Goal: Task Accomplishment & Management: Manage account settings

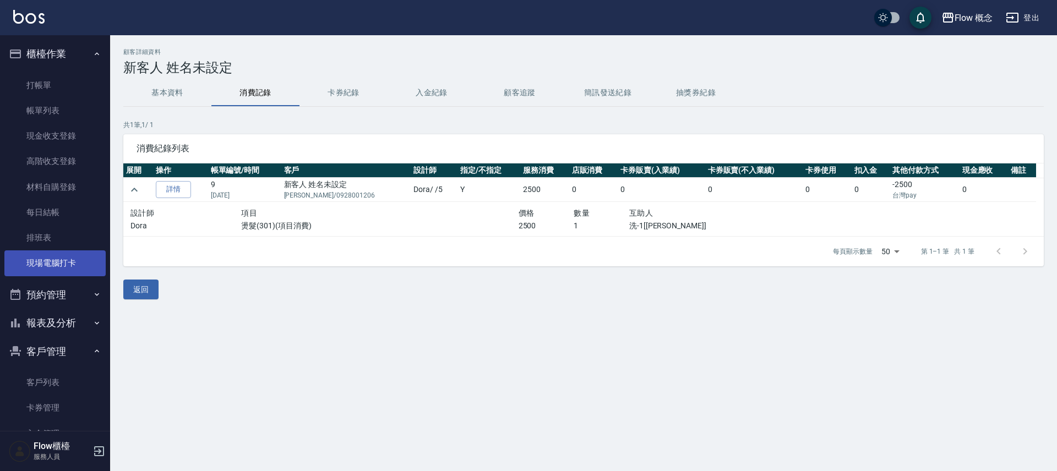
click at [69, 272] on link "現場電腦打卡" at bounding box center [54, 263] width 101 height 25
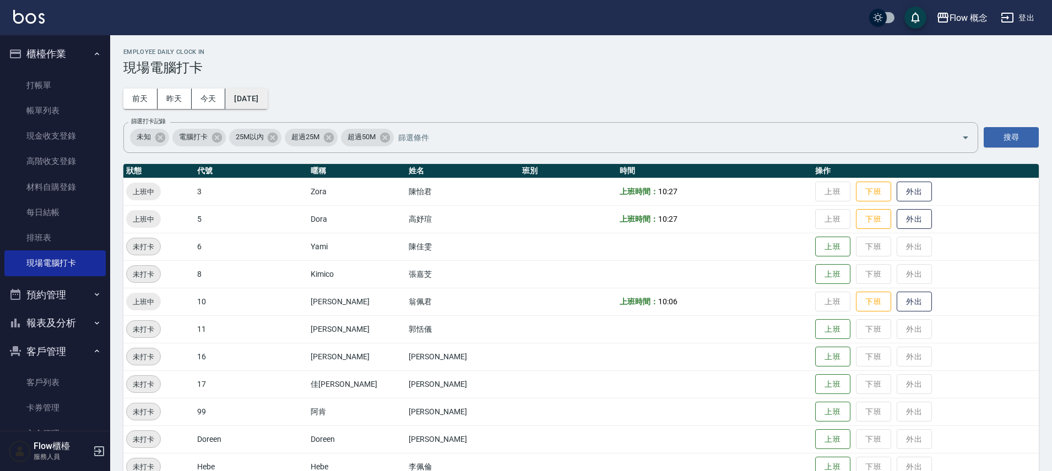
click at [258, 98] on button "[DATE]" at bounding box center [246, 99] width 42 height 20
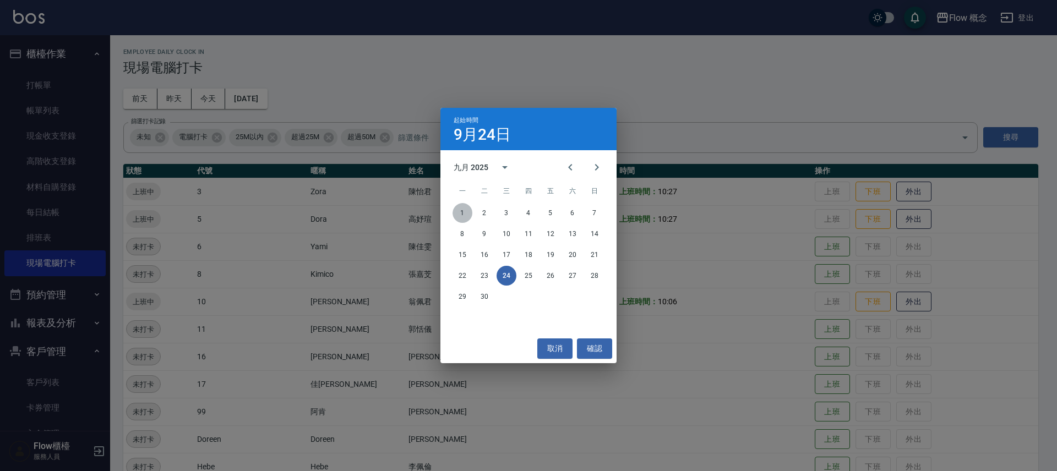
click at [456, 213] on button "1" at bounding box center [463, 213] width 20 height 20
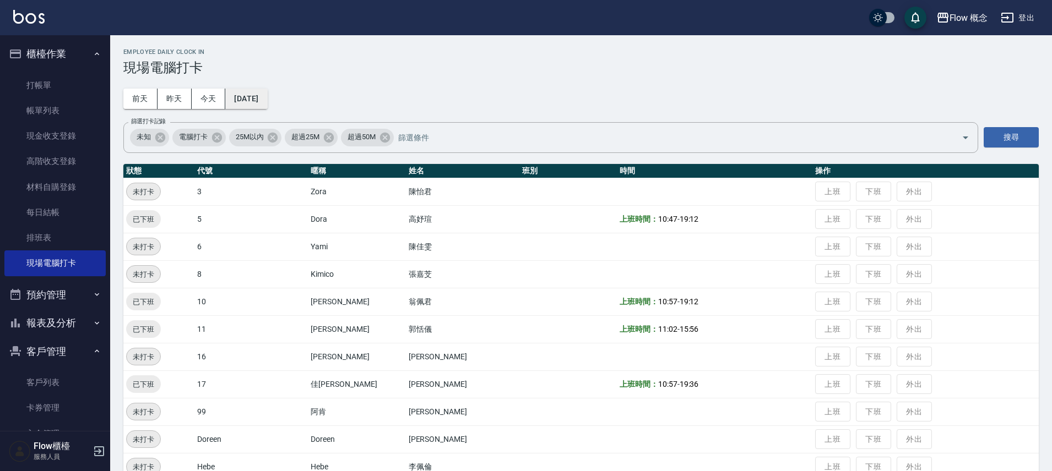
click at [267, 103] on button "[DATE]" at bounding box center [246, 99] width 42 height 20
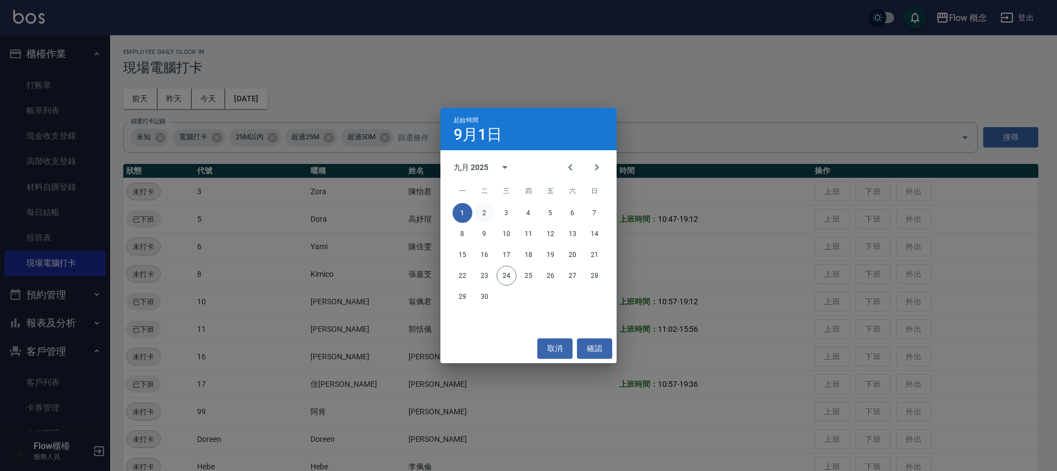
click at [487, 211] on button "2" at bounding box center [485, 213] width 20 height 20
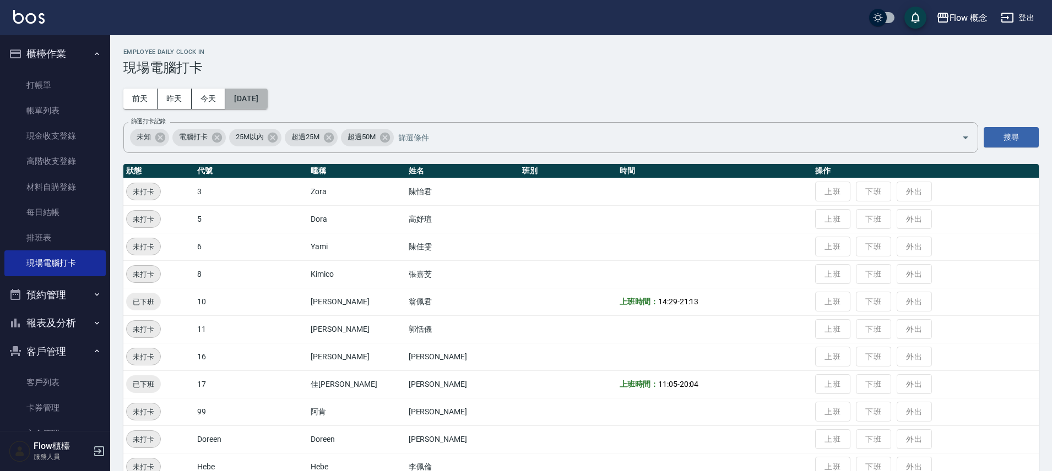
click at [267, 95] on button "[DATE]" at bounding box center [246, 99] width 42 height 20
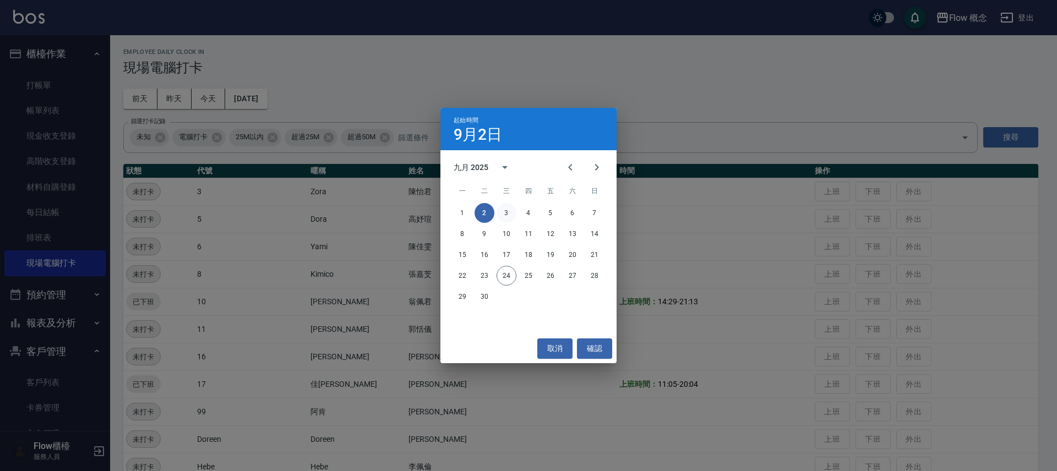
click at [506, 207] on button "3" at bounding box center [507, 213] width 20 height 20
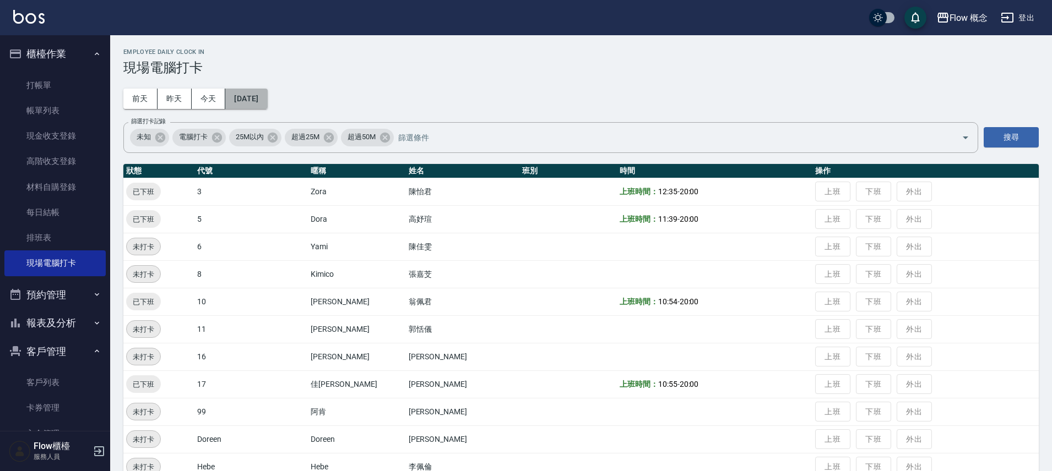
click at [267, 94] on button "[DATE]" at bounding box center [246, 99] width 42 height 20
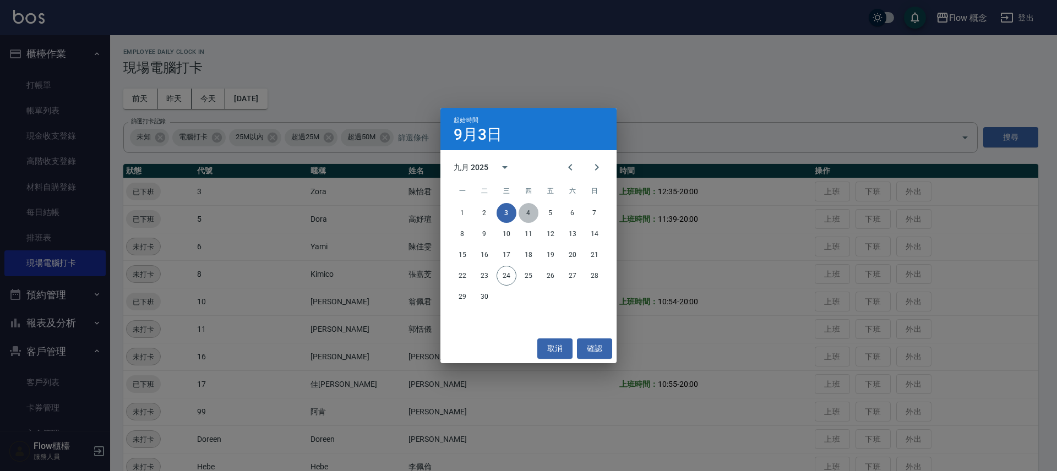
click at [529, 207] on button "4" at bounding box center [529, 213] width 20 height 20
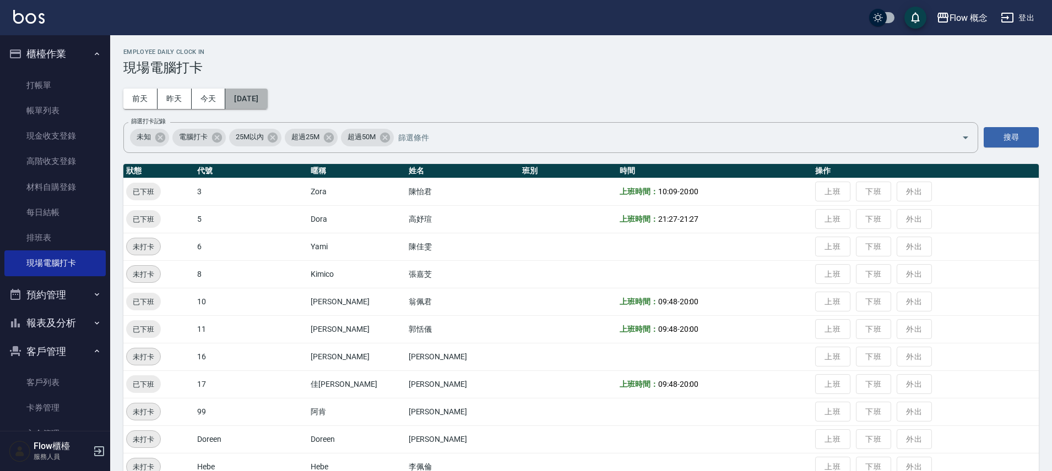
click at [267, 101] on button "[DATE]" at bounding box center [246, 99] width 42 height 20
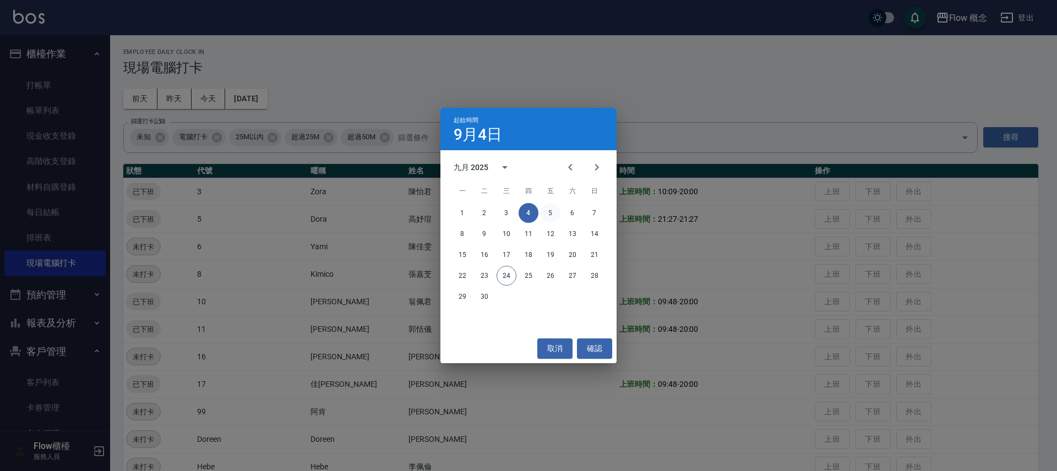
click at [551, 208] on button "5" at bounding box center [551, 213] width 20 height 20
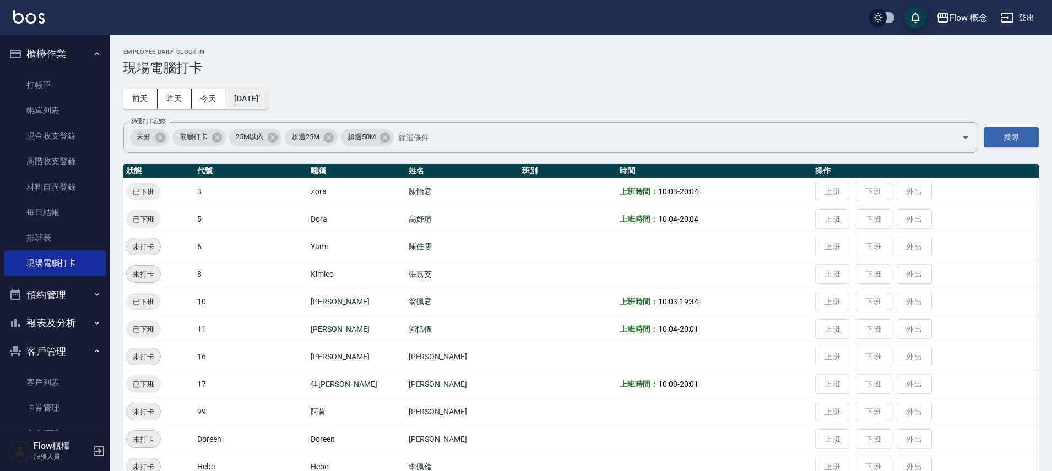
click at [267, 98] on button "[DATE]" at bounding box center [246, 99] width 42 height 20
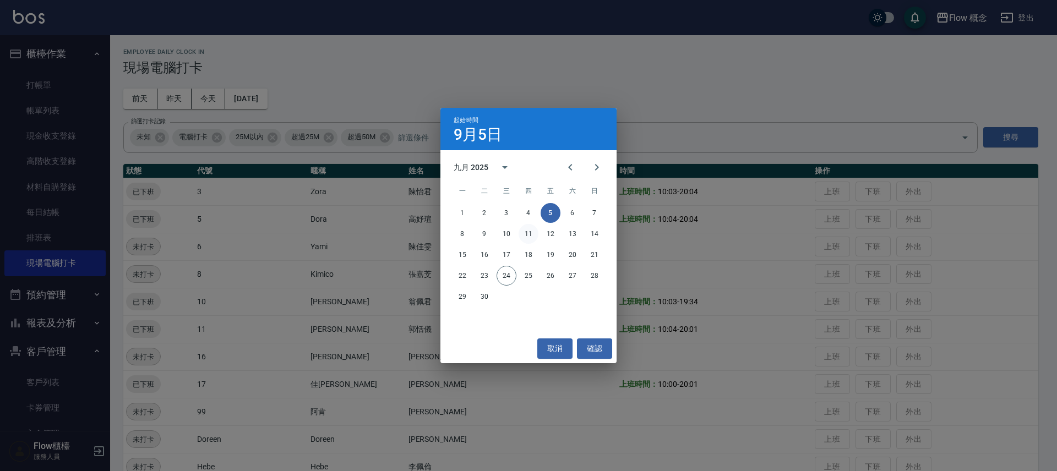
click at [526, 236] on button "11" at bounding box center [529, 234] width 20 height 20
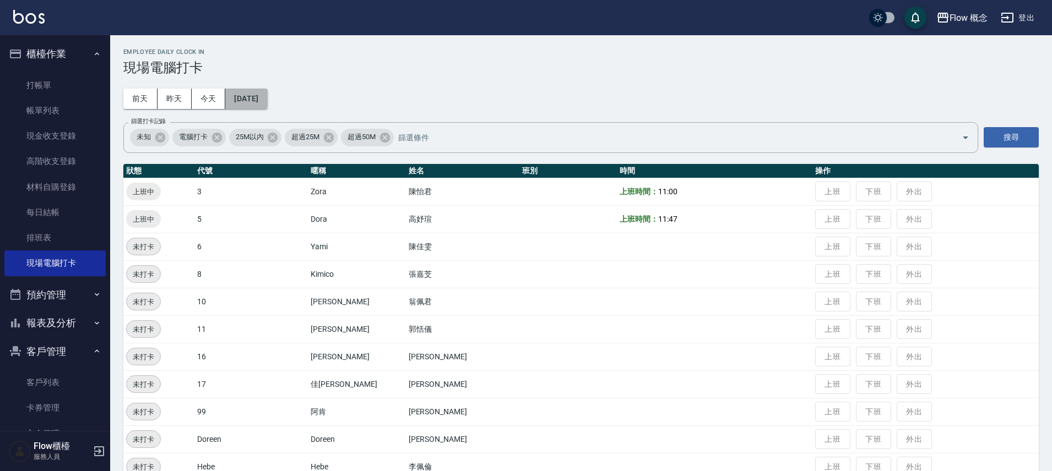
click at [267, 99] on button "[DATE]" at bounding box center [246, 99] width 42 height 20
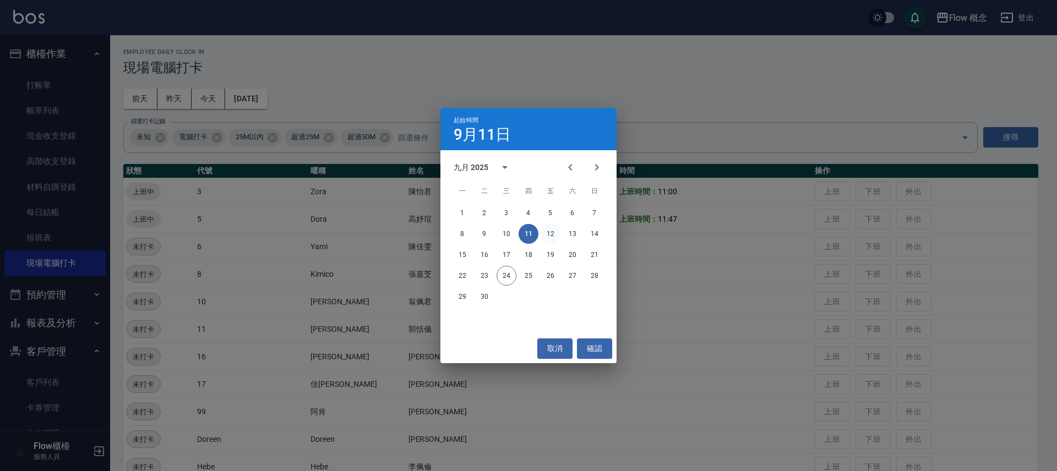
click at [551, 238] on button "12" at bounding box center [551, 234] width 20 height 20
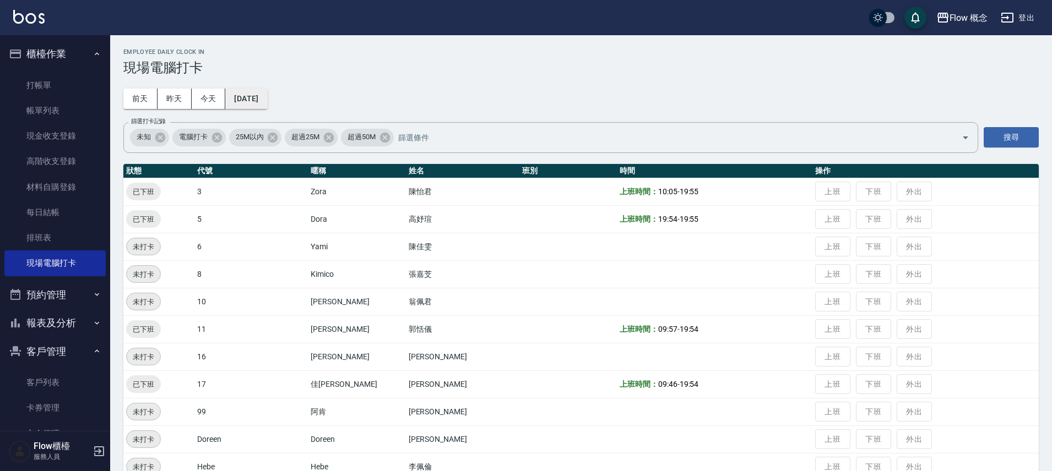
click at [264, 95] on button "[DATE]" at bounding box center [246, 99] width 42 height 20
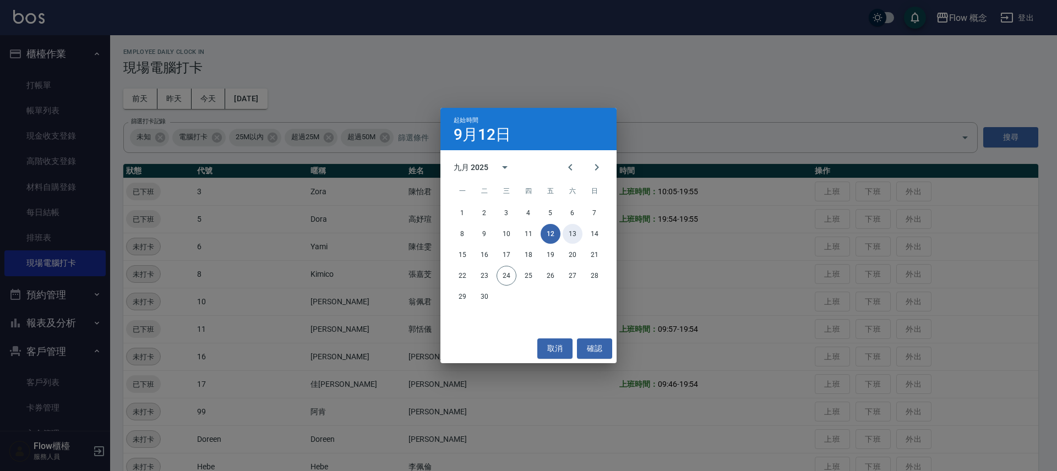
click at [575, 232] on button "13" at bounding box center [573, 234] width 20 height 20
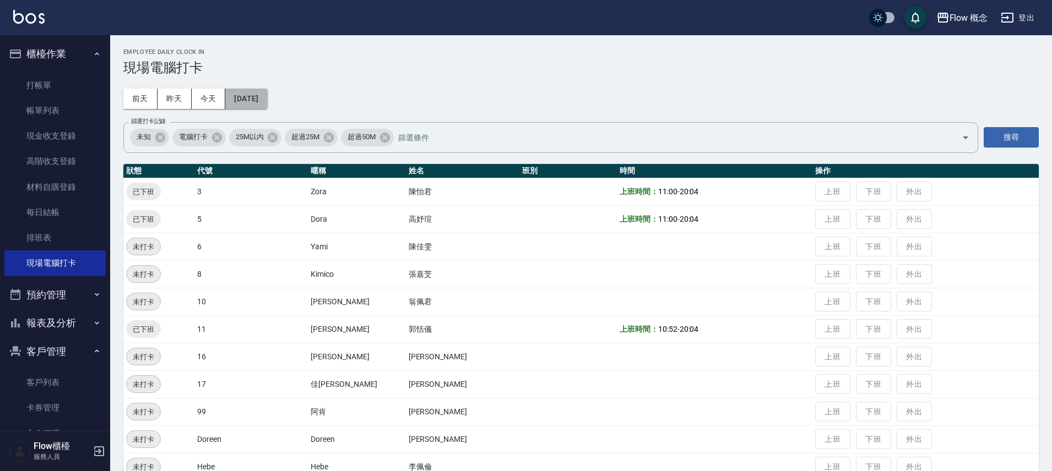
click at [267, 102] on button "[DATE]" at bounding box center [246, 99] width 42 height 20
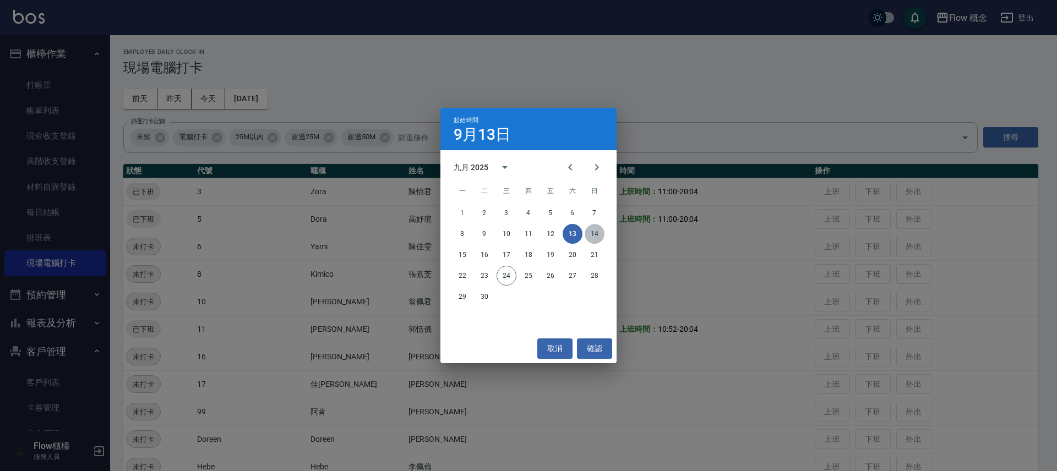
click at [599, 236] on button "14" at bounding box center [595, 234] width 20 height 20
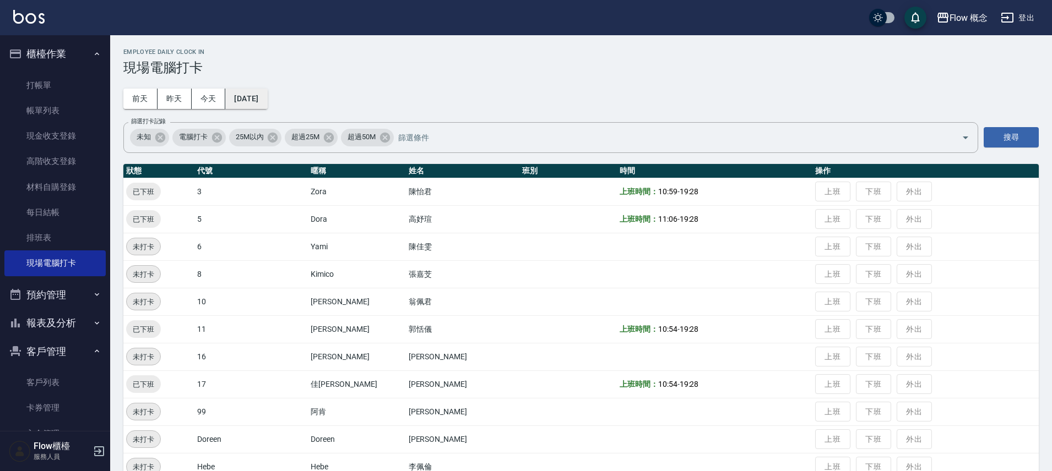
click at [240, 104] on button "[DATE]" at bounding box center [246, 99] width 42 height 20
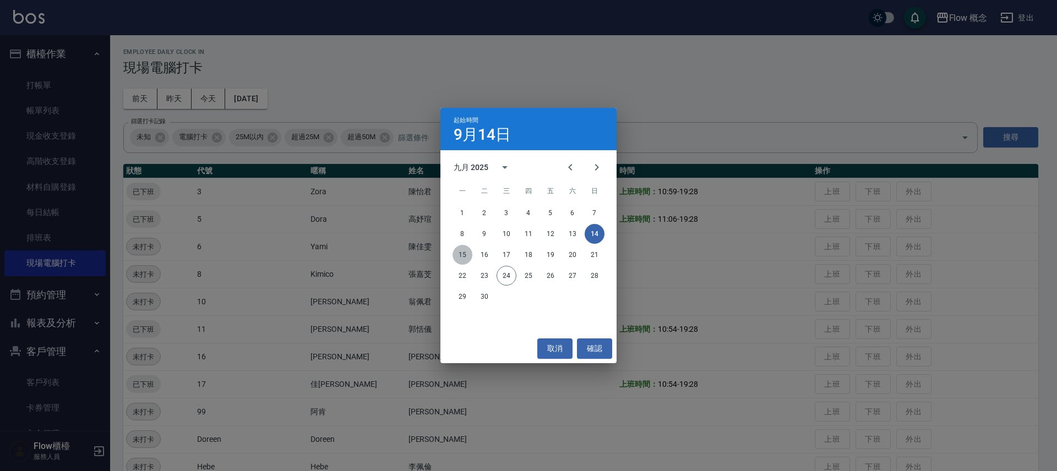
click at [465, 253] on button "15" at bounding box center [463, 255] width 20 height 20
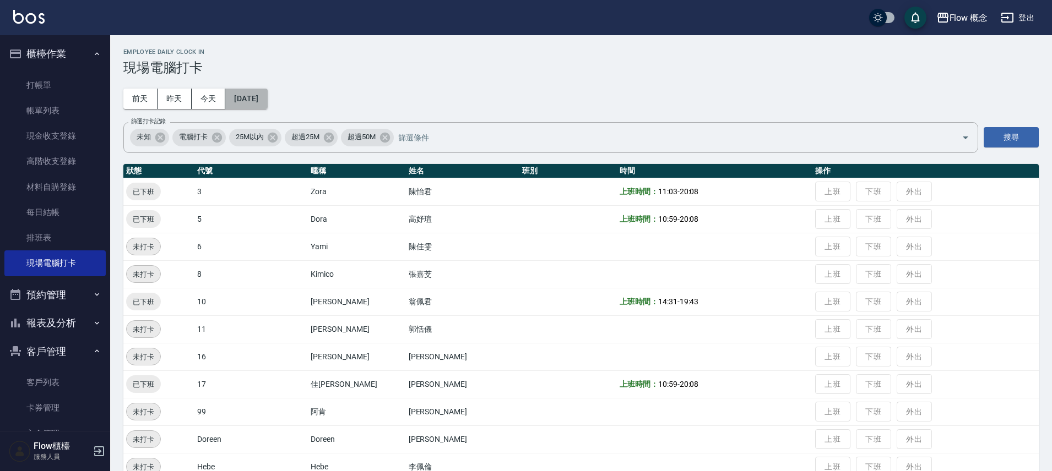
click at [267, 106] on button "[DATE]" at bounding box center [246, 99] width 42 height 20
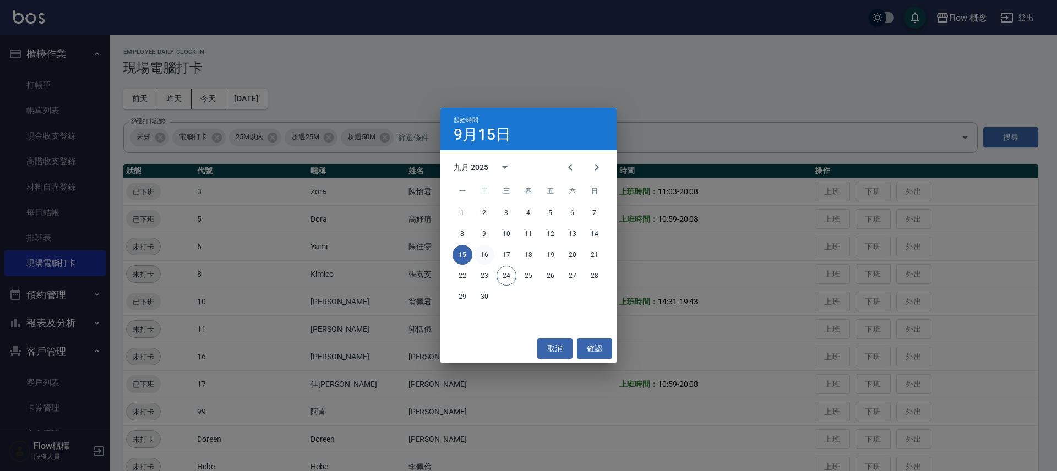
click at [484, 257] on button "16" at bounding box center [485, 255] width 20 height 20
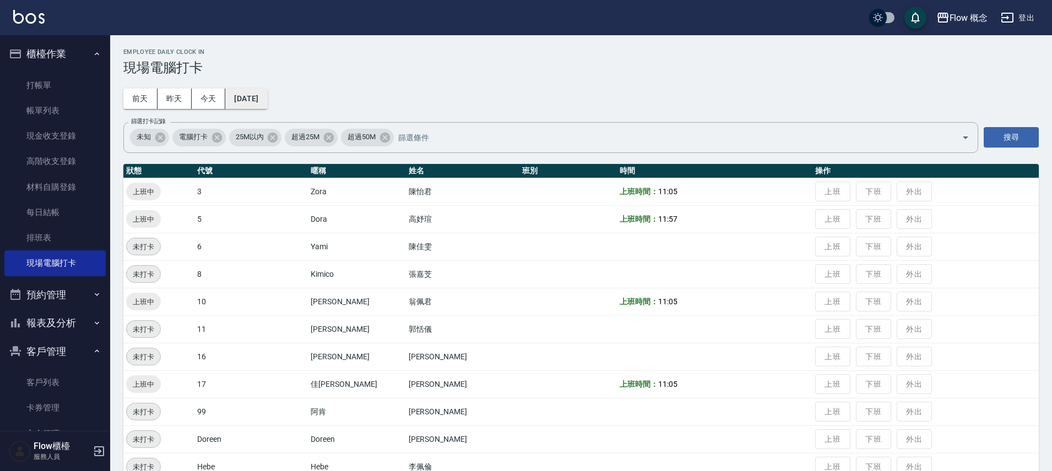
click at [267, 98] on button "[DATE]" at bounding box center [246, 99] width 42 height 20
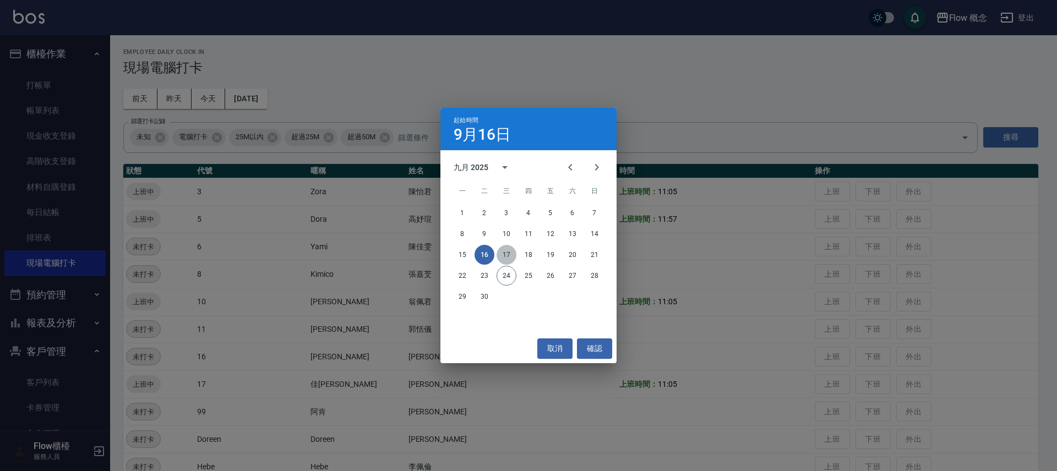
click at [508, 261] on button "17" at bounding box center [507, 255] width 20 height 20
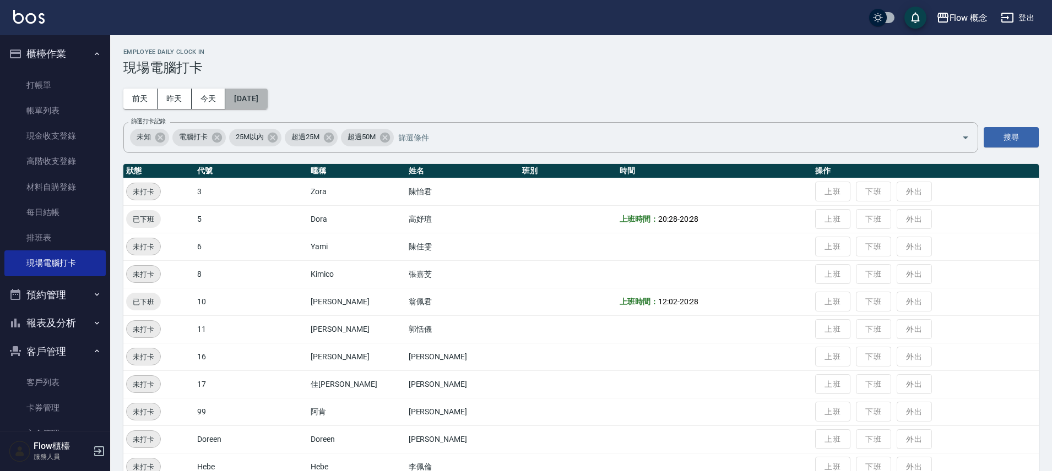
click at [267, 99] on button "[DATE]" at bounding box center [246, 99] width 42 height 20
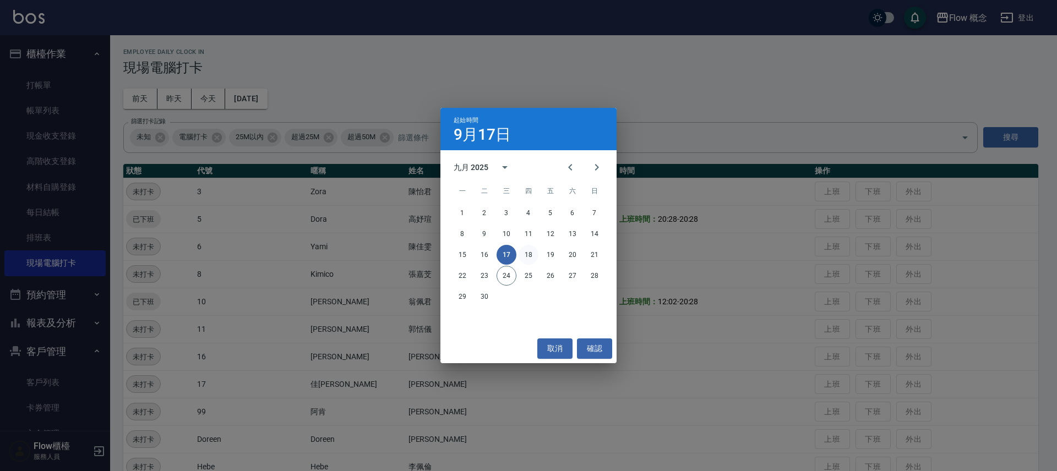
click at [534, 256] on button "18" at bounding box center [529, 255] width 20 height 20
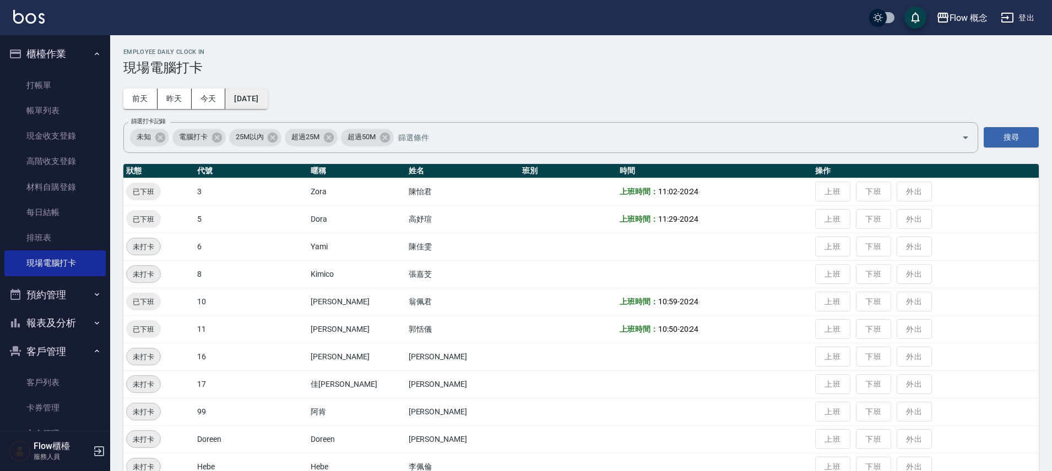
click at [264, 95] on button "[DATE]" at bounding box center [246, 99] width 42 height 20
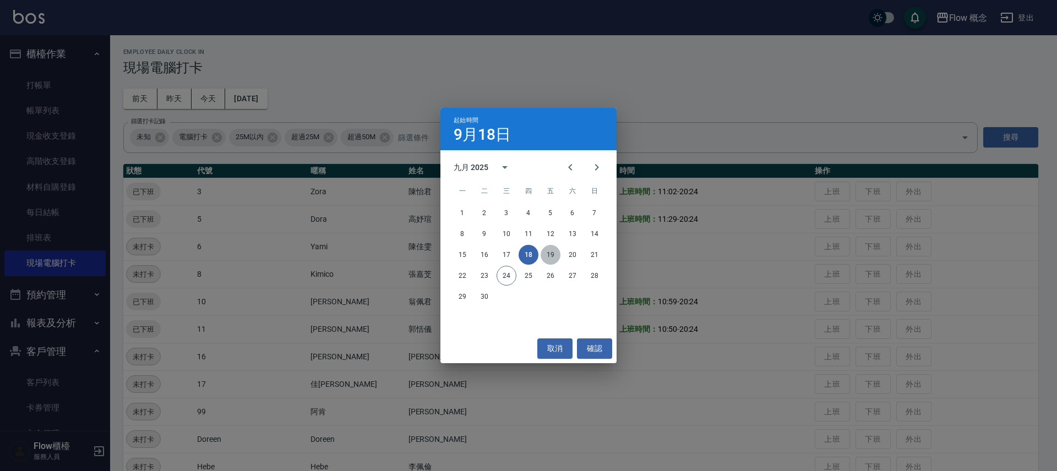
click at [554, 253] on button "19" at bounding box center [551, 255] width 20 height 20
click at [617, 253] on td at bounding box center [715, 247] width 196 height 28
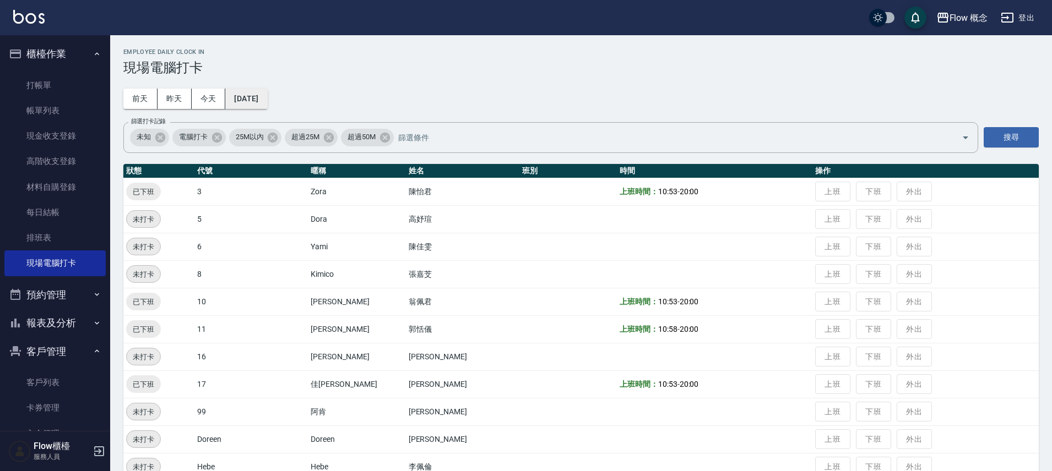
click at [257, 99] on button "[DATE]" at bounding box center [246, 99] width 42 height 20
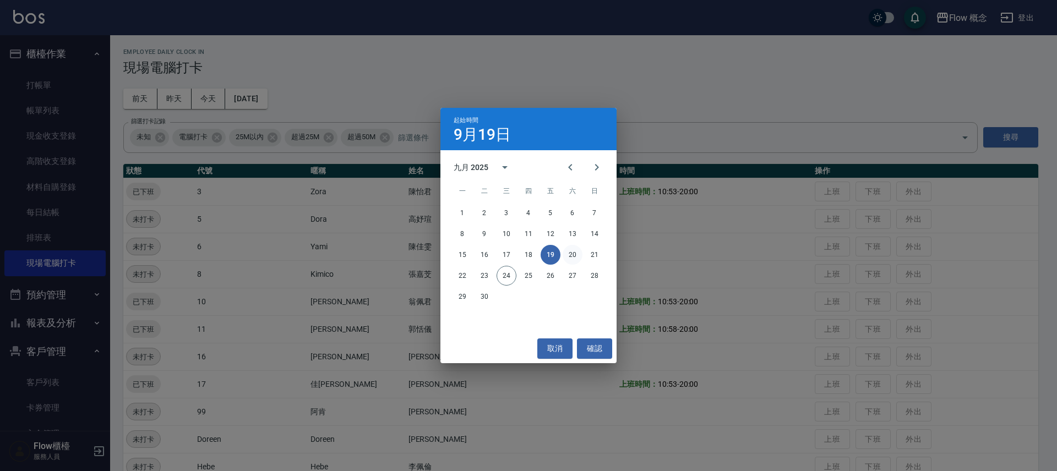
click at [576, 253] on button "20" at bounding box center [573, 255] width 20 height 20
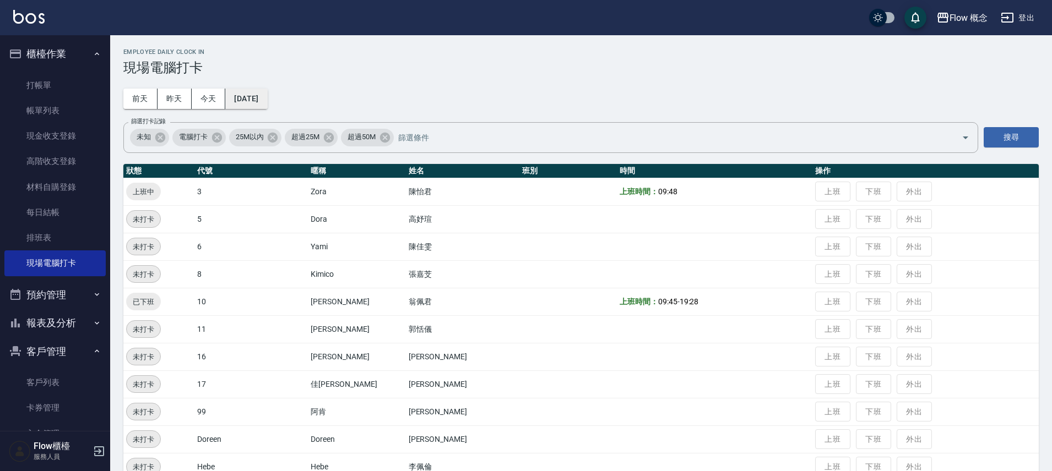
click at [261, 100] on button "[DATE]" at bounding box center [246, 99] width 42 height 20
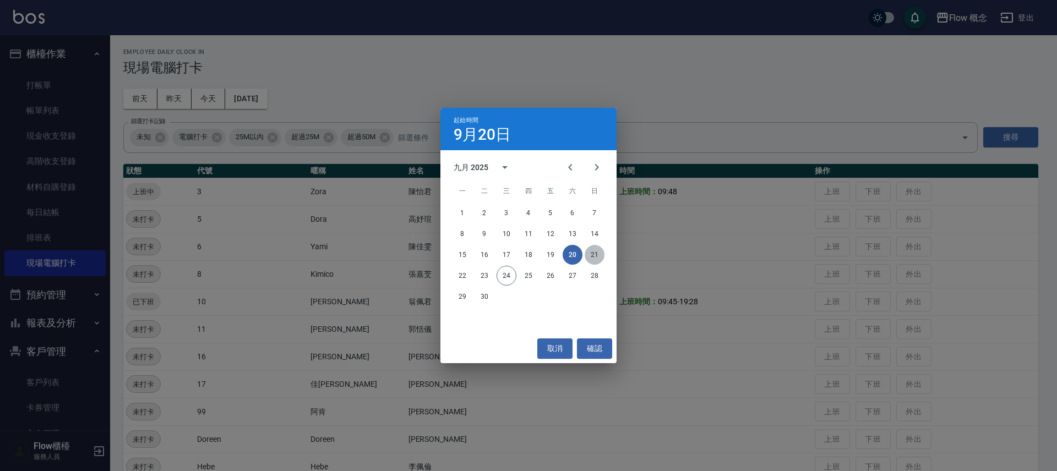
click at [590, 257] on button "21" at bounding box center [595, 255] width 20 height 20
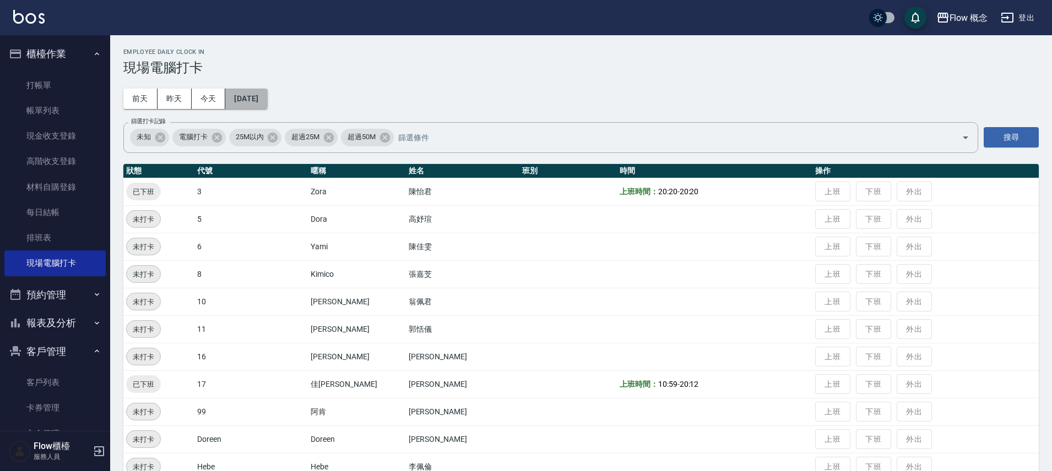
click at [267, 102] on button "[DATE]" at bounding box center [246, 99] width 42 height 20
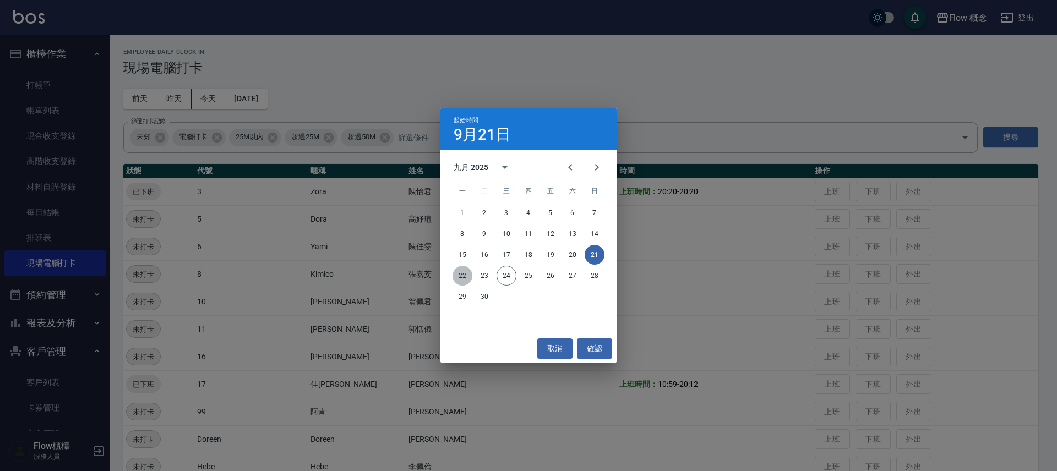
click at [462, 274] on button "22" at bounding box center [463, 276] width 20 height 20
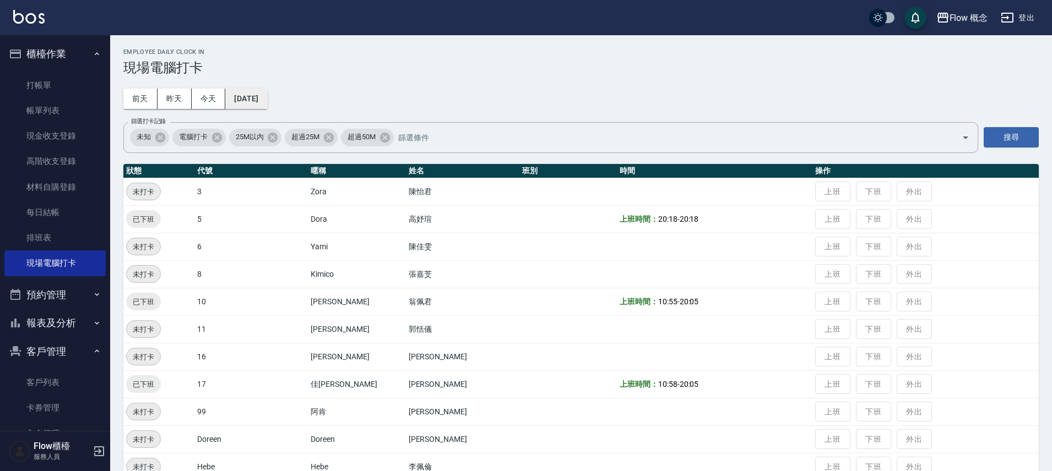
click at [264, 95] on button "[DATE]" at bounding box center [246, 99] width 42 height 20
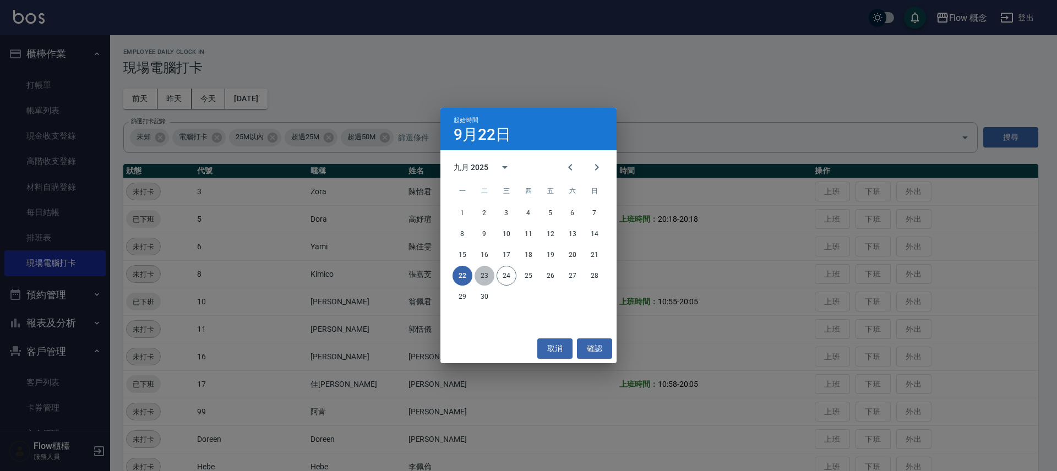
click at [485, 270] on button "23" at bounding box center [485, 276] width 20 height 20
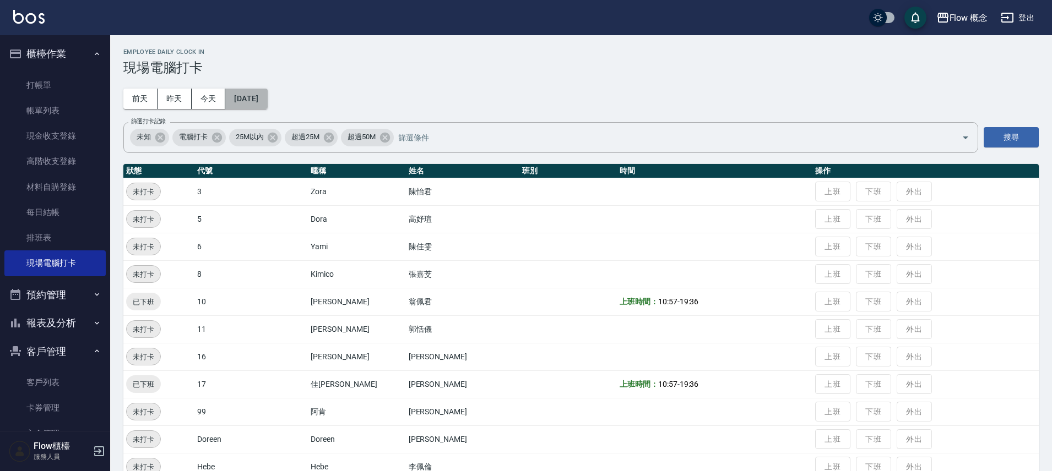
click at [254, 93] on button "[DATE]" at bounding box center [246, 99] width 42 height 20
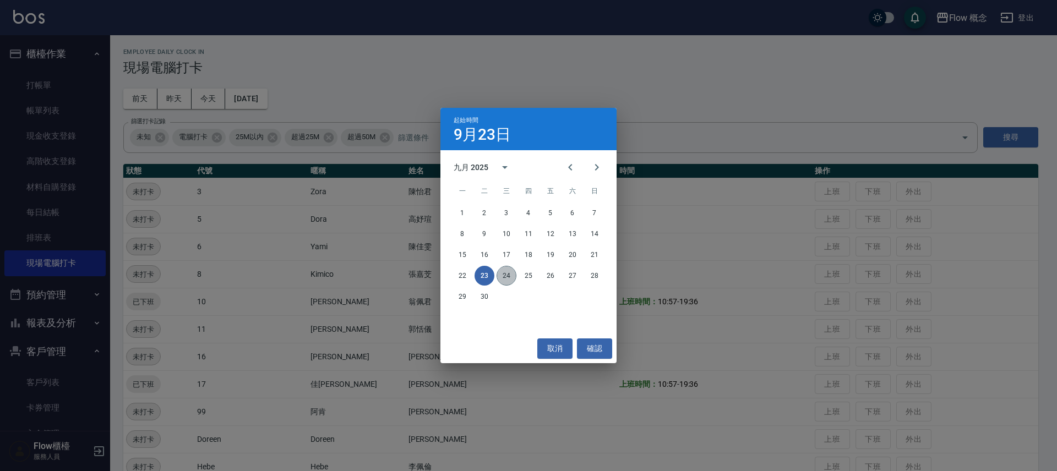
click at [510, 273] on button "24" at bounding box center [507, 276] width 20 height 20
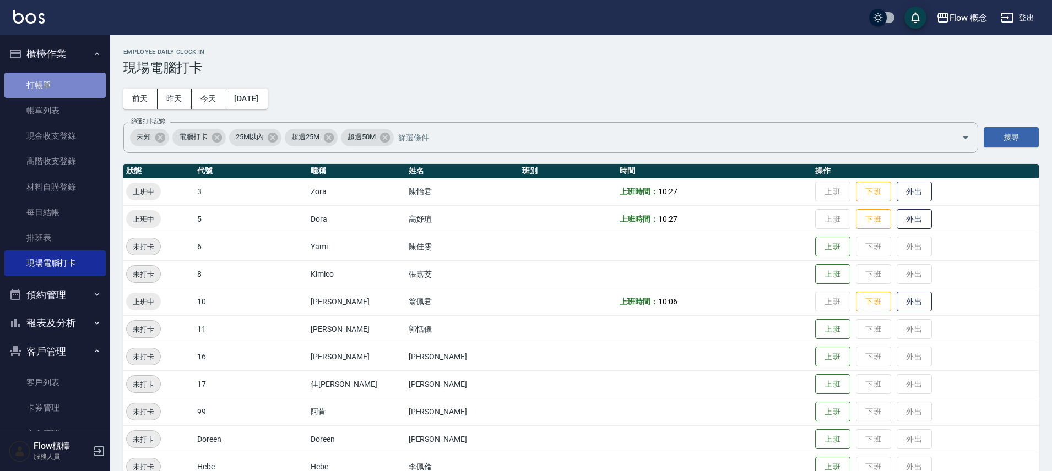
click at [59, 79] on link "打帳單" at bounding box center [54, 85] width 101 height 25
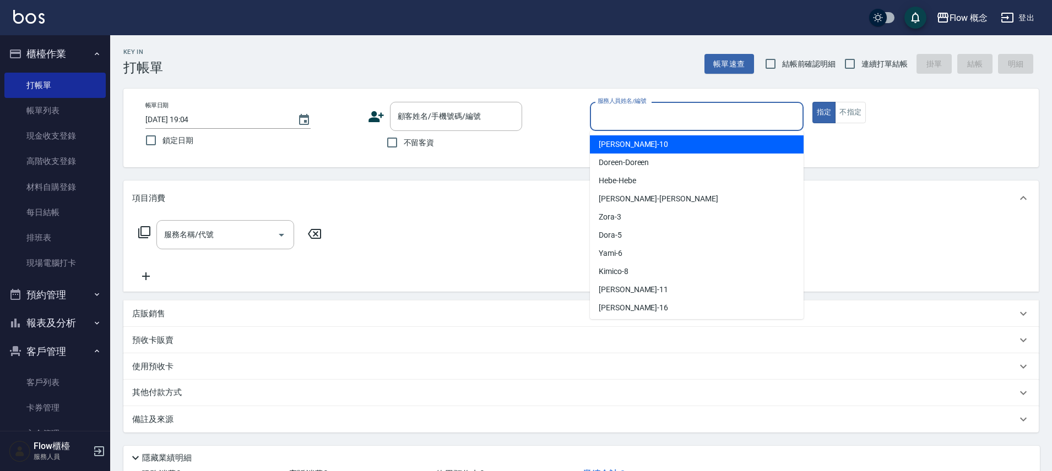
click at [654, 111] on input "服務人員姓名/編號" at bounding box center [697, 116] width 204 height 19
click at [650, 121] on input "服務人員姓名/編號" at bounding box center [697, 116] width 204 height 19
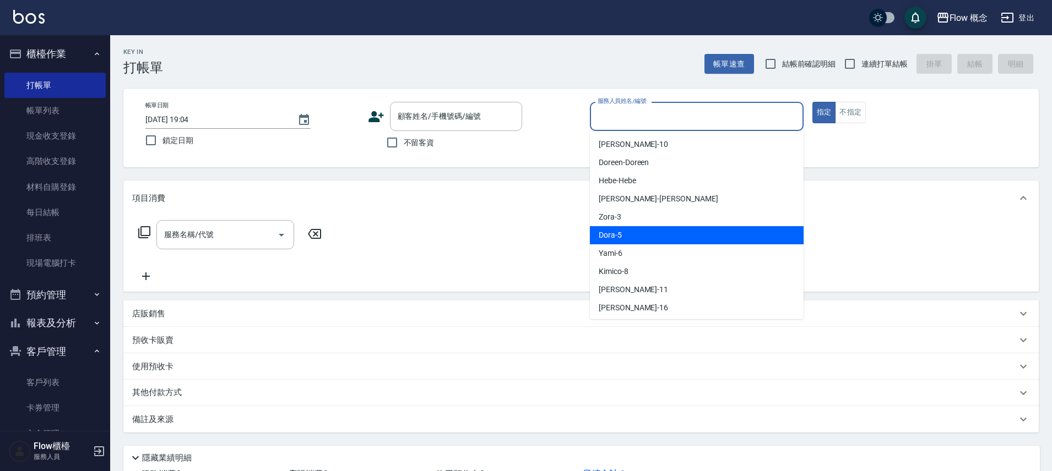
click at [591, 235] on div "Dora -5" at bounding box center [697, 235] width 214 height 18
type input "Dora-5"
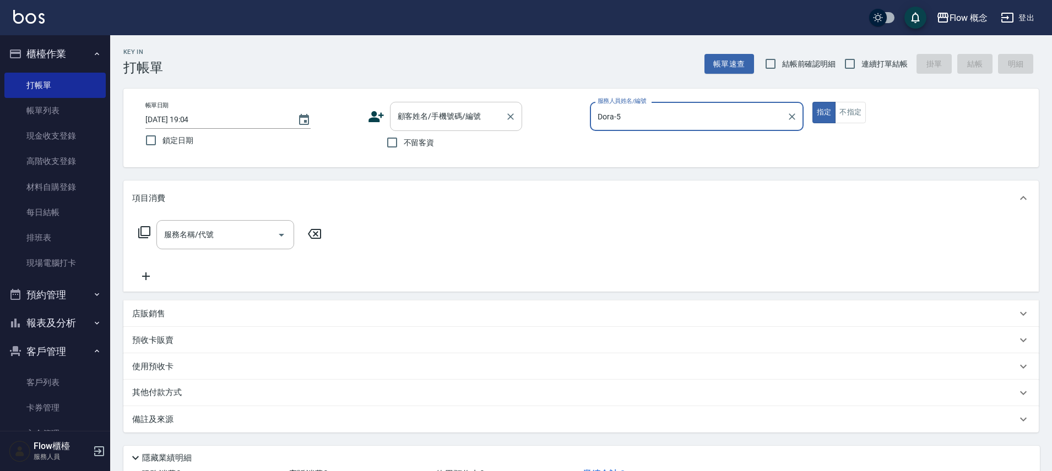
click at [426, 110] on input "顧客姓名/手機號碼/編號" at bounding box center [448, 116] width 106 height 19
paste input "連"
type input "連"
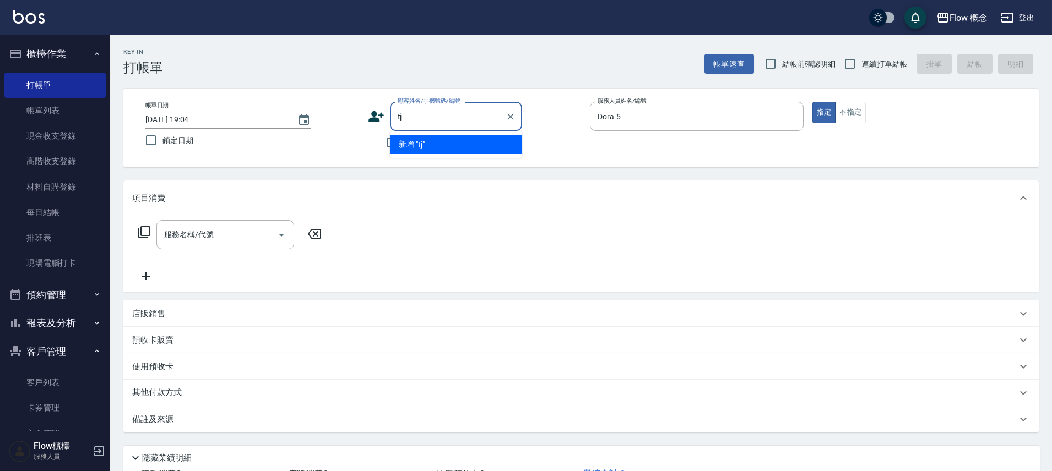
type input "t"
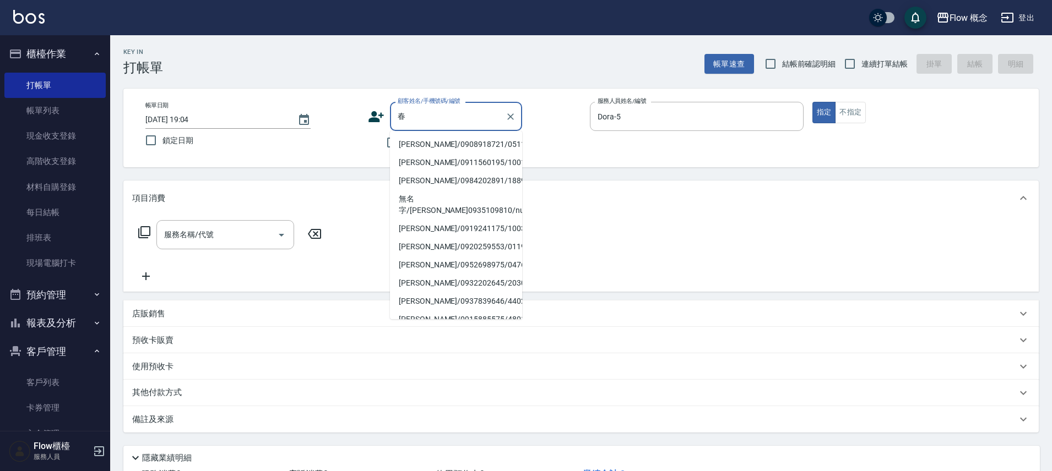
click at [445, 146] on li "[PERSON_NAME]/0908918721/051120" at bounding box center [456, 144] width 132 height 18
type input "[PERSON_NAME]/0908918721/051120"
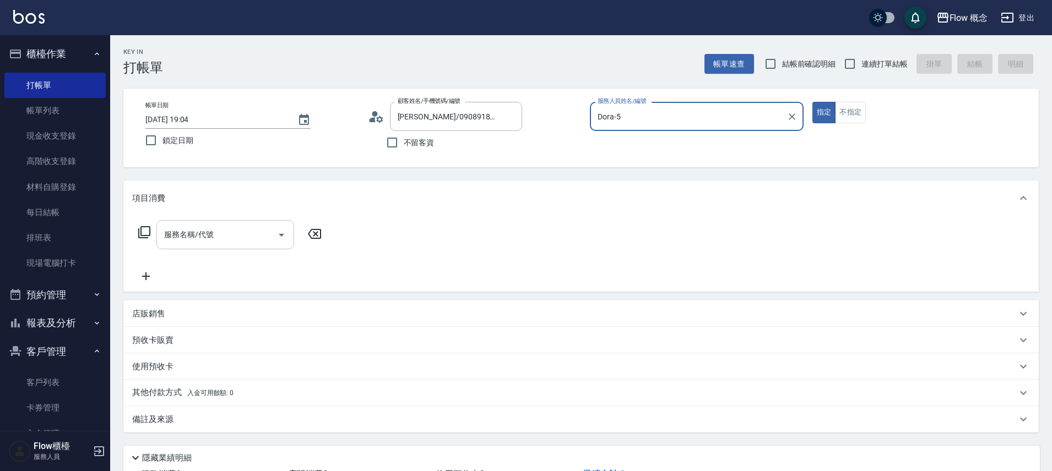
click at [183, 242] on input "服務名稱/代號" at bounding box center [216, 234] width 111 height 19
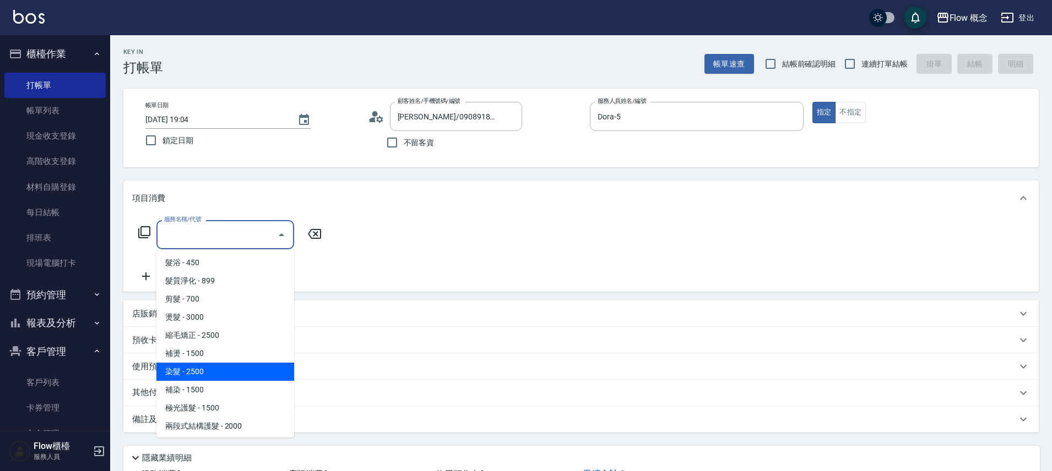
click at [203, 367] on span "染髮 - 2500" at bounding box center [225, 372] width 138 height 18
type input "染髮(401)"
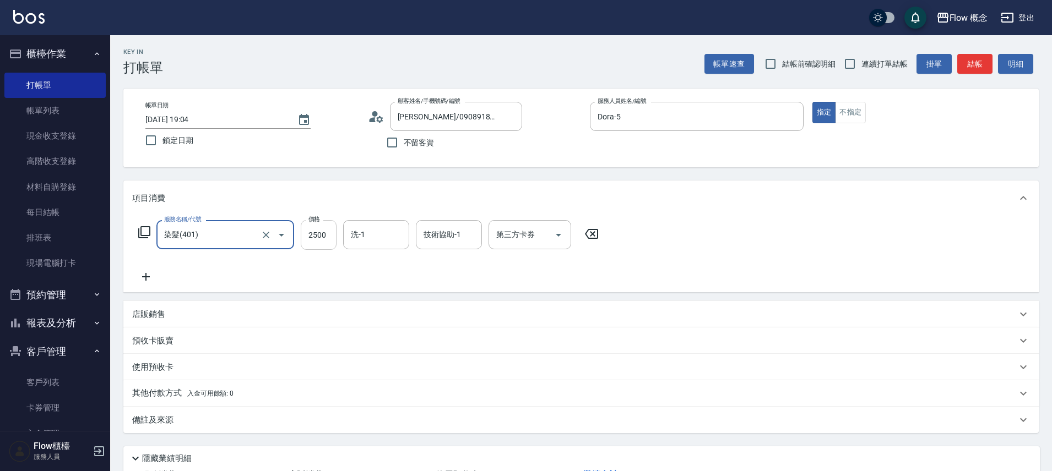
click at [312, 242] on input "2500" at bounding box center [319, 235] width 36 height 30
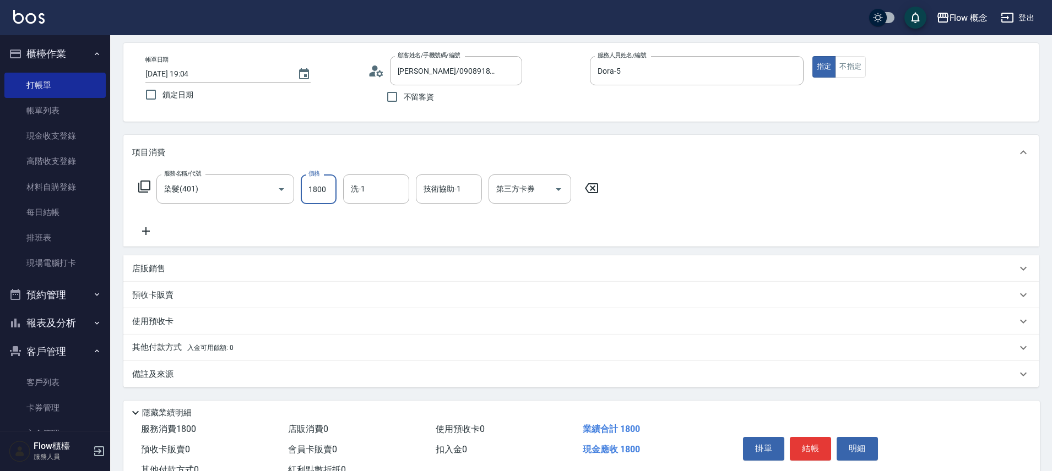
scroll to position [58, 0]
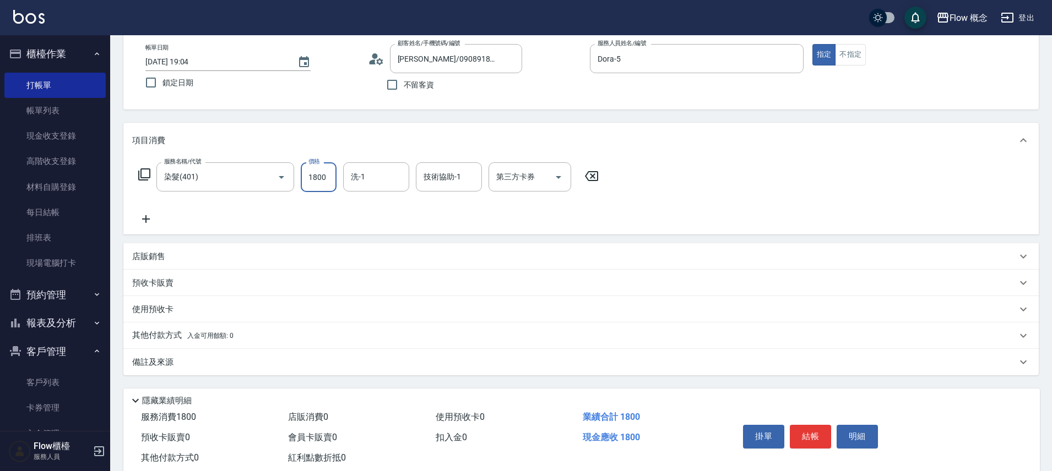
type input "1800"
click at [202, 355] on div "備註及來源" at bounding box center [580, 362] width 915 height 26
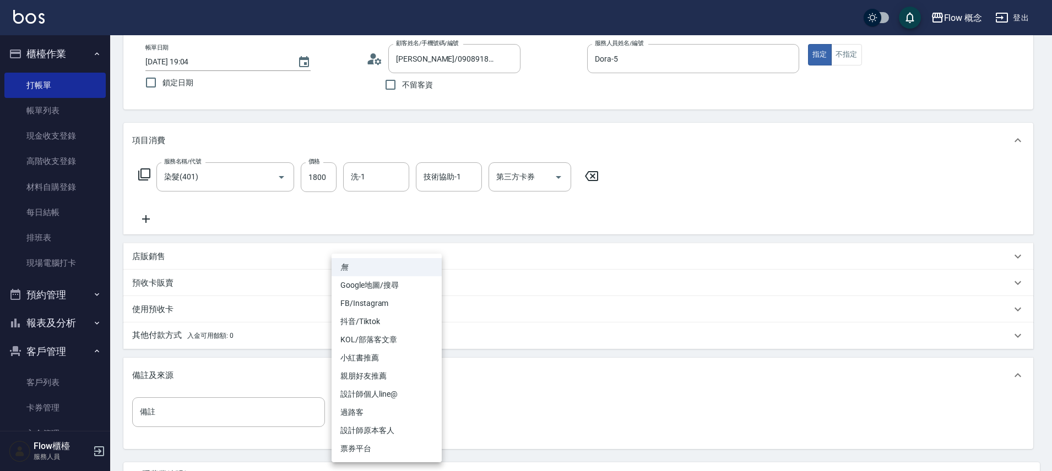
click at [364, 420] on body "Flow 概念 登出 櫃檯作業 打帳單 帳單列表 現金收支登錄 高階收支登錄 材料自購登錄 每日結帳 排班表 現場電腦打卡 預約管理 預約管理 單日預約紀錄 …" at bounding box center [526, 255] width 1052 height 627
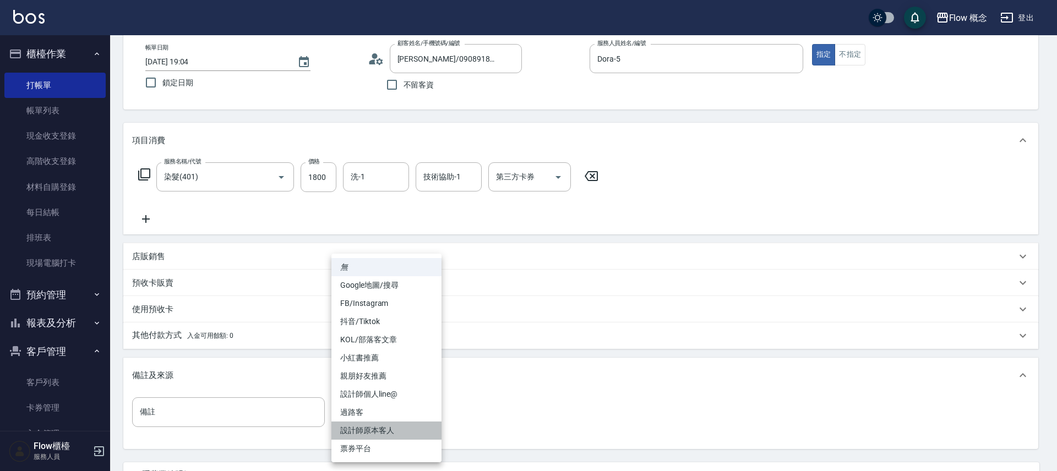
click at [398, 434] on li "設計師原本客人" at bounding box center [387, 431] width 110 height 18
type input "設計師原本客人"
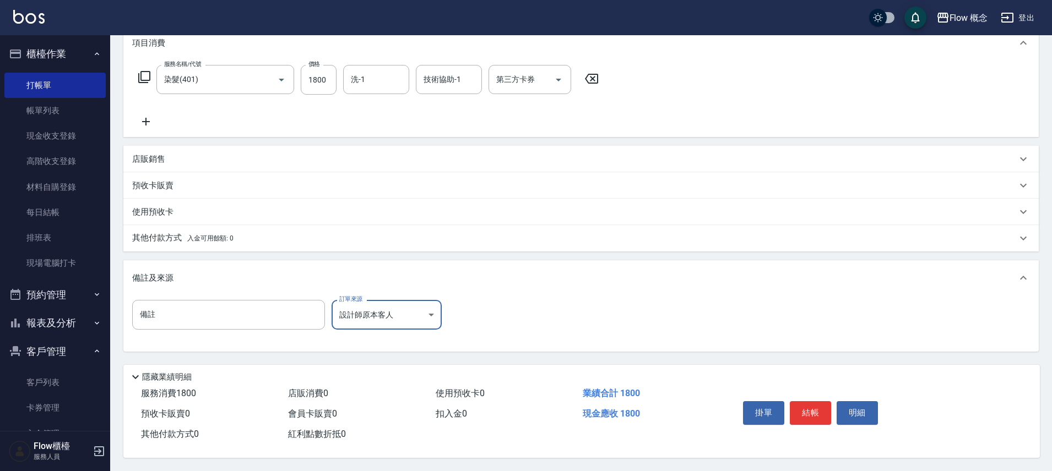
scroll to position [160, 0]
click at [804, 405] on button "結帳" at bounding box center [810, 413] width 41 height 23
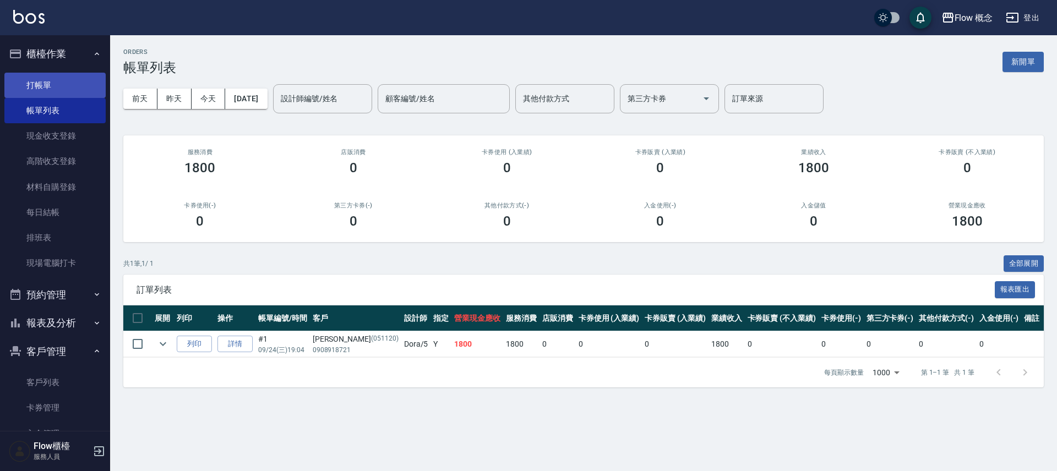
click at [62, 95] on link "打帳單" at bounding box center [54, 85] width 101 height 25
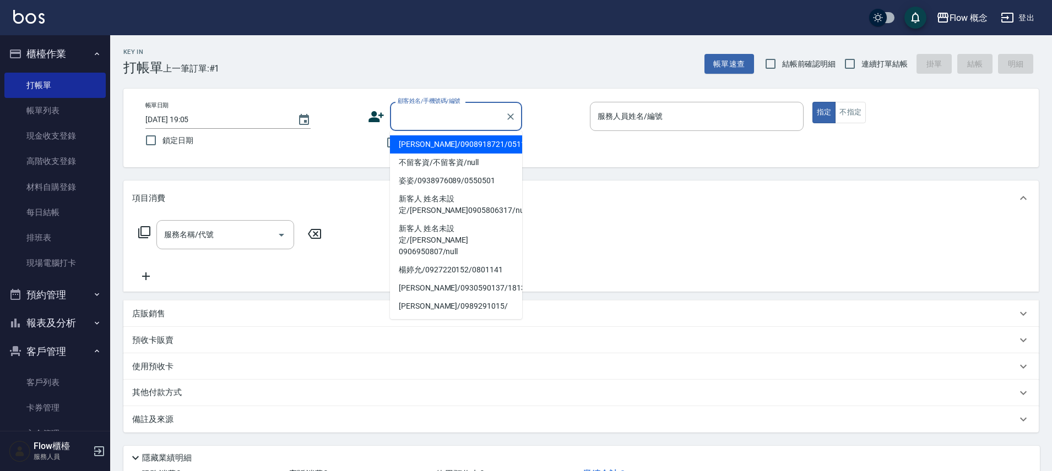
click at [433, 116] on input "顧客姓名/手機號碼/編號" at bounding box center [448, 116] width 106 height 19
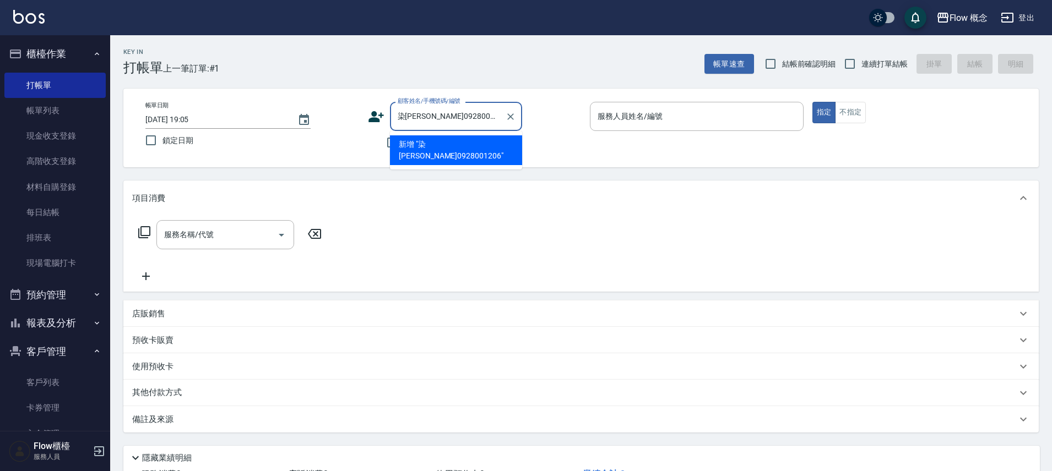
drag, startPoint x: 427, startPoint y: 118, endPoint x: 381, endPoint y: 120, distance: 46.8
click at [381, 120] on div "顧客姓名/手機號碼/編號 染[PERSON_NAME]0928001206 顧客姓名/手機號碼/編號" at bounding box center [475, 116] width 214 height 29
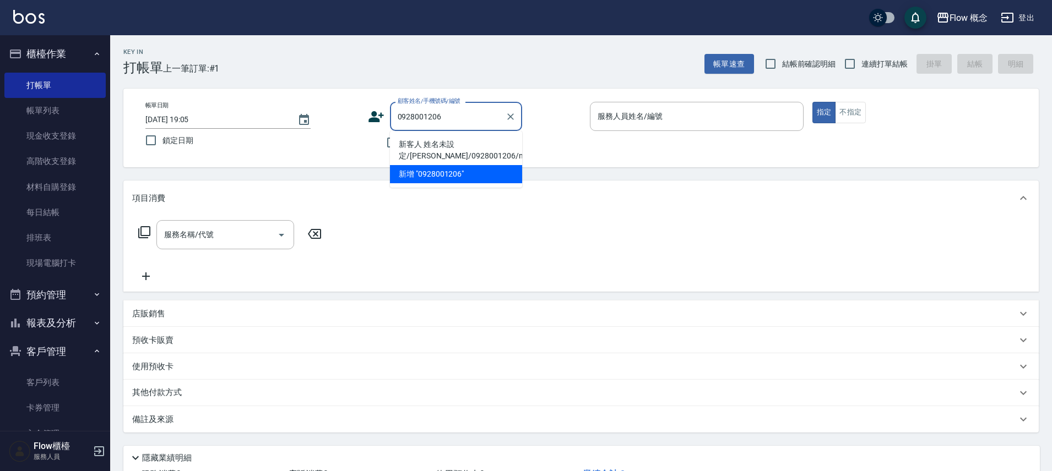
click at [397, 148] on li "新客人 姓名未設定/[PERSON_NAME]/0928001206/null" at bounding box center [456, 150] width 132 height 30
type input "新客人 姓名未設定/[PERSON_NAME]/0928001206/null"
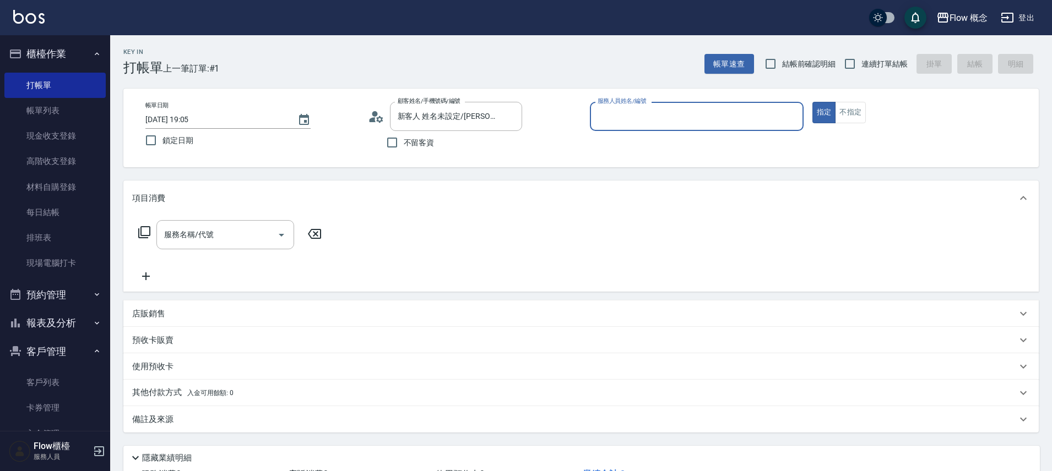
click at [620, 122] on input "服務人員姓名/編號" at bounding box center [697, 116] width 204 height 19
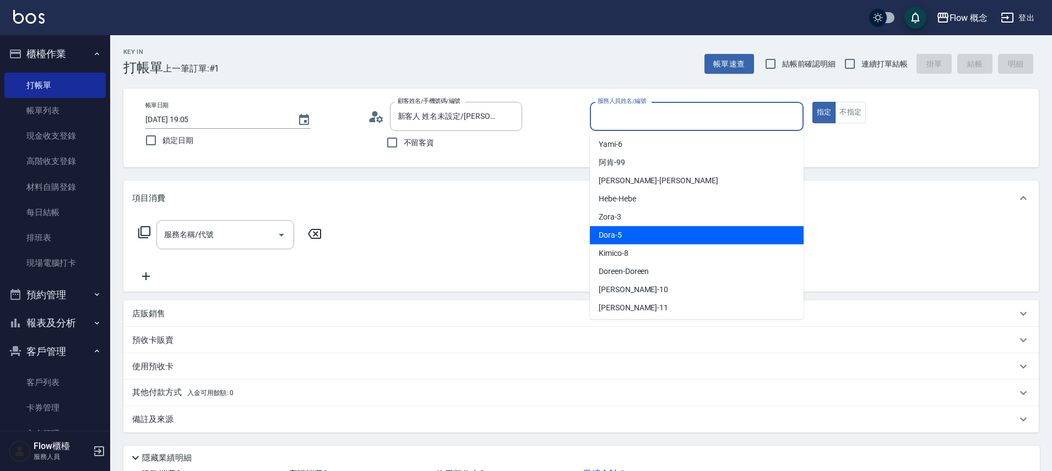
drag, startPoint x: 623, startPoint y: 223, endPoint x: 624, endPoint y: 234, distance: 10.5
click at [624, 234] on ul "Yami -6 阿肯 -99 [PERSON_NAME] -[PERSON_NAME] Hebe -Hebe Zora -3 Dora -5 Kimico -…" at bounding box center [697, 225] width 214 height 188
click at [624, 234] on div "Dora -5" at bounding box center [697, 235] width 214 height 18
type input "Dora-5"
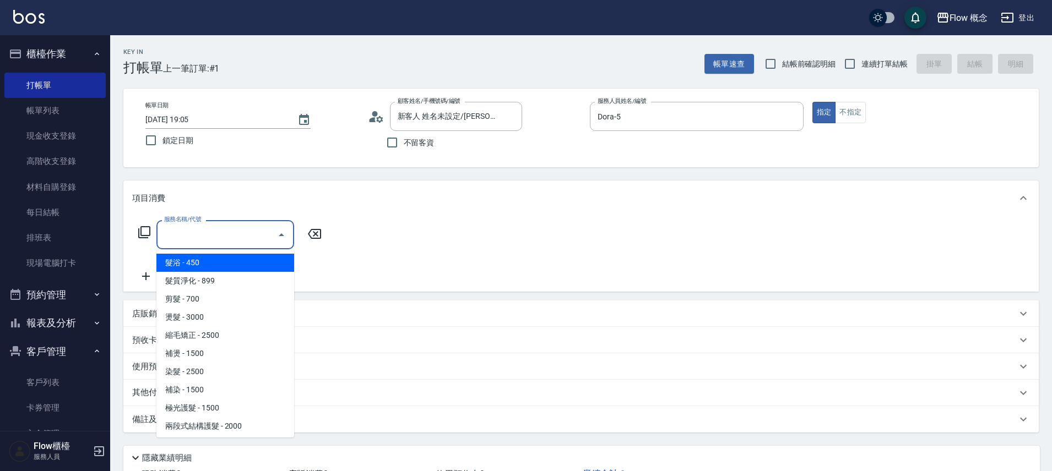
click at [196, 242] on input "服務名稱/代號" at bounding box center [216, 234] width 111 height 19
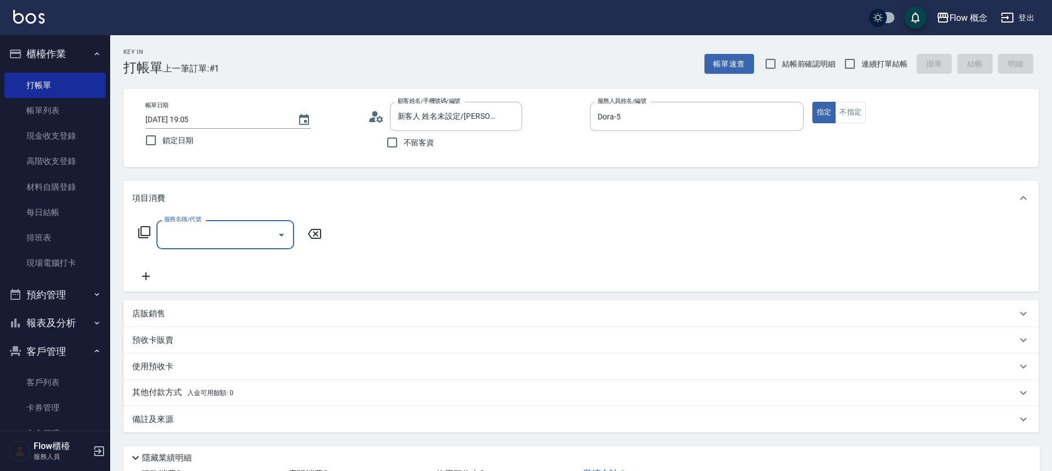
click at [208, 240] on input "服務名稱/代號" at bounding box center [216, 234] width 111 height 19
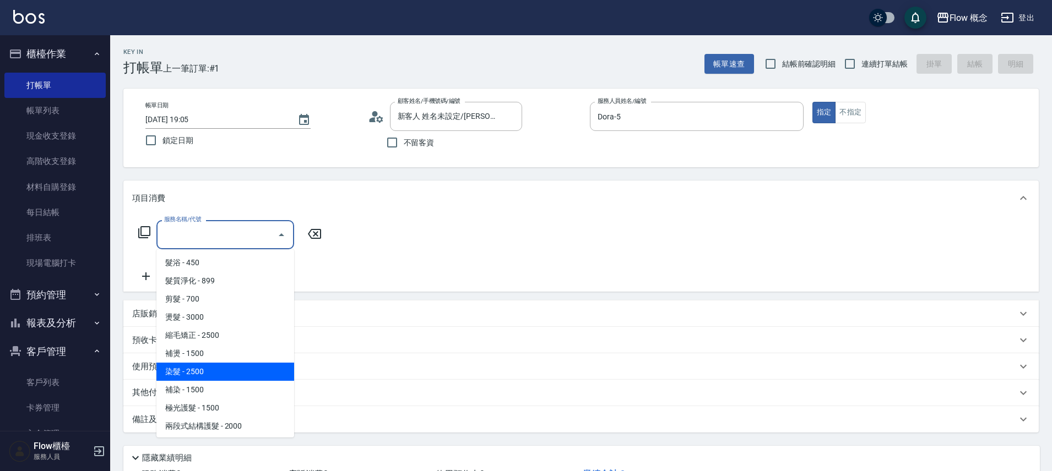
click at [194, 374] on span "染髮 - 2500" at bounding box center [225, 372] width 138 height 18
type input "染髮(401)"
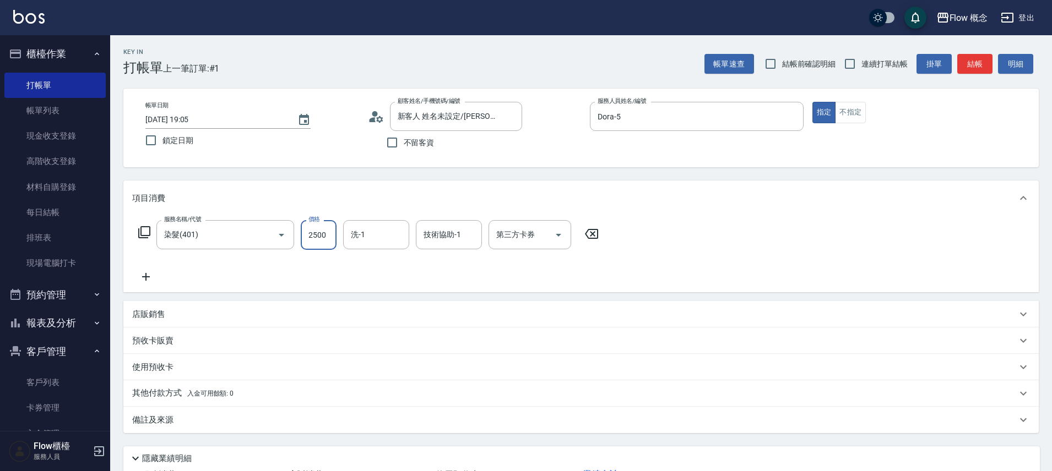
click at [305, 243] on input "2500" at bounding box center [319, 235] width 36 height 30
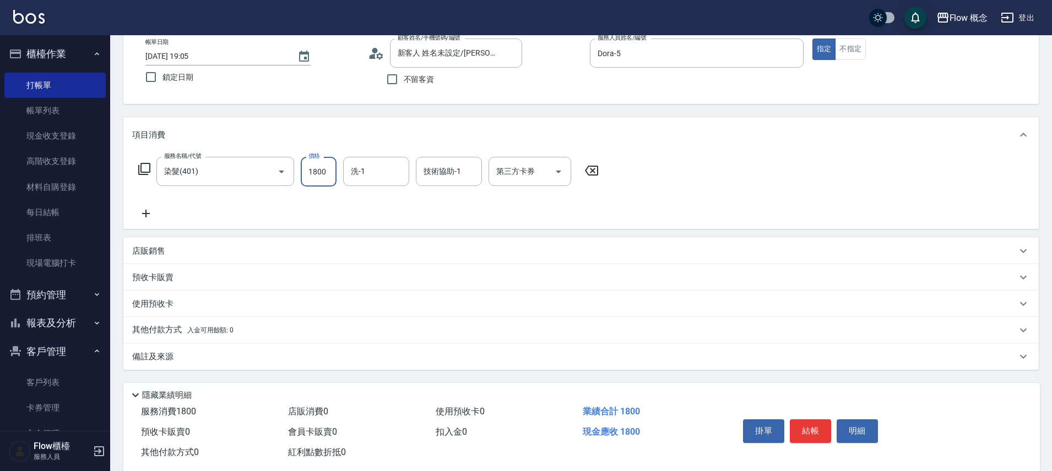
scroll to position [86, 0]
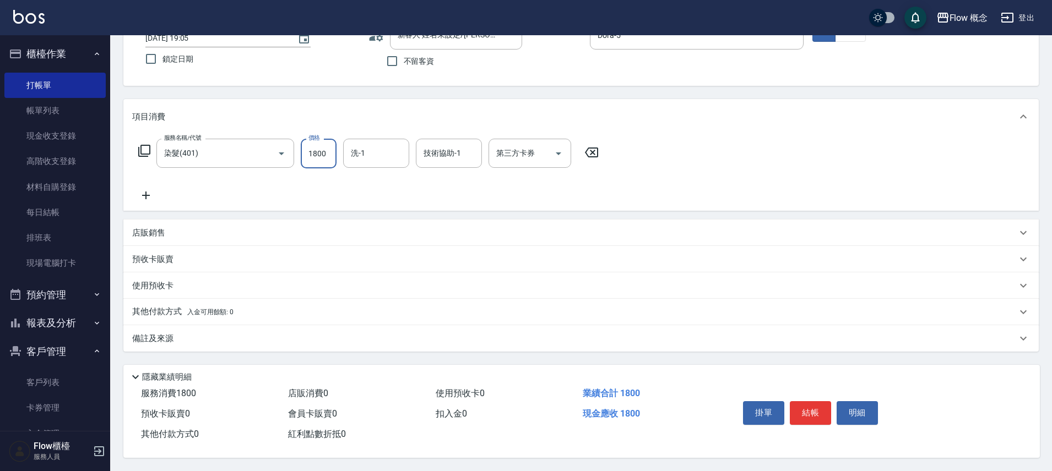
type input "1800"
click at [161, 333] on p "備註及來源" at bounding box center [152, 339] width 41 height 12
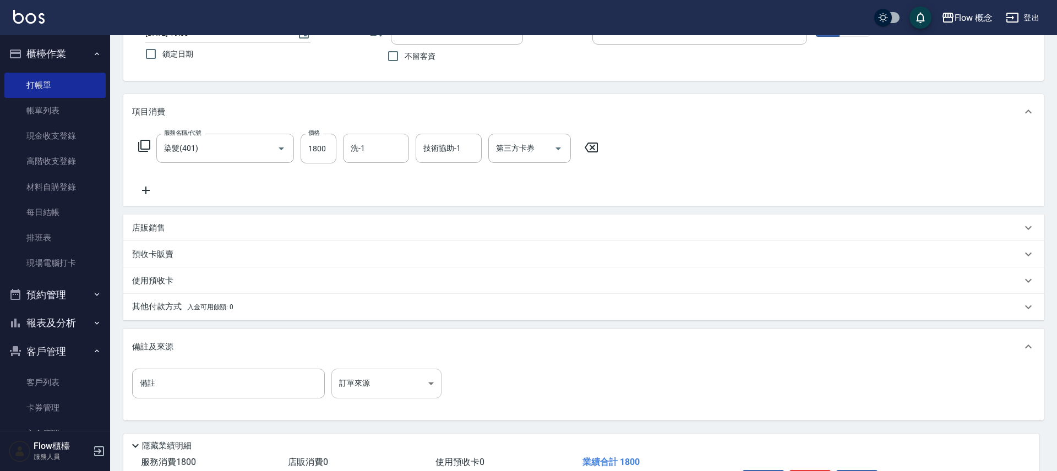
click at [338, 386] on body "Flow 概念 登出 櫃檯作業 打帳單 帳單列表 現金收支登錄 高階收支登錄 材料自購登錄 每日結帳 排班表 現場電腦打卡 預約管理 預約管理 單日預約紀錄 …" at bounding box center [528, 227] width 1057 height 627
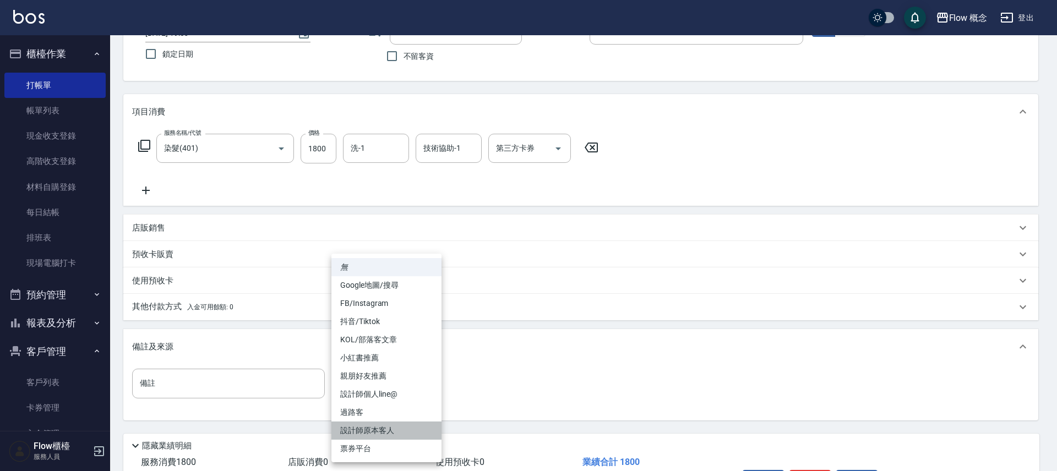
click at [370, 432] on li "設計師原本客人" at bounding box center [387, 431] width 110 height 18
type input "設計師原本客人"
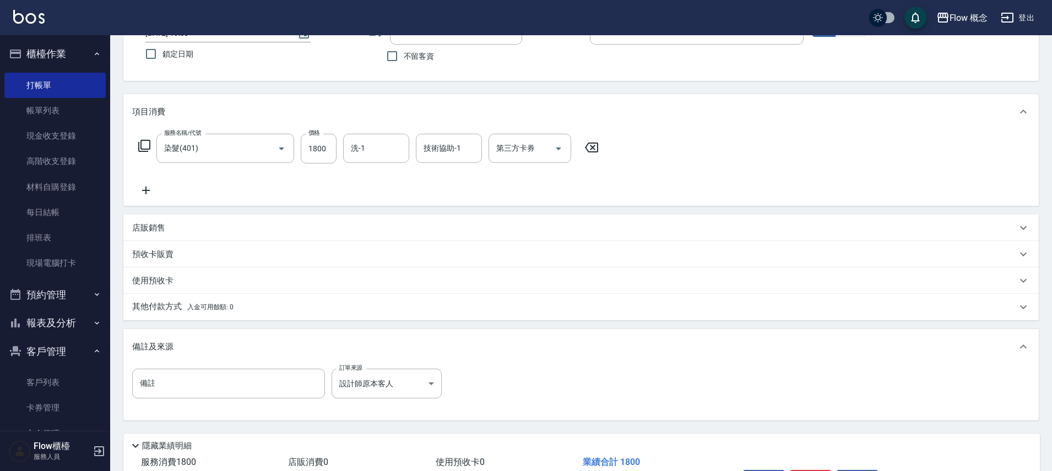
click at [209, 304] on span "入金可用餘額: 0" at bounding box center [210, 307] width 47 height 8
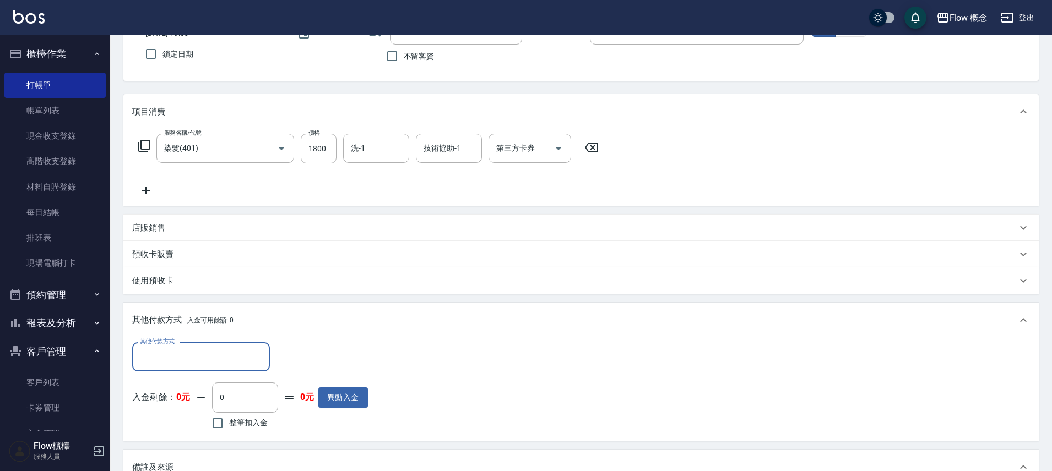
scroll to position [0, 0]
click at [220, 364] on input "其他付款方式" at bounding box center [201, 357] width 128 height 19
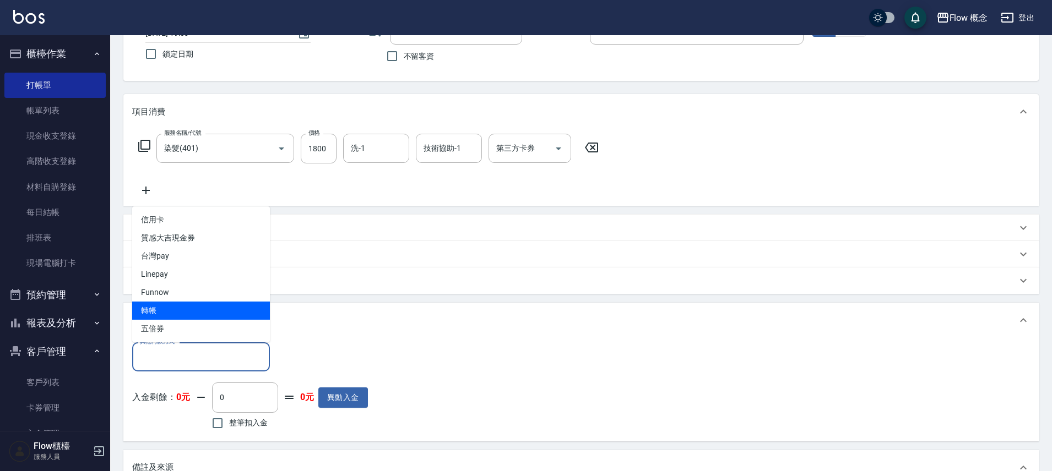
click at [191, 306] on span "轉帳" at bounding box center [201, 311] width 138 height 18
type input "轉帳"
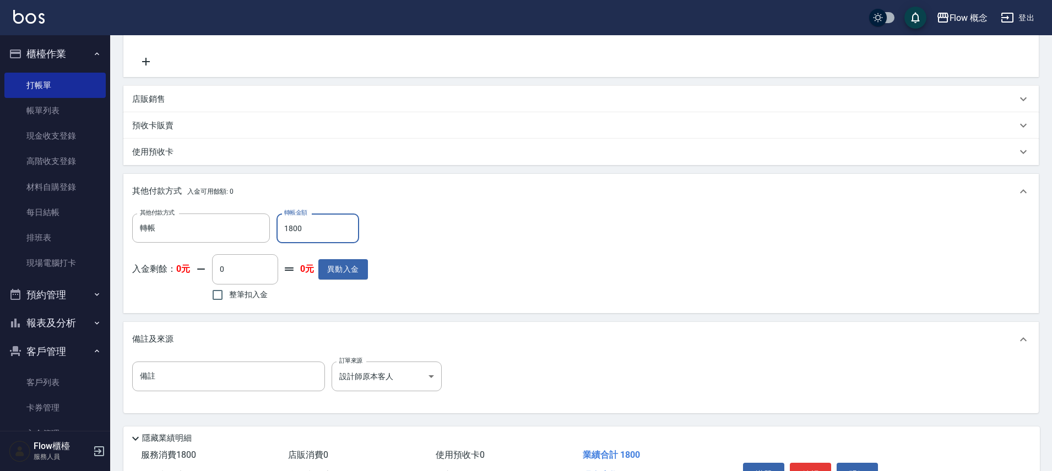
scroll to position [282, 0]
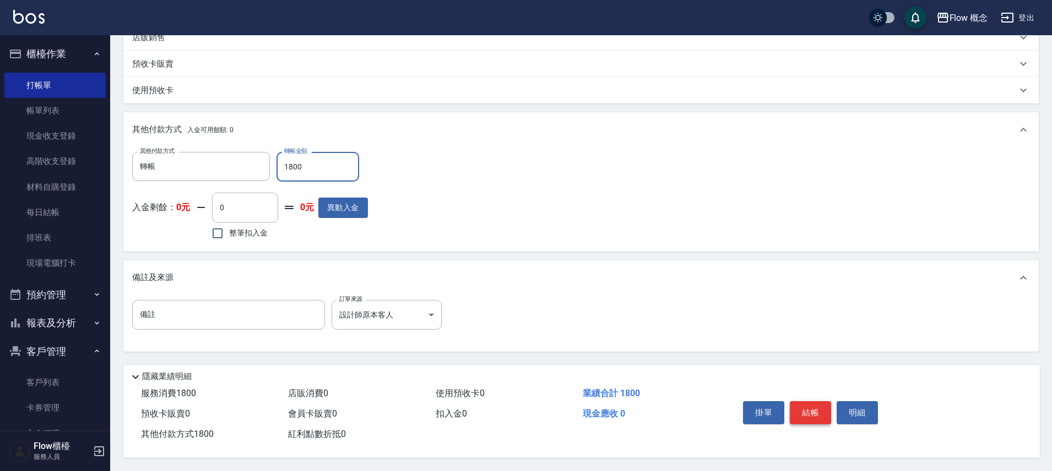
type input "1800"
click at [811, 402] on button "結帳" at bounding box center [810, 413] width 41 height 23
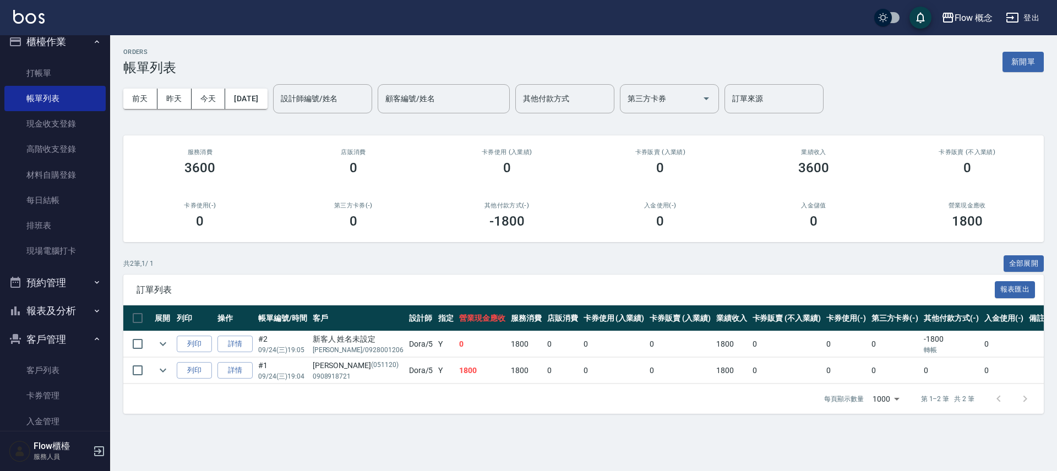
scroll to position [10, 0]
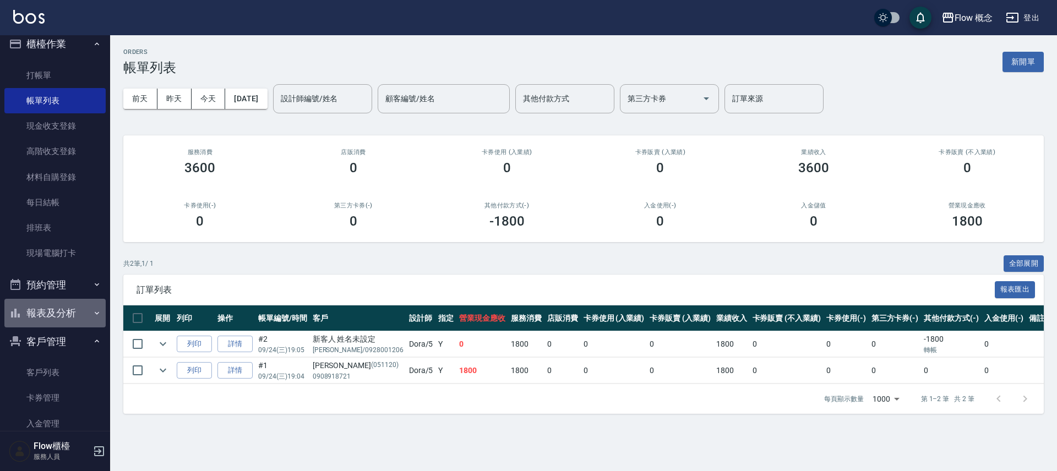
click at [58, 314] on button "報表及分析" at bounding box center [54, 313] width 101 height 29
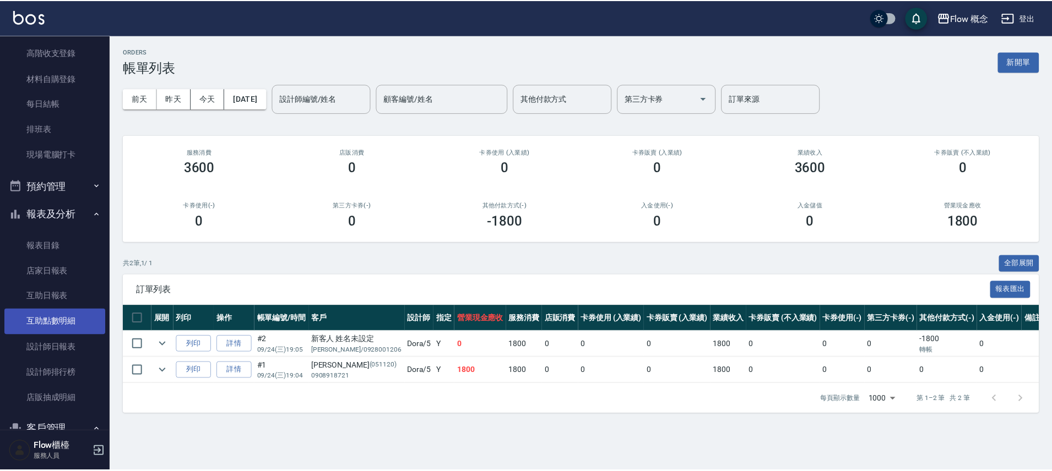
scroll to position [171, 0]
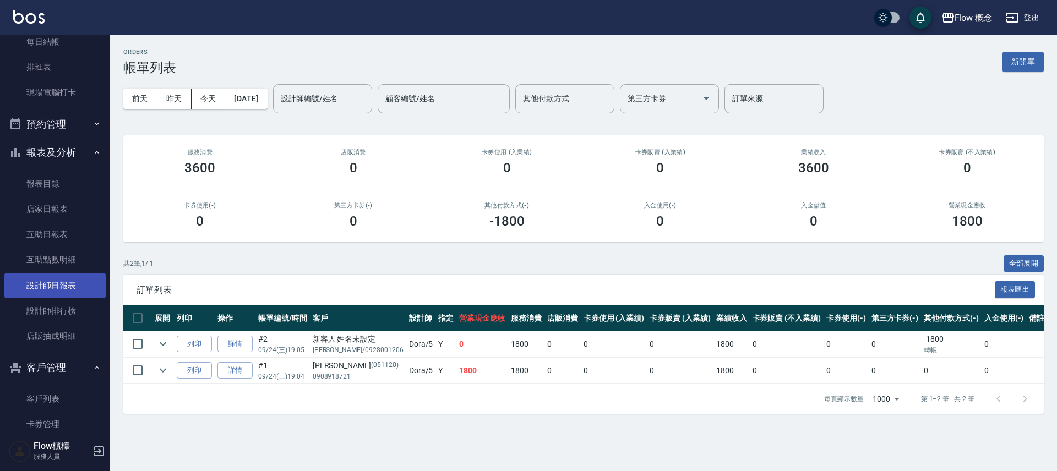
click at [55, 285] on link "設計師日報表" at bounding box center [54, 285] width 101 height 25
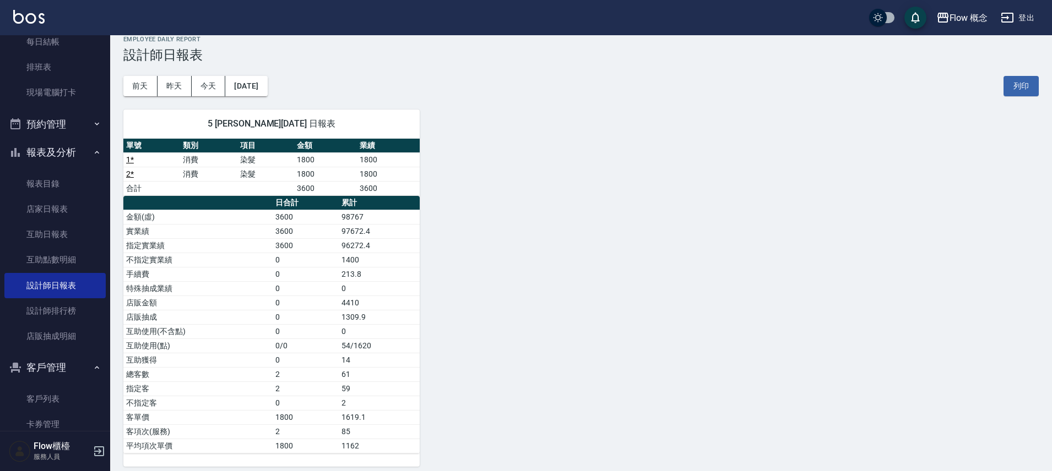
scroll to position [21, 0]
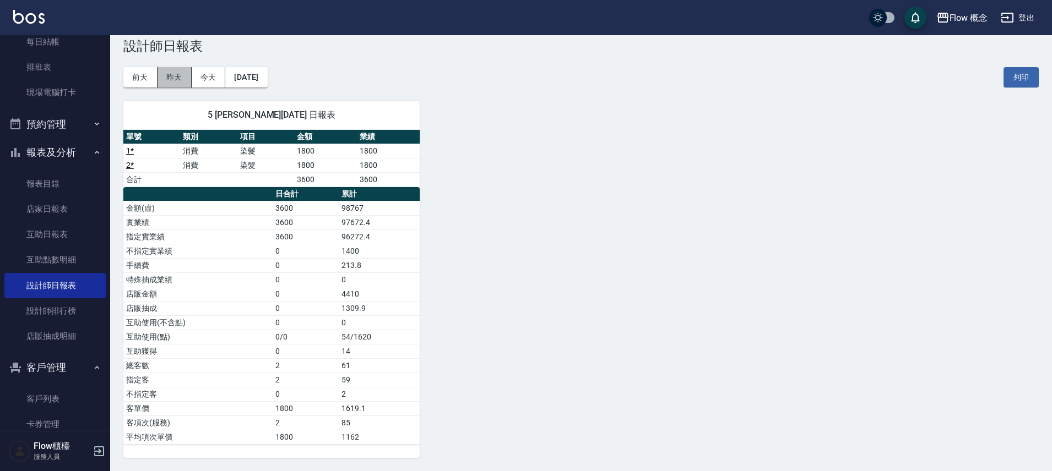
click at [170, 82] on button "昨天" at bounding box center [175, 77] width 34 height 20
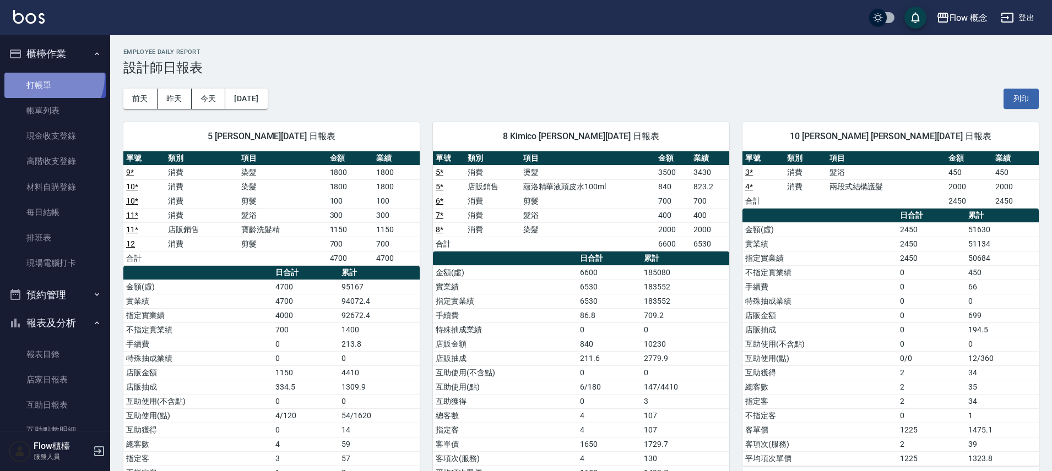
click at [48, 77] on link "打帳單" at bounding box center [54, 85] width 101 height 25
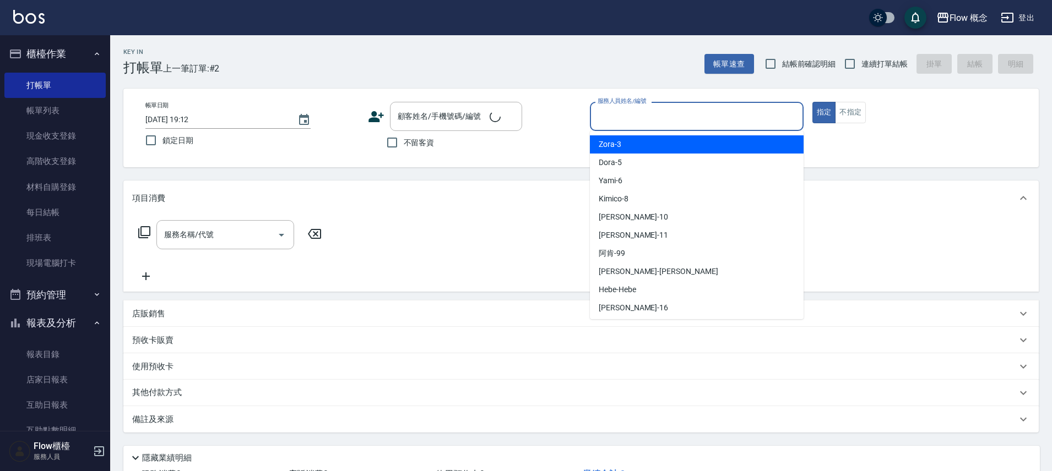
click at [702, 122] on input "服務人員姓名/編號" at bounding box center [697, 116] width 204 height 19
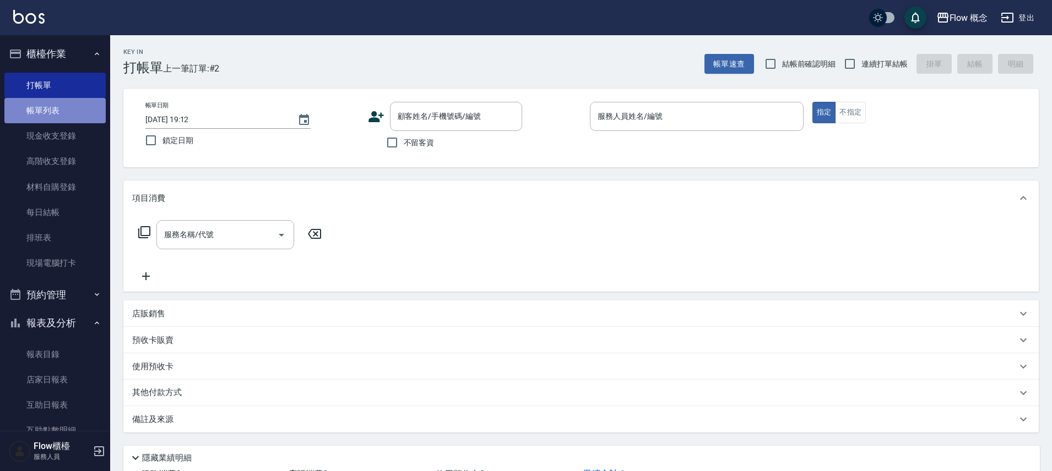
drag, startPoint x: 56, startPoint y: 116, endPoint x: 62, endPoint y: 113, distance: 6.7
click at [56, 116] on link "帳單列表" at bounding box center [54, 110] width 101 height 25
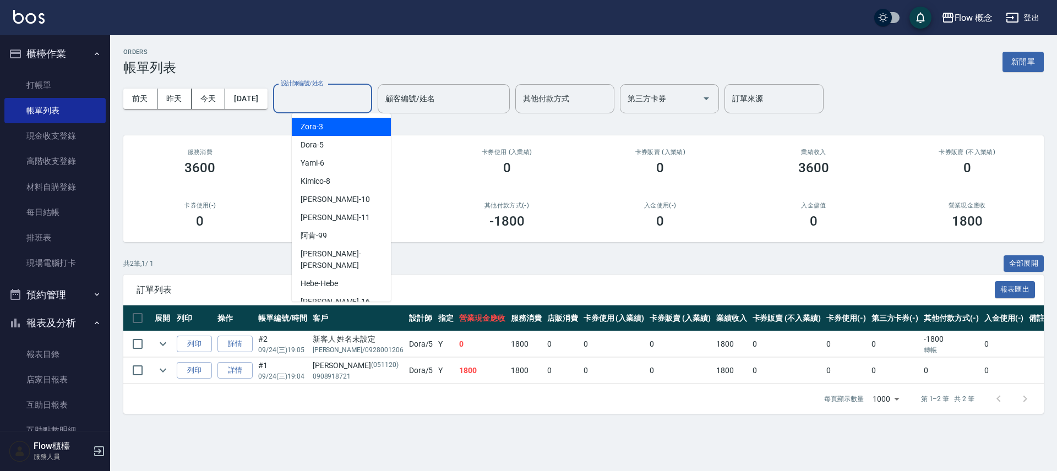
click at [352, 105] on input "設計師編號/姓名" at bounding box center [322, 98] width 89 height 19
click at [339, 99] on input "設計師編號/姓名" at bounding box center [322, 98] width 89 height 19
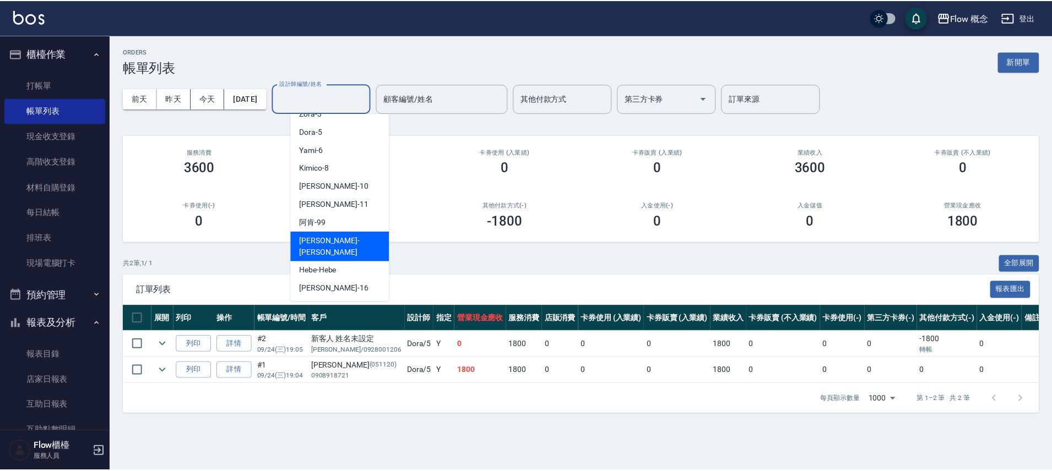
scroll to position [39, 0]
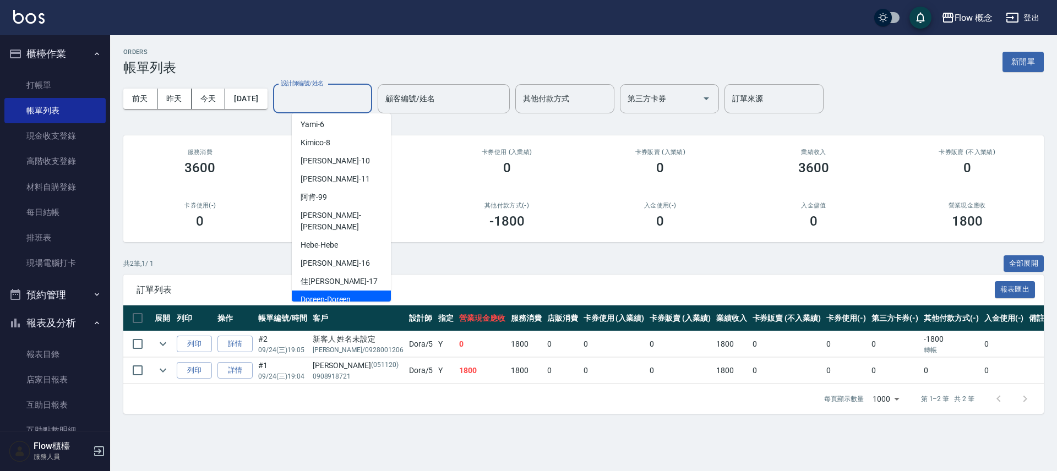
click at [327, 291] on div "Doreen -Doreen" at bounding box center [341, 300] width 99 height 18
type input "Doreen-Doreen"
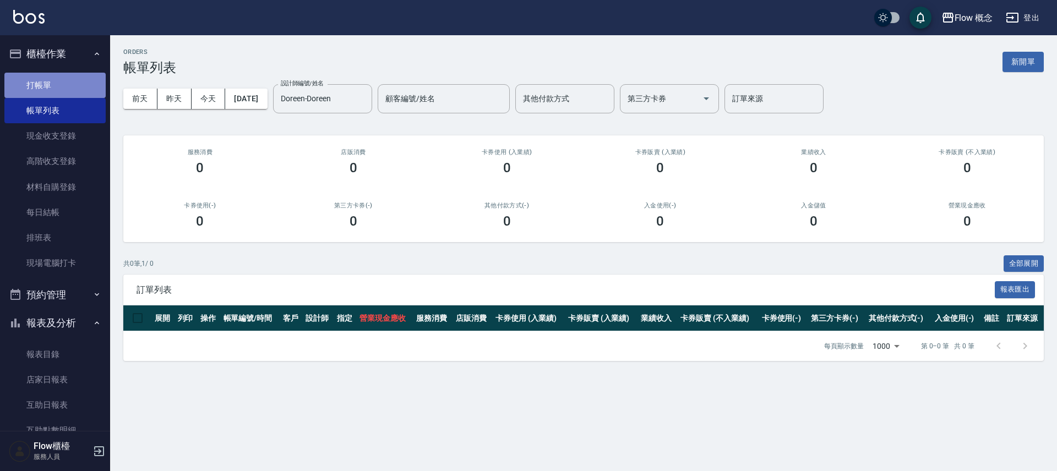
click at [74, 78] on link "打帳單" at bounding box center [54, 85] width 101 height 25
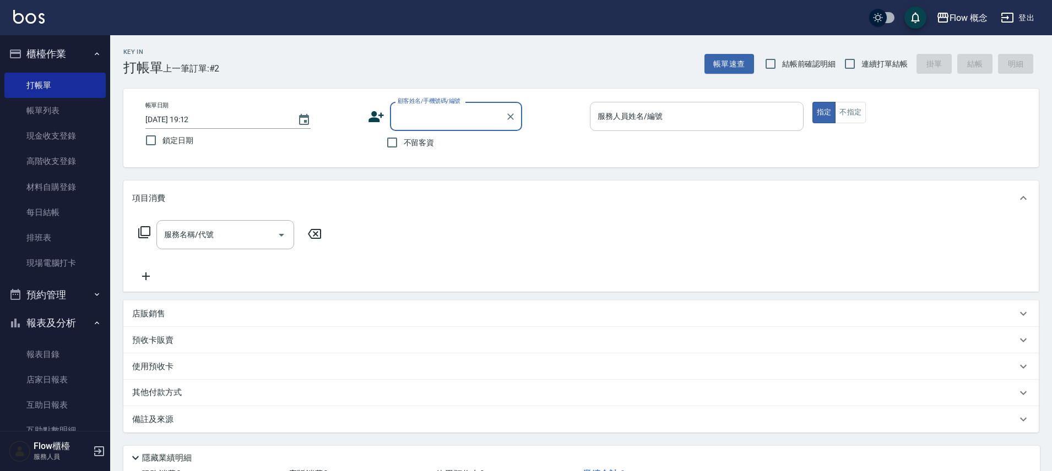
click at [720, 112] on input "服務人員姓名/編號" at bounding box center [697, 116] width 204 height 19
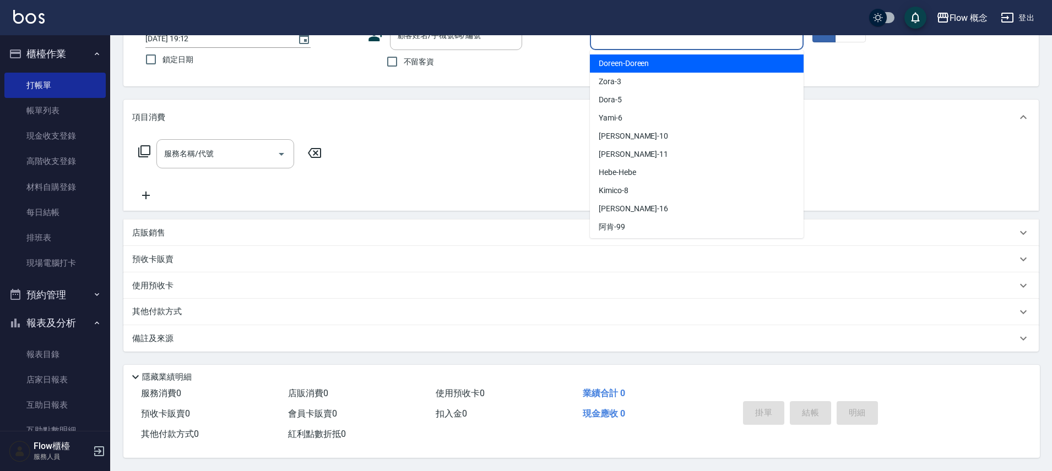
click at [645, 63] on span "Doreen -Doreen" at bounding box center [624, 64] width 50 height 12
type input "Doreen-Doreen"
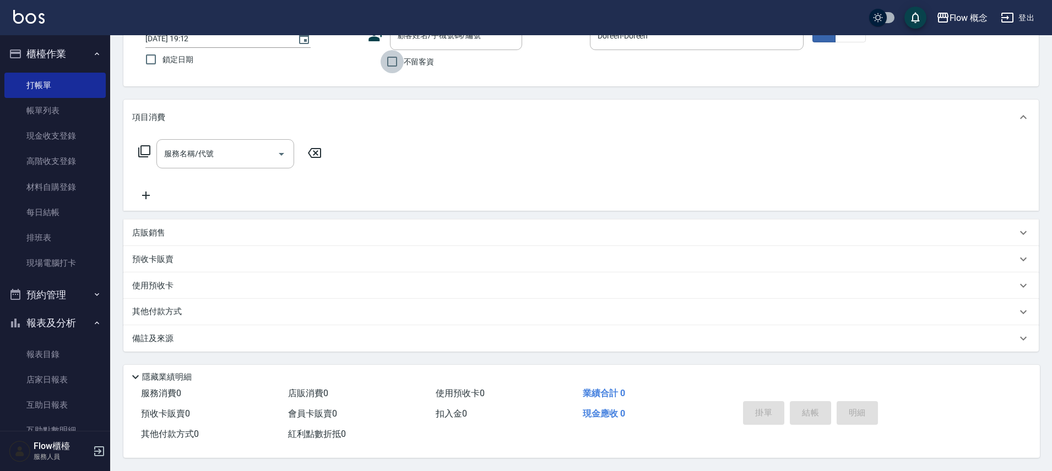
click at [393, 56] on input "不留客資" at bounding box center [392, 61] width 23 height 23
checkbox input "true"
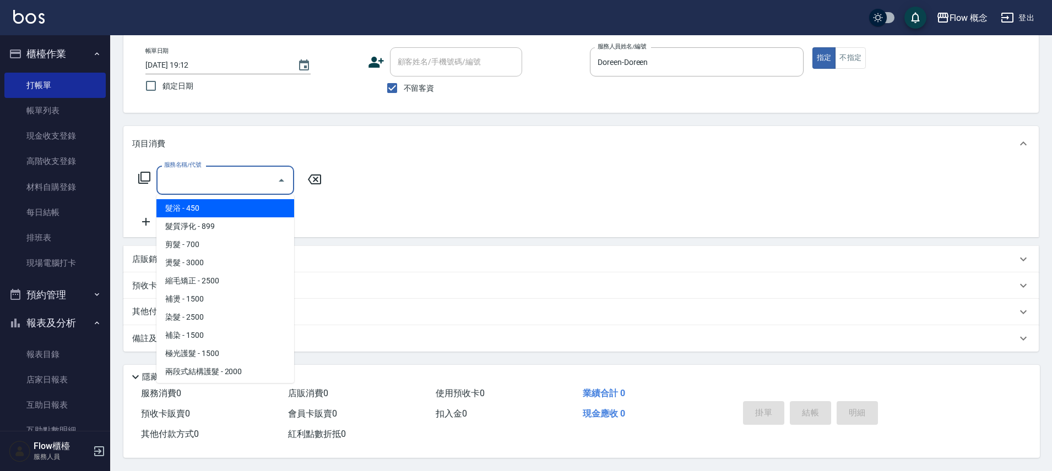
click at [227, 181] on input "服務名稱/代號" at bounding box center [216, 180] width 111 height 19
click at [218, 206] on span "髮浴 - 450" at bounding box center [225, 208] width 138 height 18
type input "髮浴 (101)"
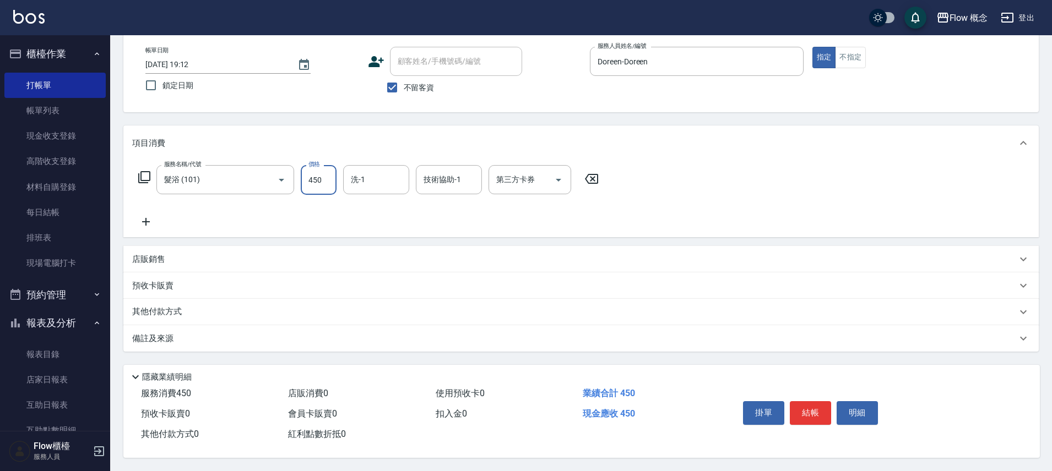
click at [323, 177] on input "450" at bounding box center [319, 180] width 36 height 30
type input "900"
click at [381, 188] on div "洗-1" at bounding box center [376, 179] width 66 height 29
type input "[PERSON_NAME]-10"
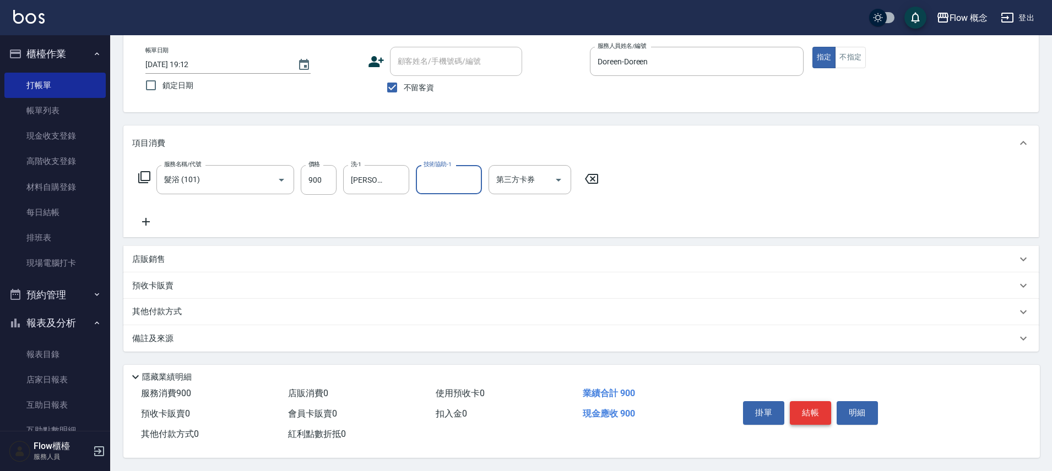
click at [801, 410] on button "結帳" at bounding box center [810, 413] width 41 height 23
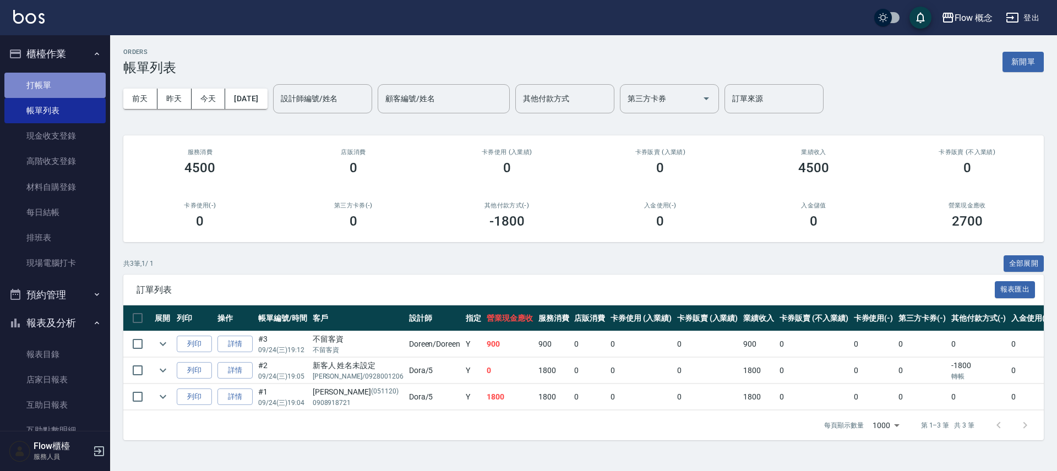
click at [64, 93] on link "打帳單" at bounding box center [54, 85] width 101 height 25
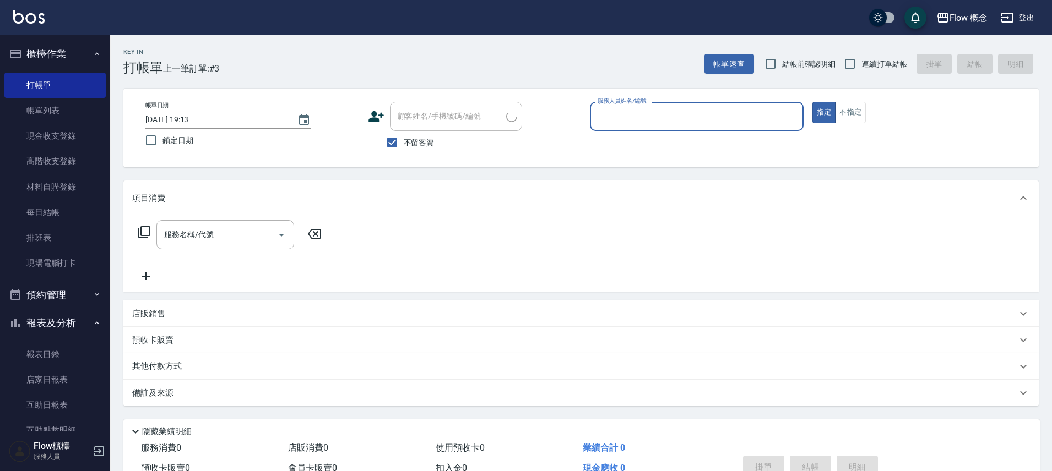
click at [657, 122] on input "服務人員姓名/編號" at bounding box center [697, 116] width 204 height 19
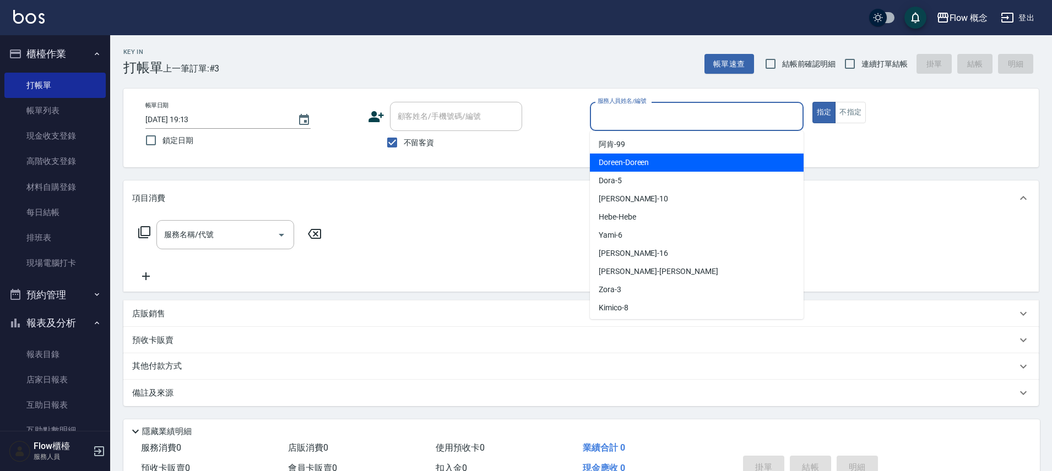
click at [641, 154] on div "Doreen -Doreen" at bounding box center [697, 163] width 214 height 18
type input "Doreen-Doreen"
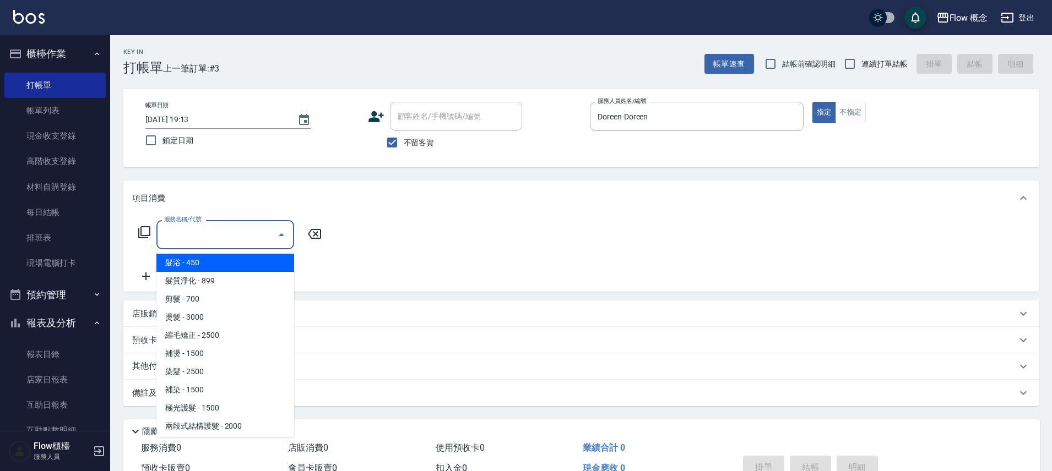
click at [193, 235] on input "服務名稱/代號" at bounding box center [216, 234] width 111 height 19
click at [197, 266] on span "髮浴 - 450" at bounding box center [225, 263] width 138 height 18
type input "髮浴 (101)"
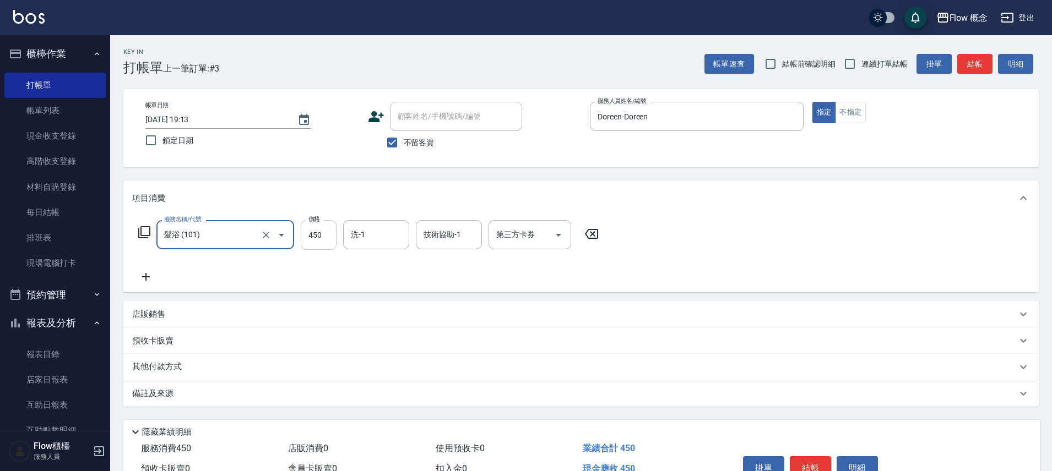
click at [322, 233] on input "450" at bounding box center [319, 235] width 36 height 30
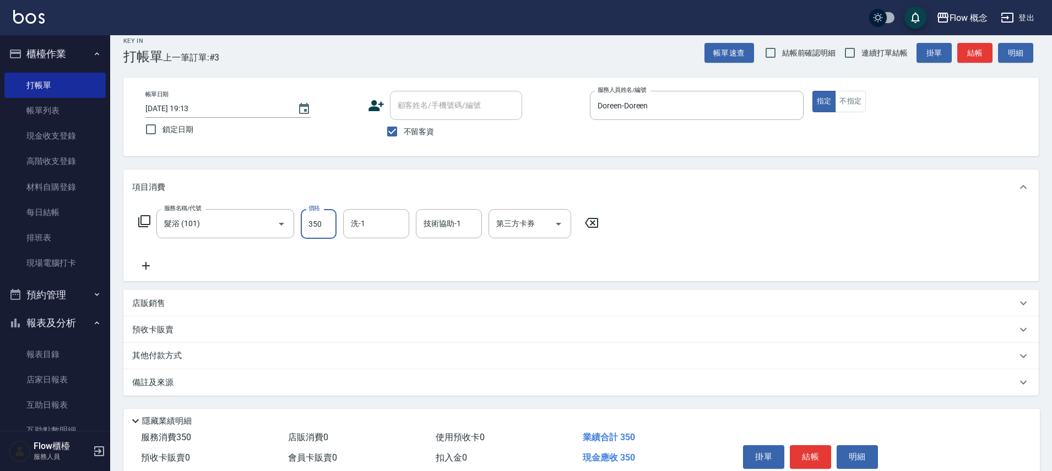
scroll to position [60, 0]
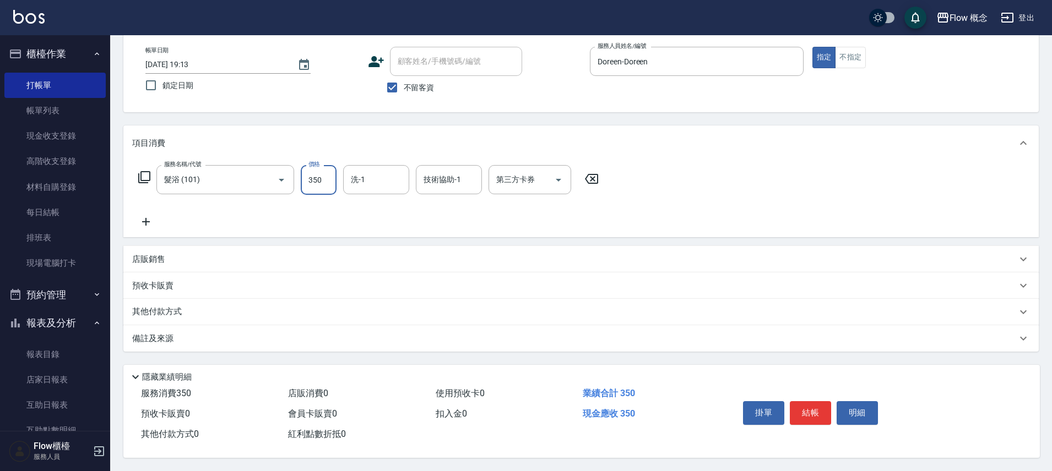
type input "350"
click at [442, 333] on div "備註及來源" at bounding box center [574, 339] width 885 height 12
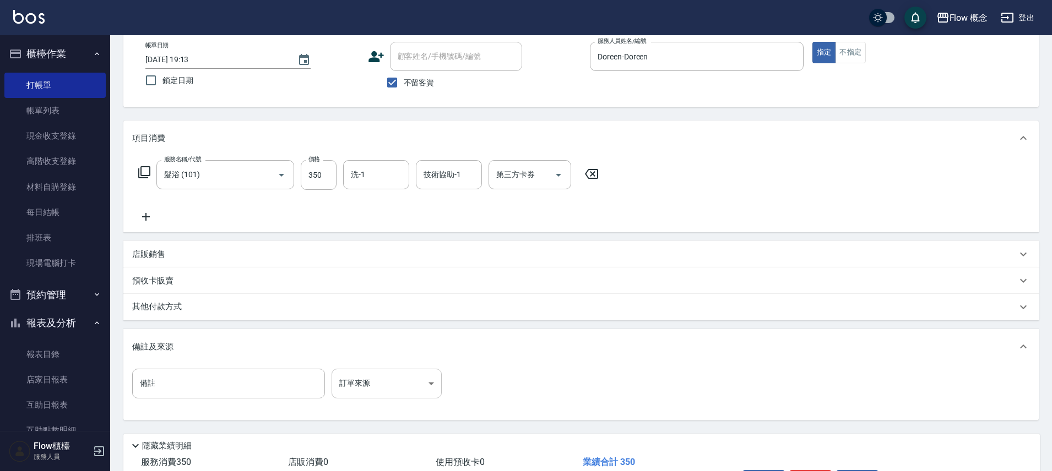
click at [423, 377] on body "Flow 概念 登出 櫃檯作業 打帳單 帳單列表 現金收支登錄 高階收支登錄 材料自購登錄 每日結帳 排班表 現場電腦打卡 預約管理 預約管理 單日預約紀錄 …" at bounding box center [526, 240] width 1052 height 600
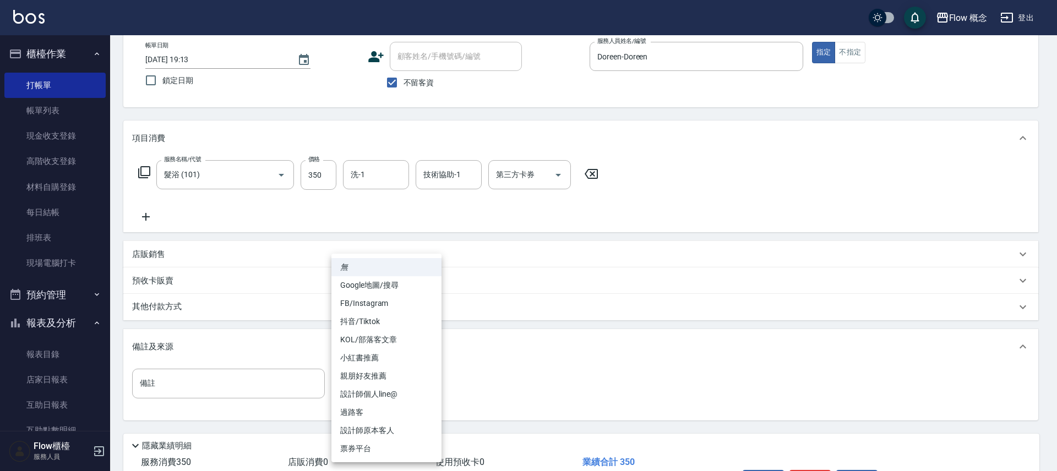
click at [674, 375] on div at bounding box center [528, 235] width 1057 height 471
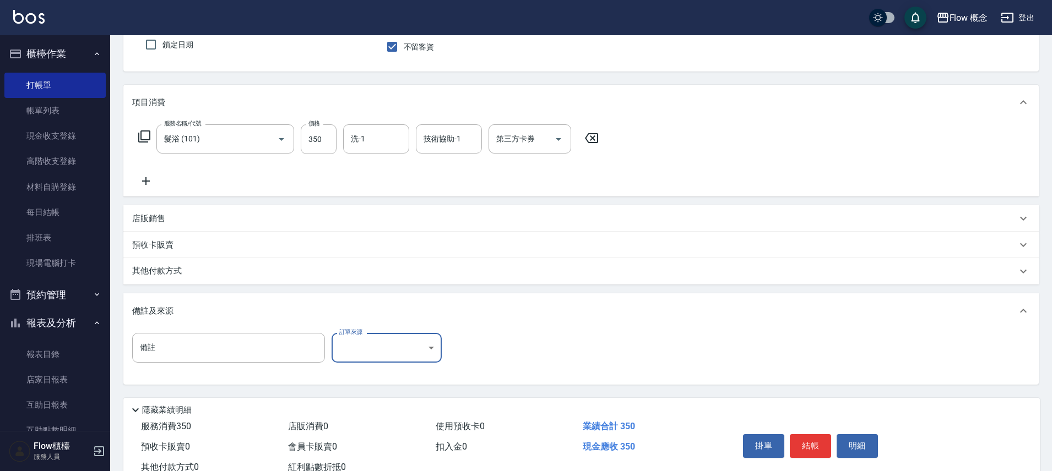
scroll to position [134, 0]
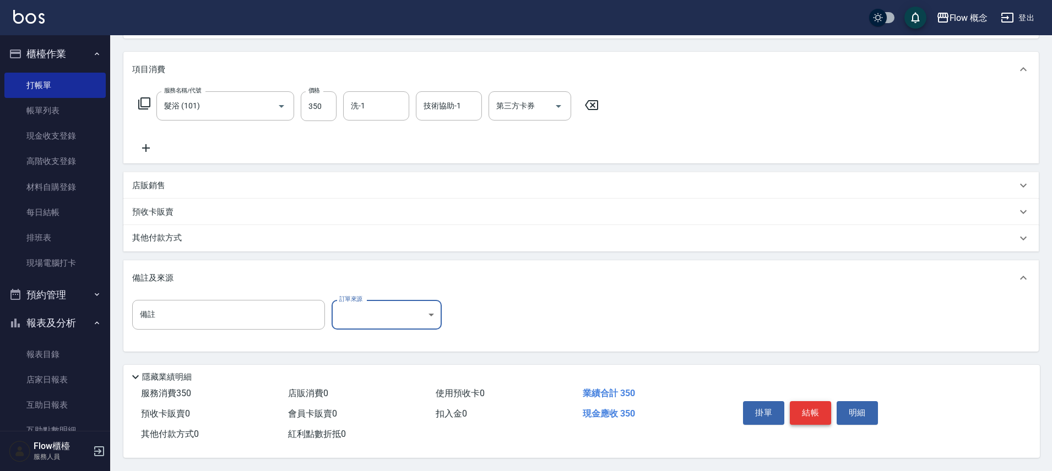
click at [827, 409] on button "結帳" at bounding box center [810, 413] width 41 height 23
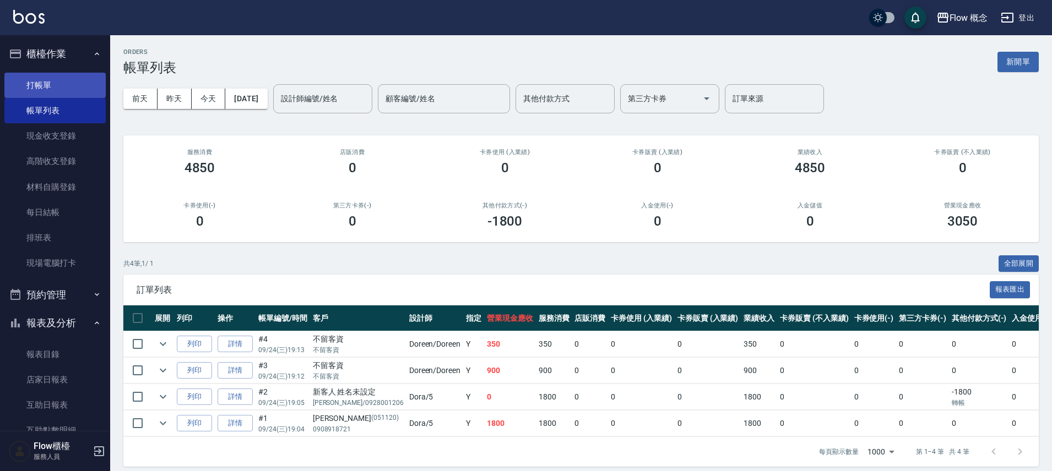
click at [32, 86] on link "打帳單" at bounding box center [54, 85] width 101 height 25
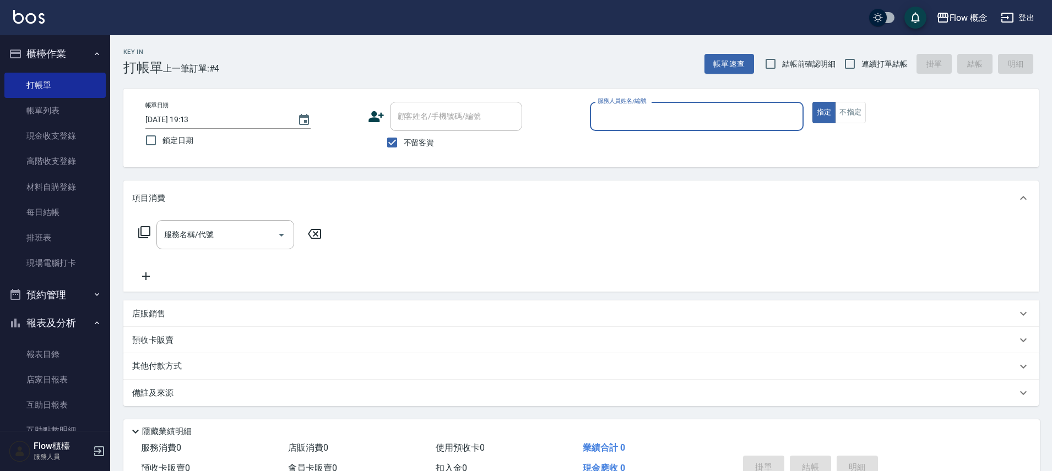
click at [650, 121] on input "服務人員姓名/編號" at bounding box center [697, 116] width 204 height 19
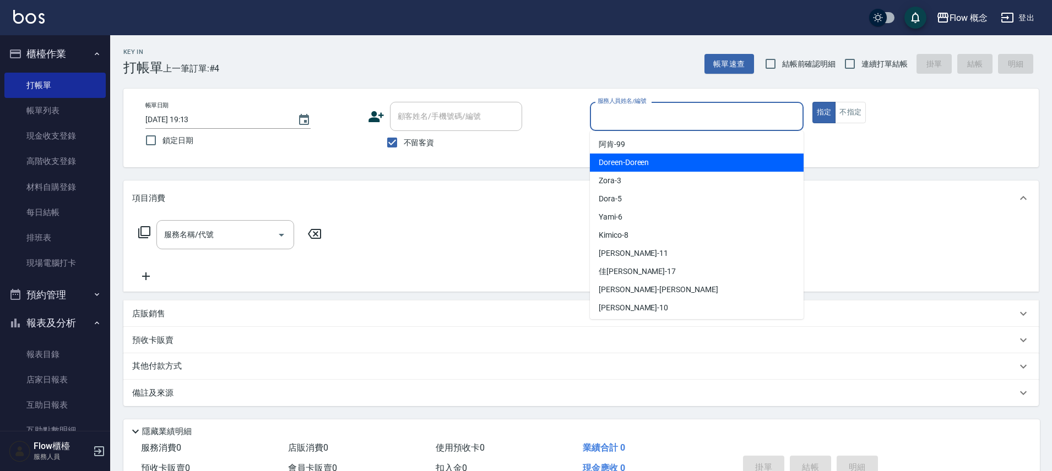
click at [629, 166] on span "Doreen -Doreen" at bounding box center [624, 163] width 50 height 12
type input "Doreen-Doreen"
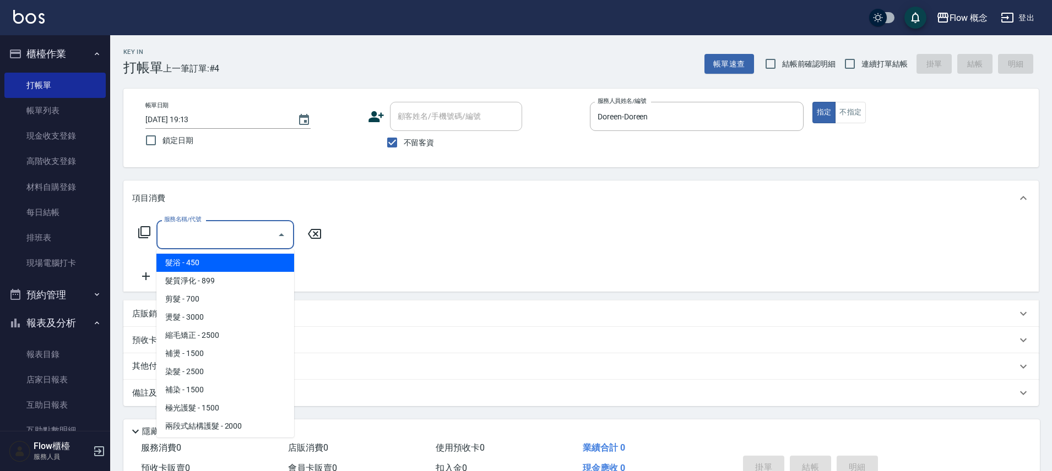
click at [208, 230] on input "服務名稱/代號" at bounding box center [216, 234] width 111 height 19
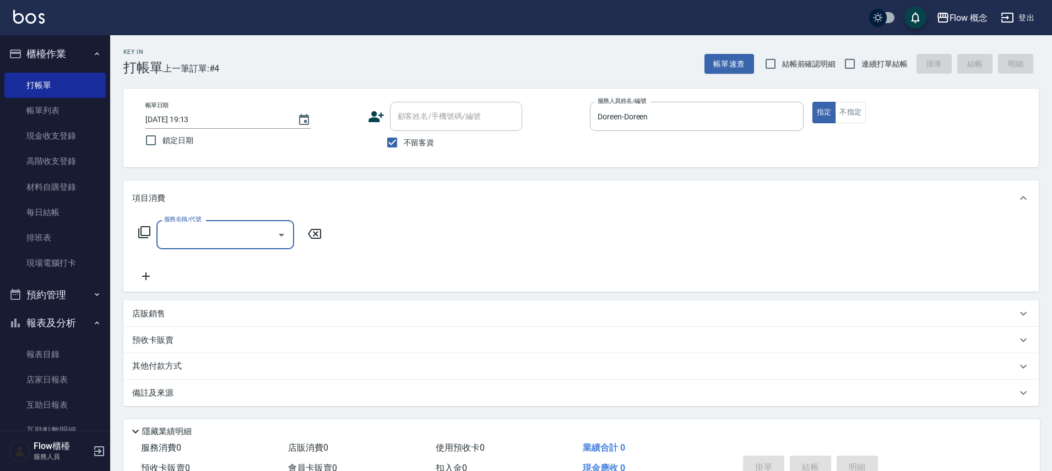
click at [208, 241] on input "服務名稱/代號" at bounding box center [216, 234] width 111 height 19
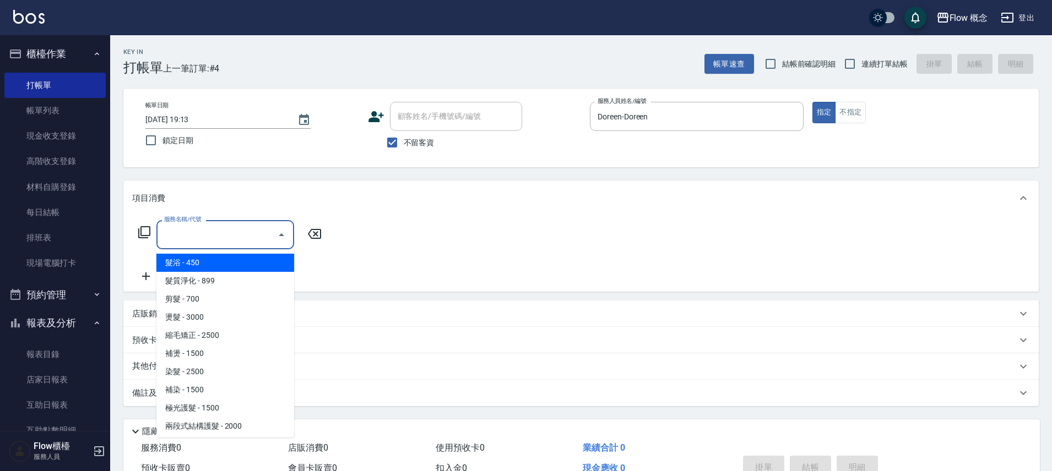
click at [207, 266] on span "髮浴 - 450" at bounding box center [225, 263] width 138 height 18
type input "髮浴 (101)"
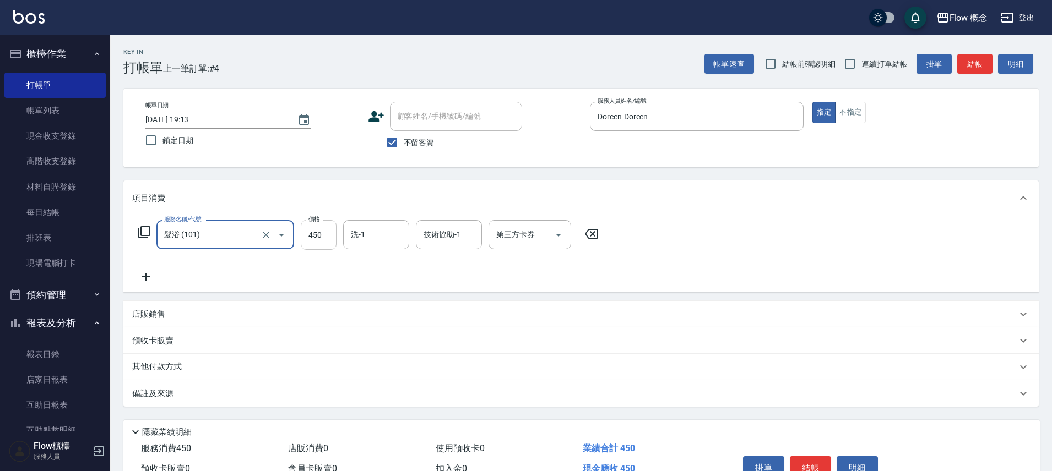
click at [328, 230] on input "450" at bounding box center [319, 235] width 36 height 30
drag, startPoint x: 328, startPoint y: 225, endPoint x: 329, endPoint y: 231, distance: 6.3
click at [329, 231] on input "450" at bounding box center [319, 235] width 36 height 30
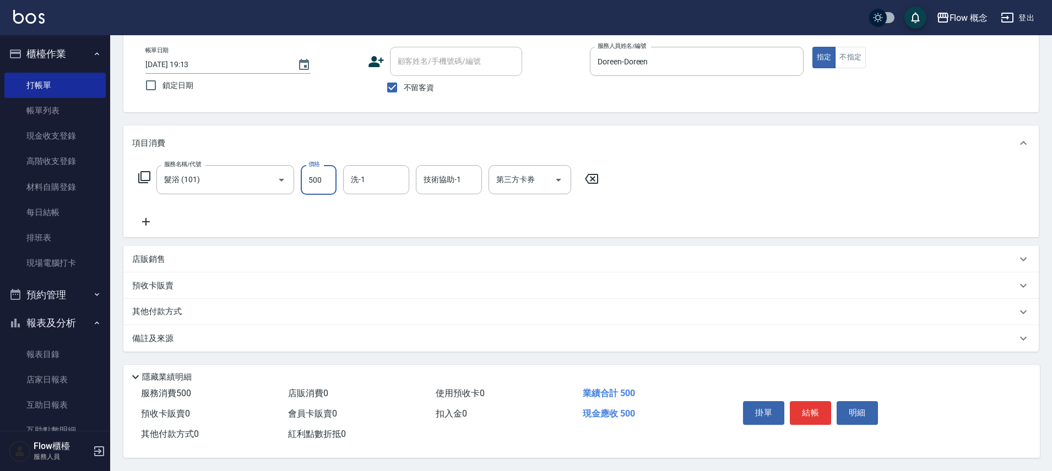
scroll to position [60, 0]
type input "500"
click at [797, 413] on button "結帳" at bounding box center [810, 413] width 41 height 23
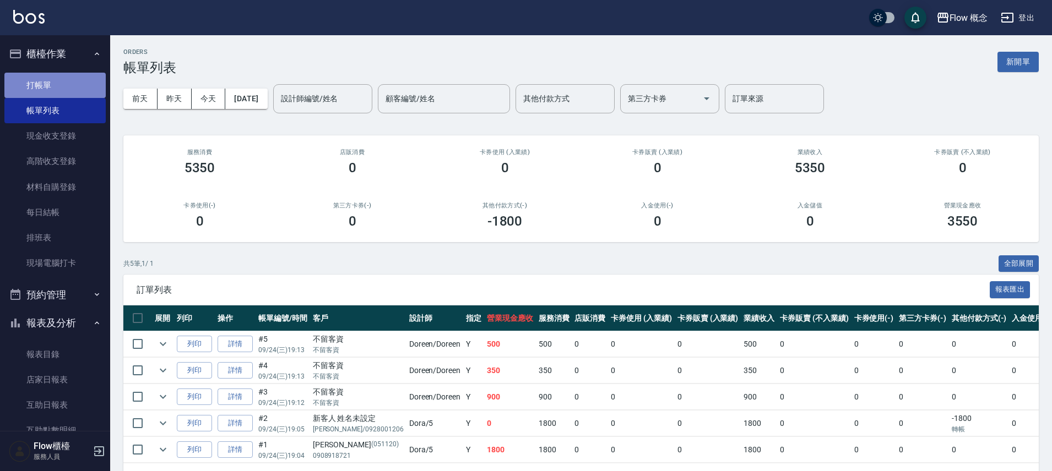
click at [69, 89] on link "打帳單" at bounding box center [54, 85] width 101 height 25
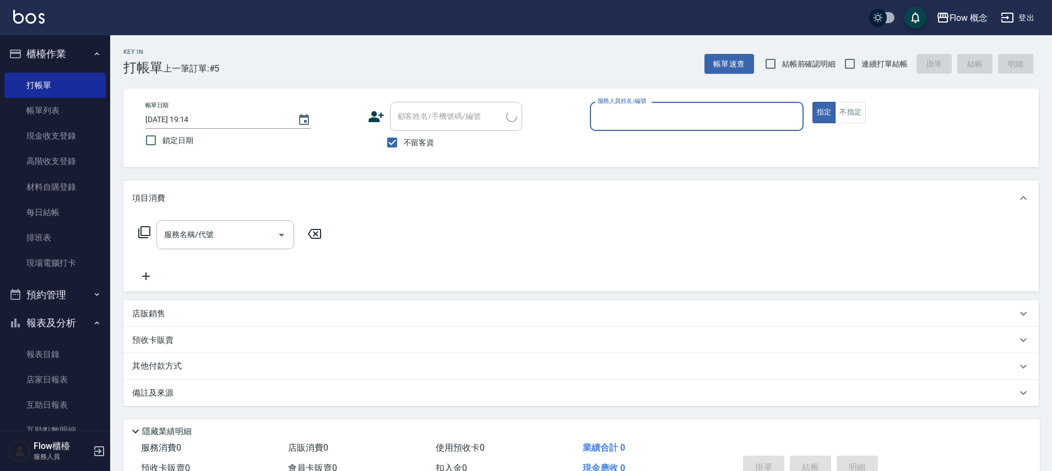
click at [656, 116] on input "服務人員姓名/編號" at bounding box center [697, 116] width 204 height 19
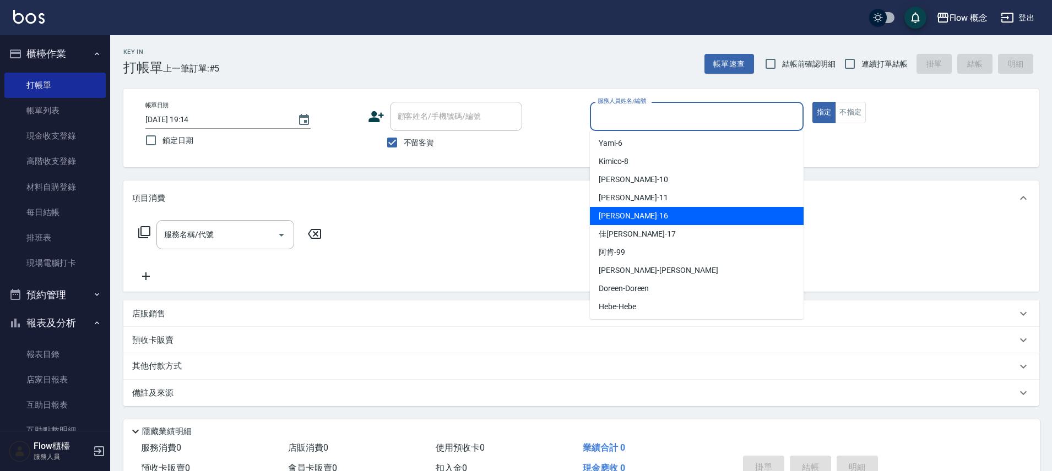
scroll to position [39, 0]
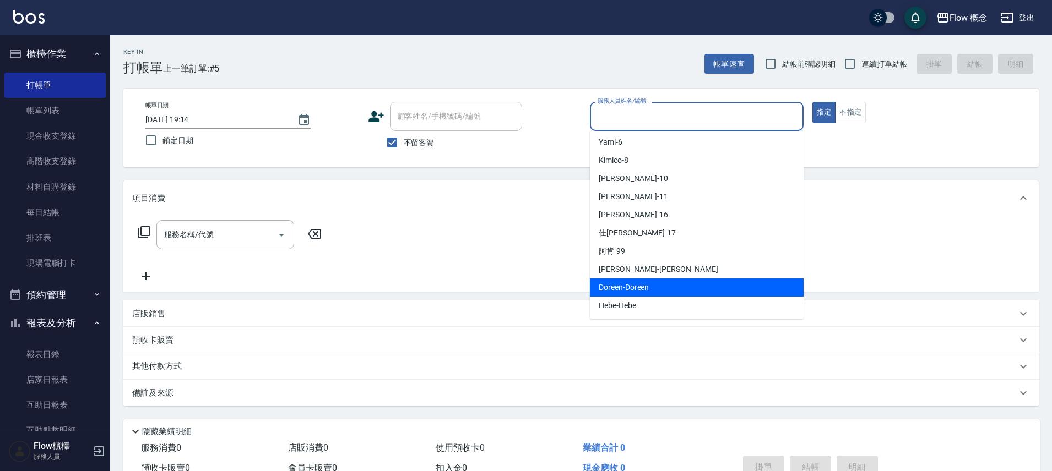
click at [653, 292] on div "Doreen -Doreen" at bounding box center [697, 288] width 214 height 18
type input "Doreen-Doreen"
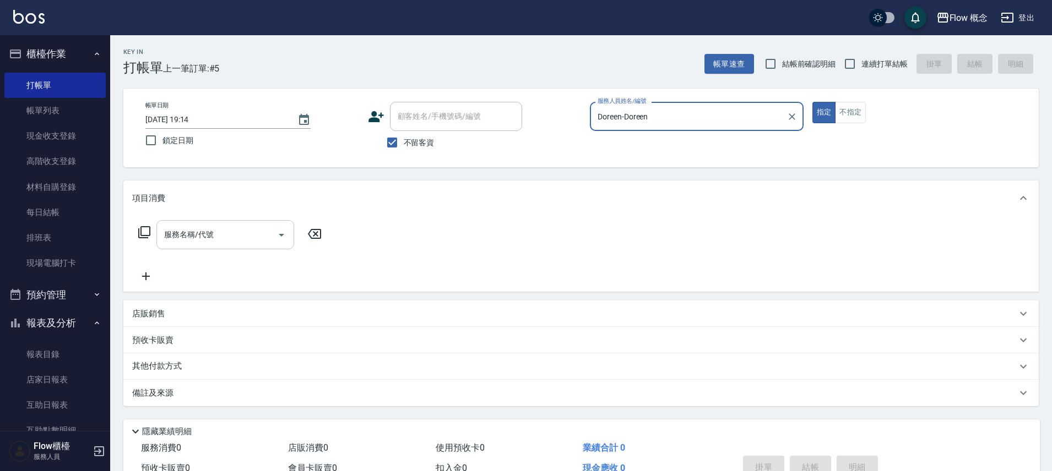
click at [192, 244] on input "服務名稱/代號" at bounding box center [216, 234] width 111 height 19
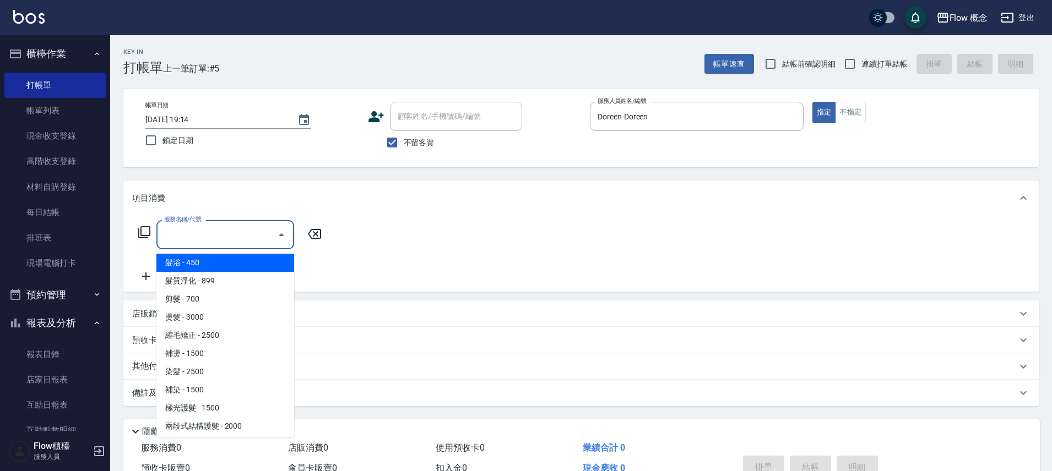
click at [199, 263] on span "髮浴 - 450" at bounding box center [225, 263] width 138 height 18
type input "髮浴 (101)"
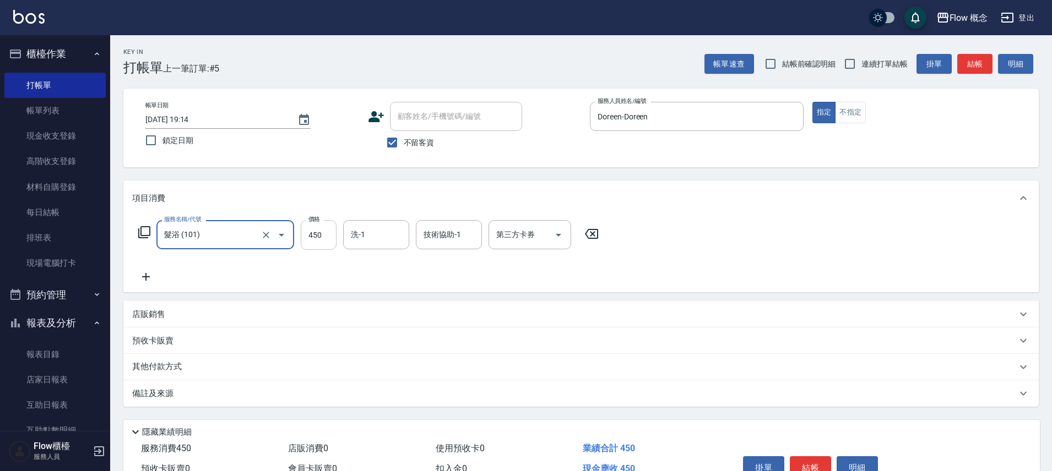
click at [323, 236] on input "450" at bounding box center [319, 235] width 36 height 30
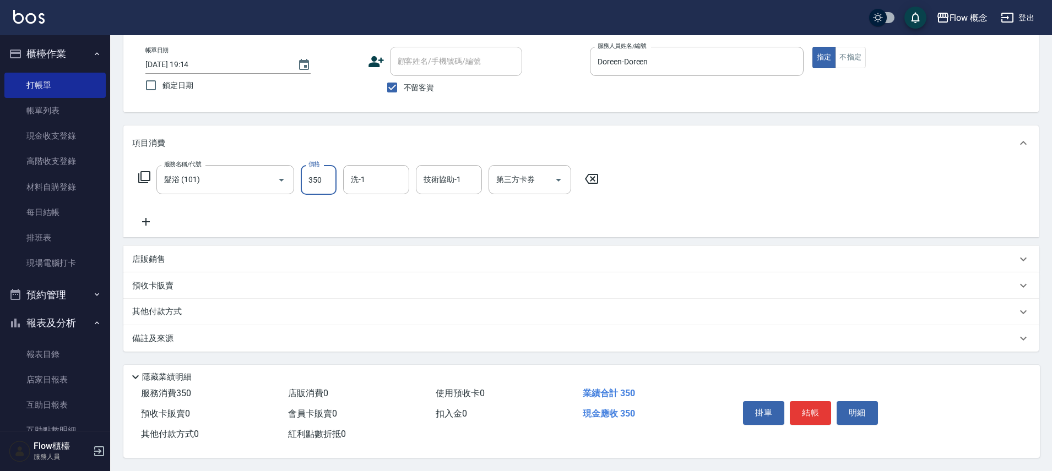
scroll to position [60, 0]
type input "350"
click at [800, 404] on button "結帳" at bounding box center [810, 413] width 41 height 23
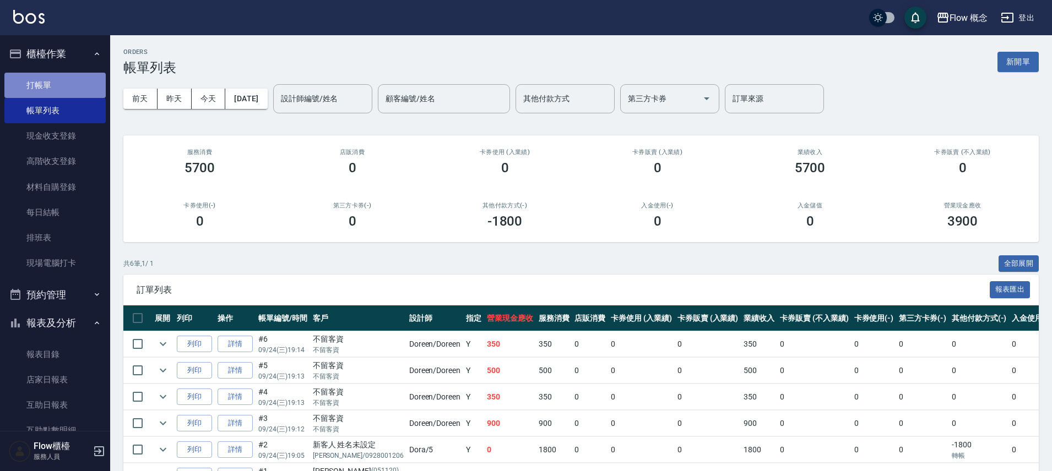
click at [62, 76] on link "打帳單" at bounding box center [54, 85] width 101 height 25
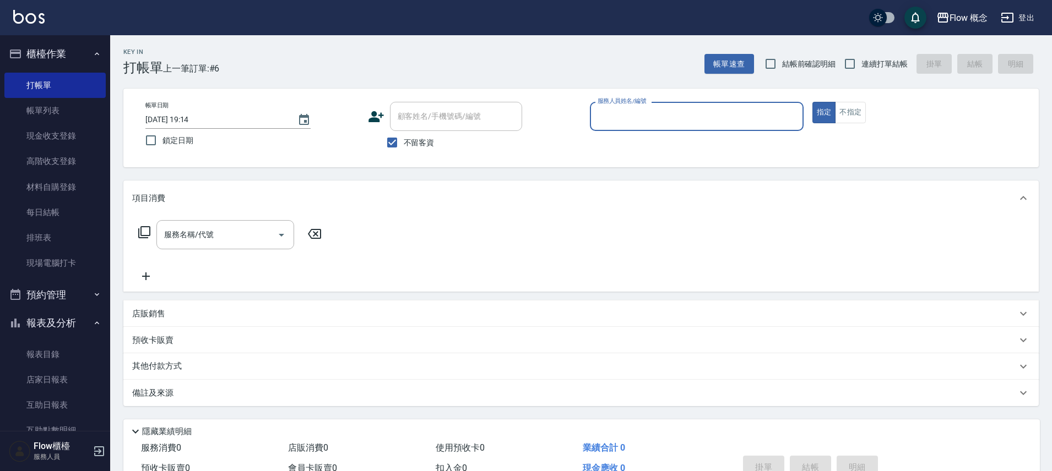
click at [664, 122] on input "服務人員姓名/編號" at bounding box center [697, 116] width 204 height 19
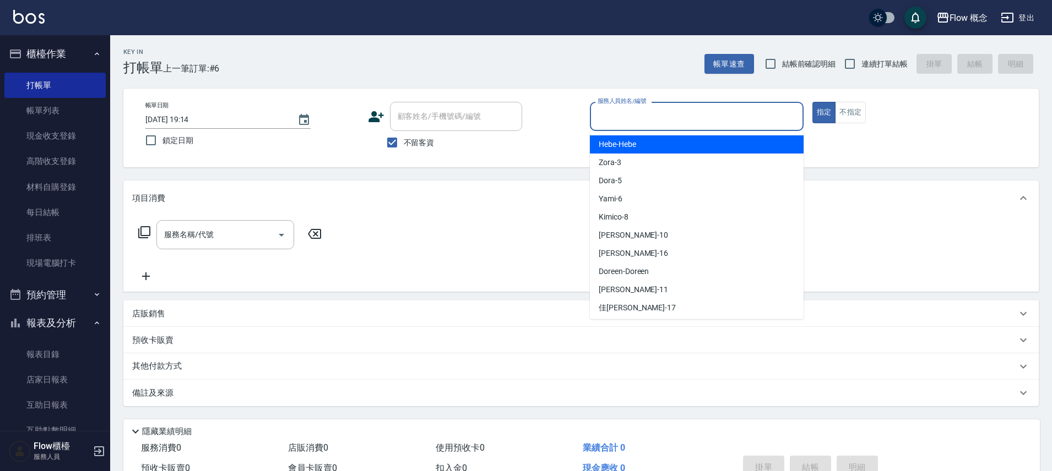
click at [644, 112] on input "服務人員姓名/編號" at bounding box center [697, 116] width 204 height 19
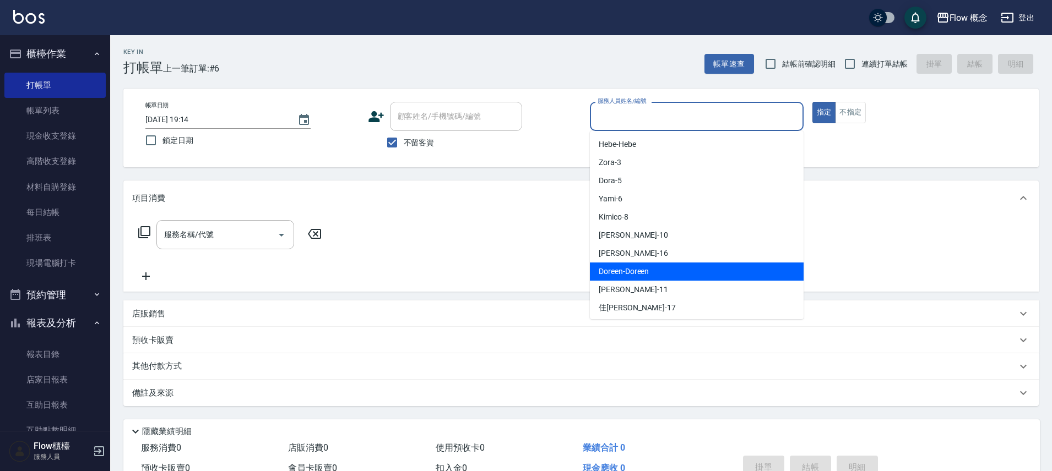
click at [649, 265] on div "Doreen -Doreen" at bounding box center [697, 272] width 214 height 18
type input "Doreen-Doreen"
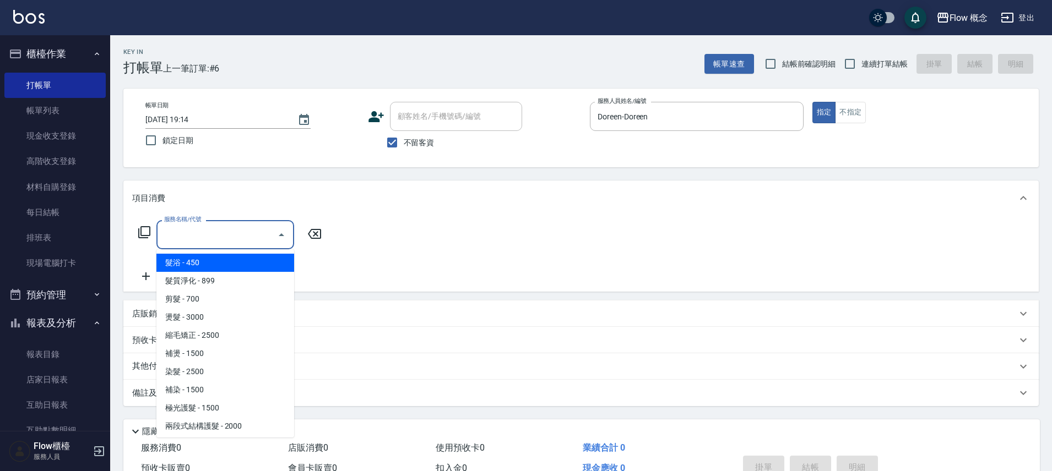
click at [191, 240] on input "服務名稱/代號" at bounding box center [216, 234] width 111 height 19
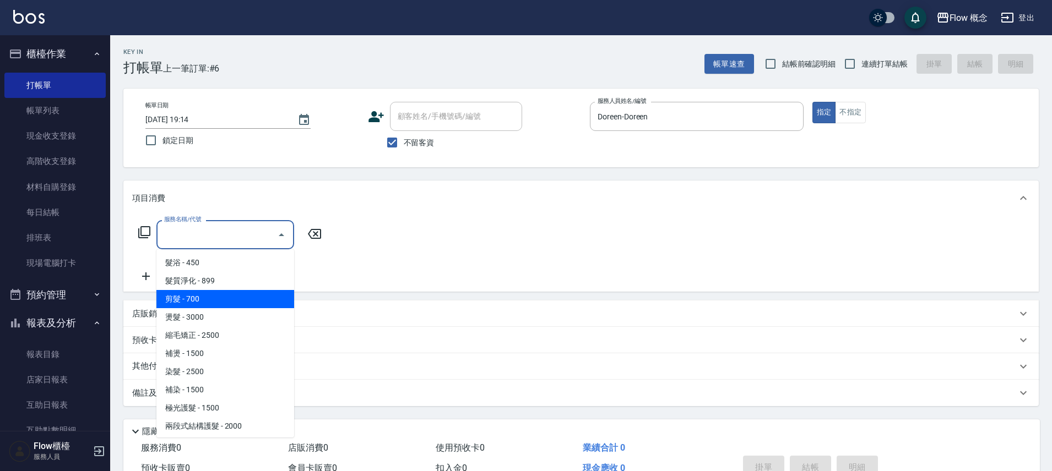
click at [203, 301] on span "剪髮 - 700" at bounding box center [225, 299] width 138 height 18
type input "剪髮(201)"
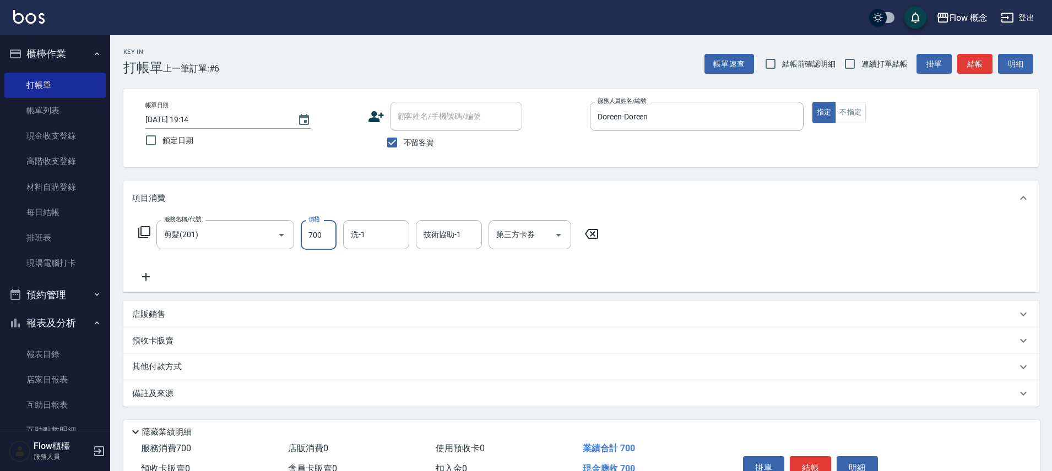
click at [328, 238] on input "700" at bounding box center [319, 235] width 36 height 30
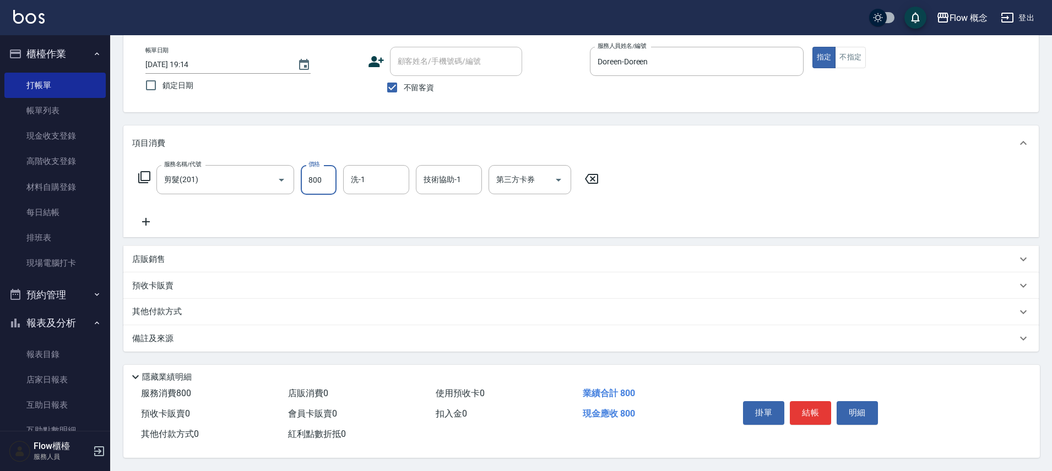
scroll to position [60, 0]
type input "800"
click at [813, 403] on button "結帳" at bounding box center [810, 413] width 41 height 23
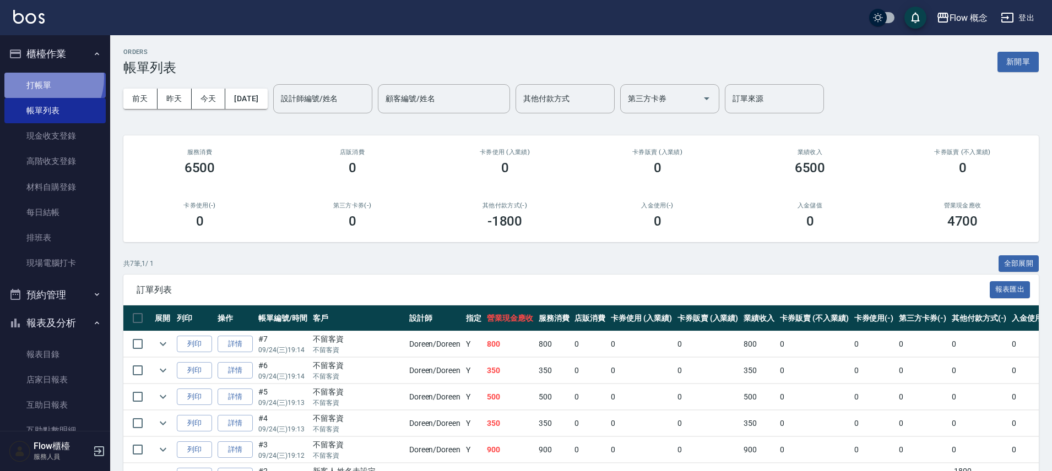
click at [37, 78] on link "打帳單" at bounding box center [54, 85] width 101 height 25
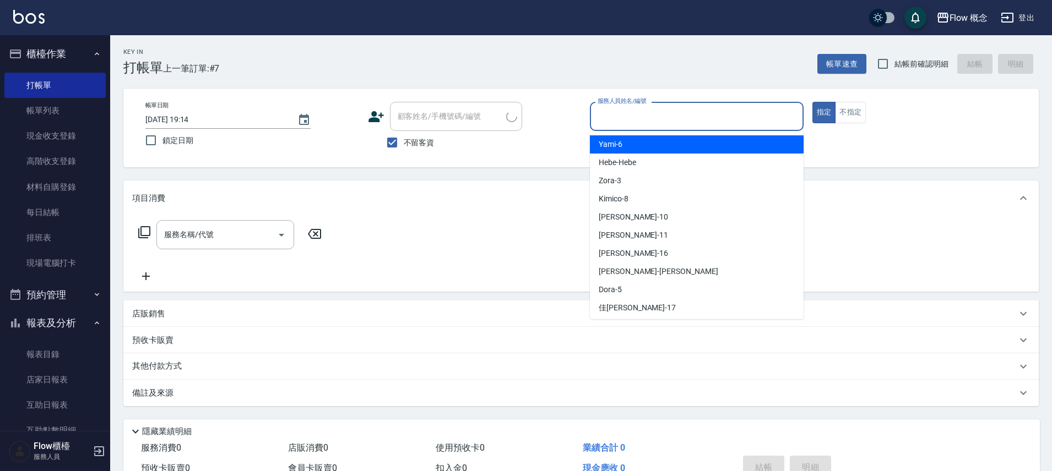
click at [670, 114] on input "服務人員姓名/編號" at bounding box center [697, 116] width 204 height 19
click at [649, 120] on input "服務人員姓名/編號" at bounding box center [697, 116] width 204 height 19
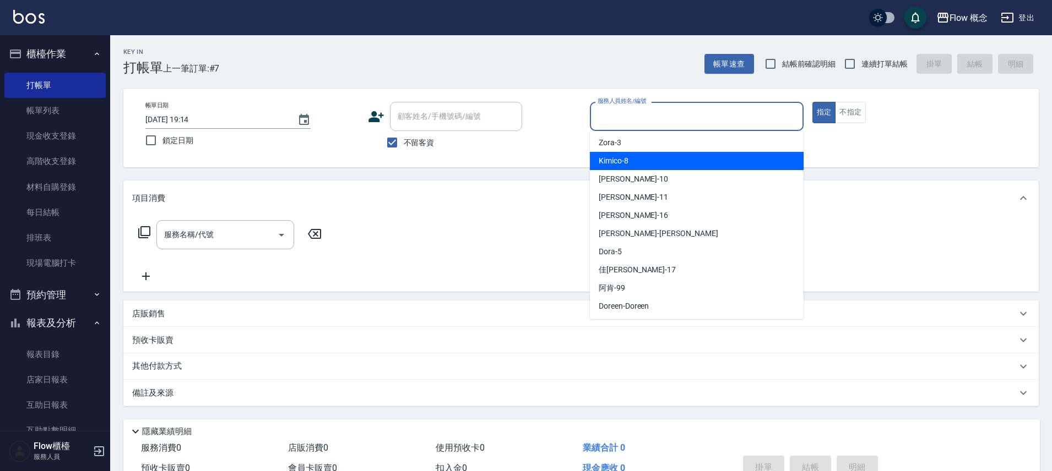
scroll to position [39, 0]
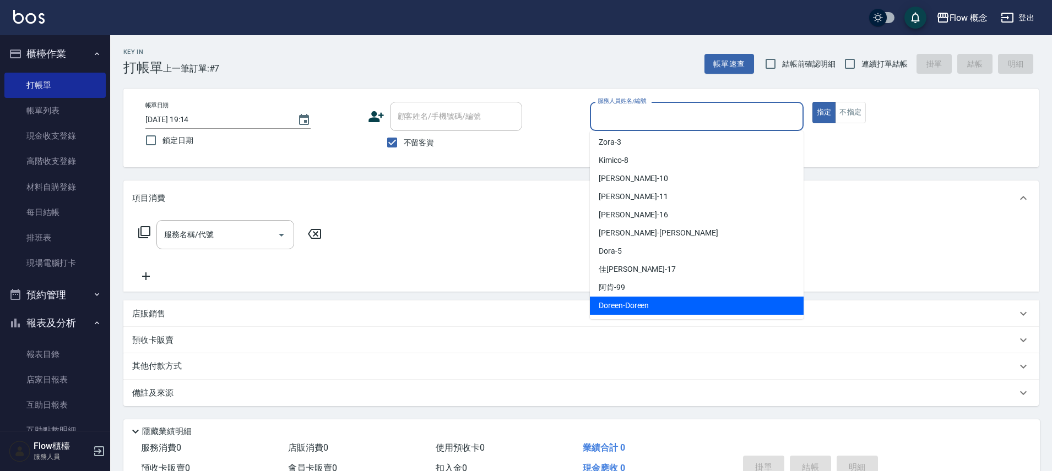
click at [653, 315] on ul "Yami -6 [PERSON_NAME] -3 Kimico -8 [PERSON_NAME] -10 [PERSON_NAME] -11 [PERSON_…" at bounding box center [697, 225] width 214 height 188
click at [666, 311] on div "Doreen -Doreen" at bounding box center [697, 306] width 214 height 18
type input "Doreen-Doreen"
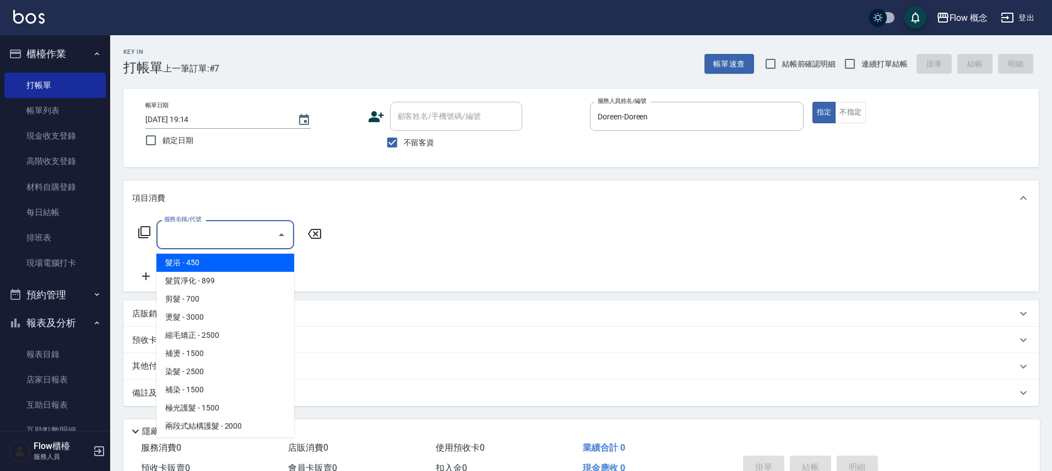
click at [227, 229] on input "服務名稱/代號" at bounding box center [216, 234] width 111 height 19
click at [209, 265] on span "髮浴 - 450" at bounding box center [225, 263] width 138 height 18
type input "髮浴 (101)"
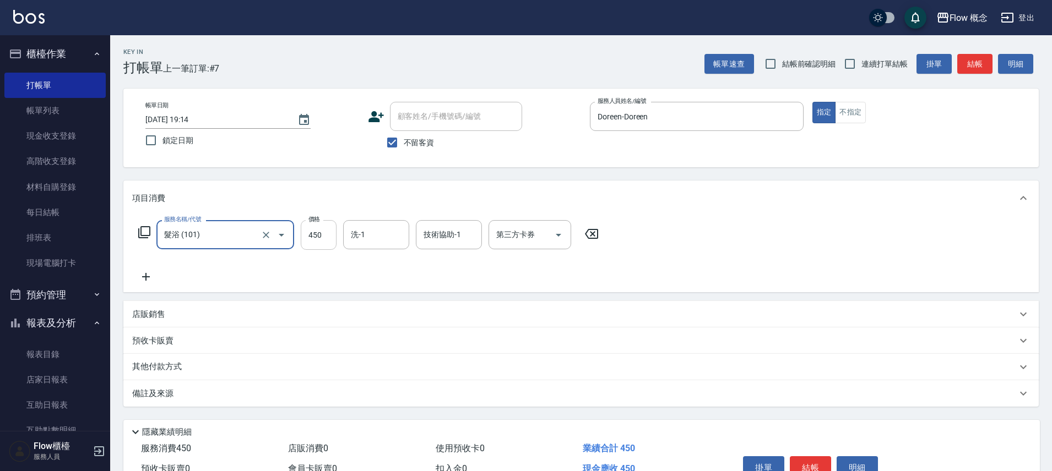
click at [323, 230] on input "450" at bounding box center [319, 235] width 36 height 30
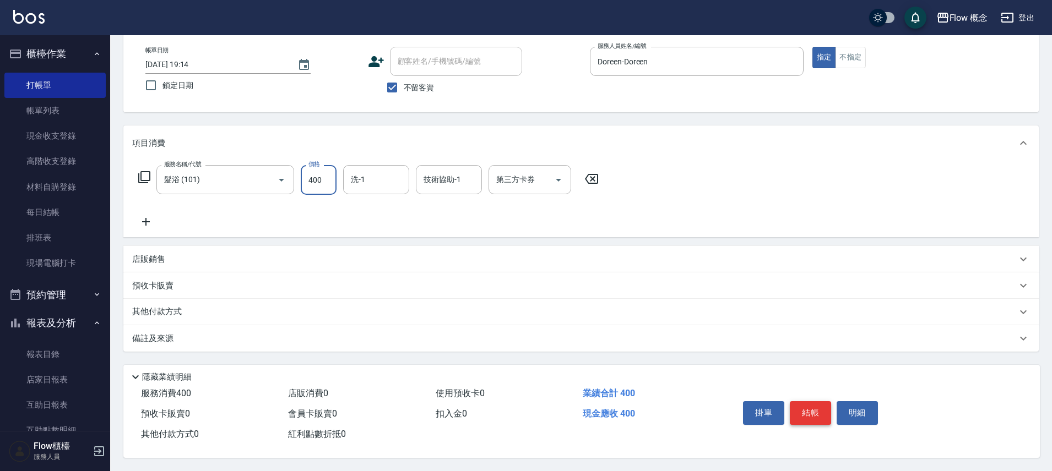
scroll to position [60, 0]
type input "400"
click at [816, 410] on button "結帳" at bounding box center [810, 413] width 41 height 23
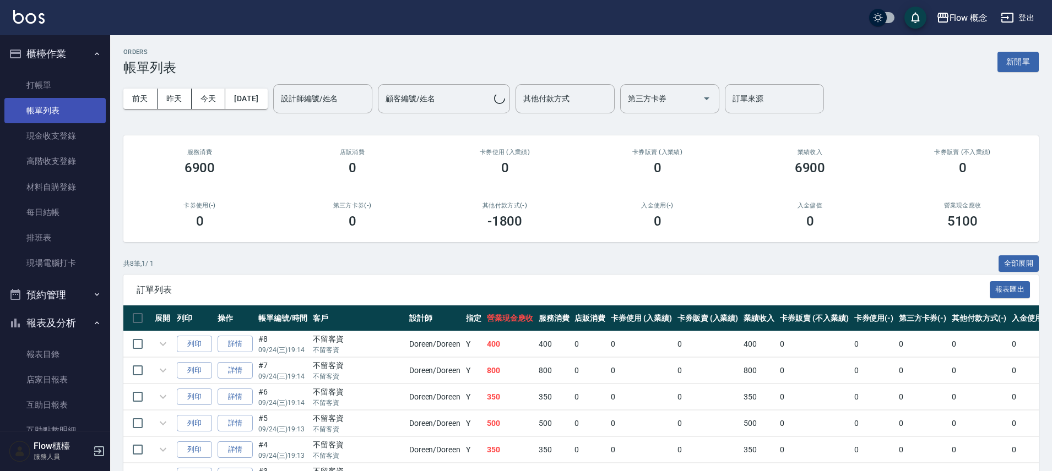
click at [46, 109] on link "帳單列表" at bounding box center [54, 110] width 101 height 25
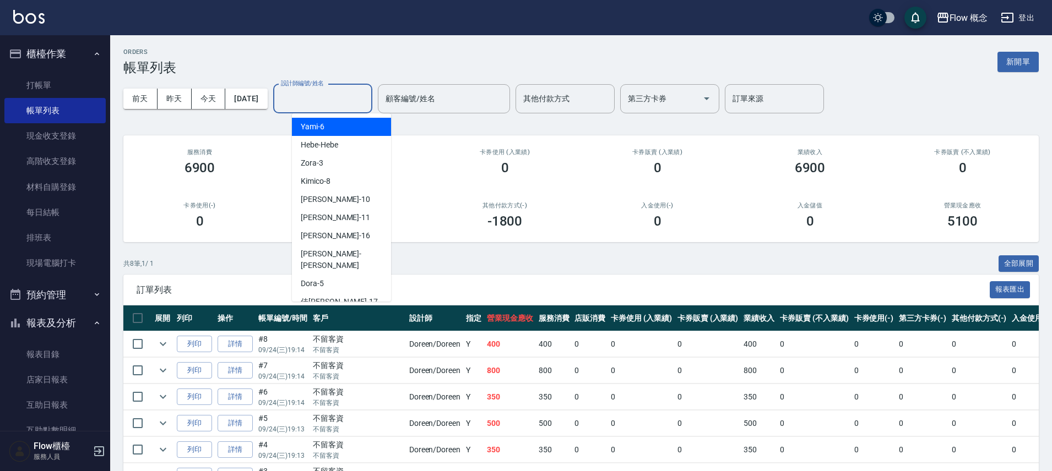
click at [322, 101] on input "設計師編號/姓名" at bounding box center [322, 98] width 89 height 19
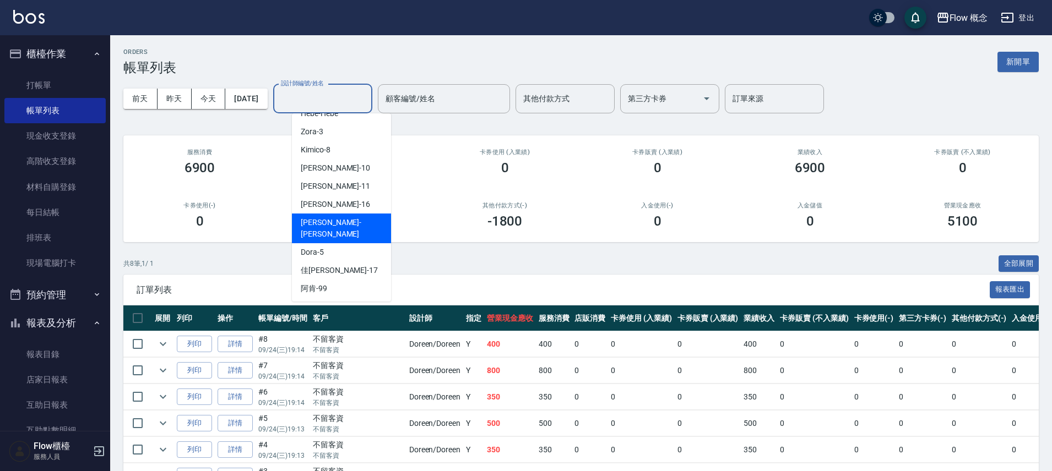
scroll to position [39, 0]
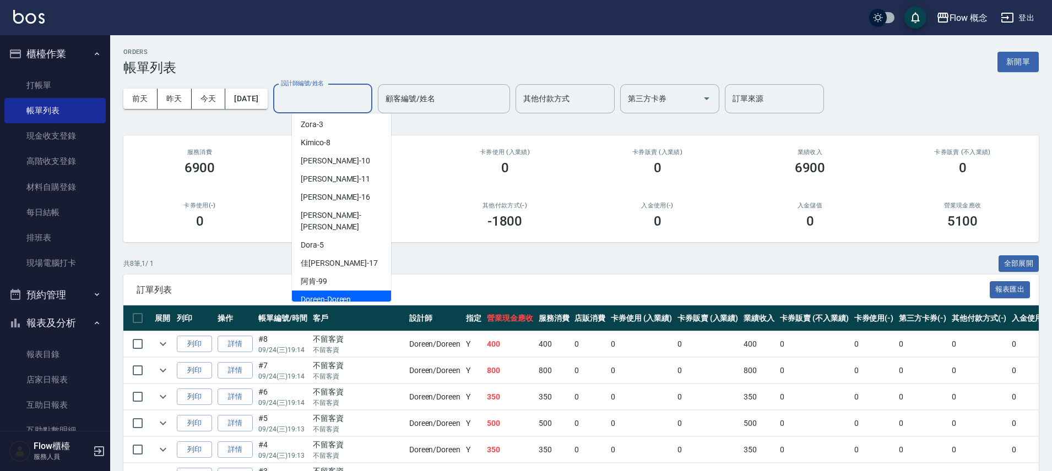
click at [332, 294] on span "Doreen -Doreen" at bounding box center [326, 300] width 50 height 12
type input "Doreen-Doreen"
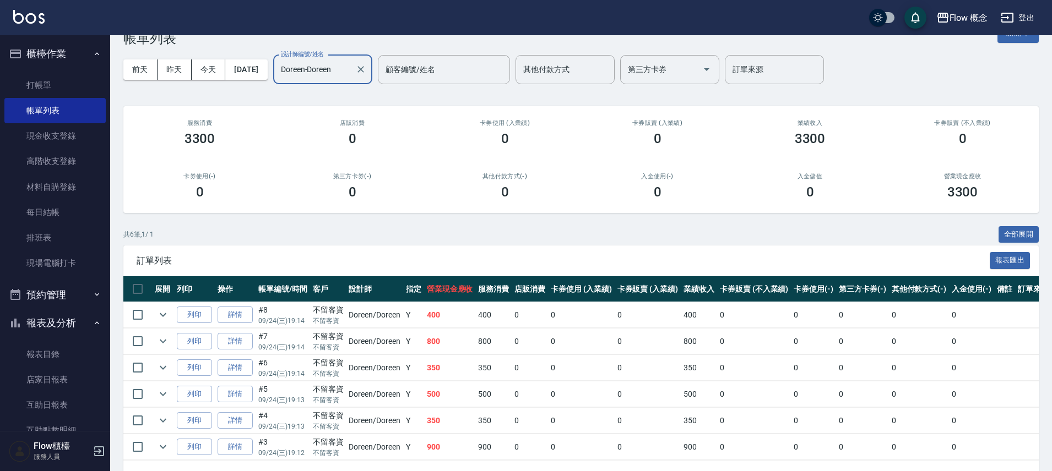
scroll to position [0, 0]
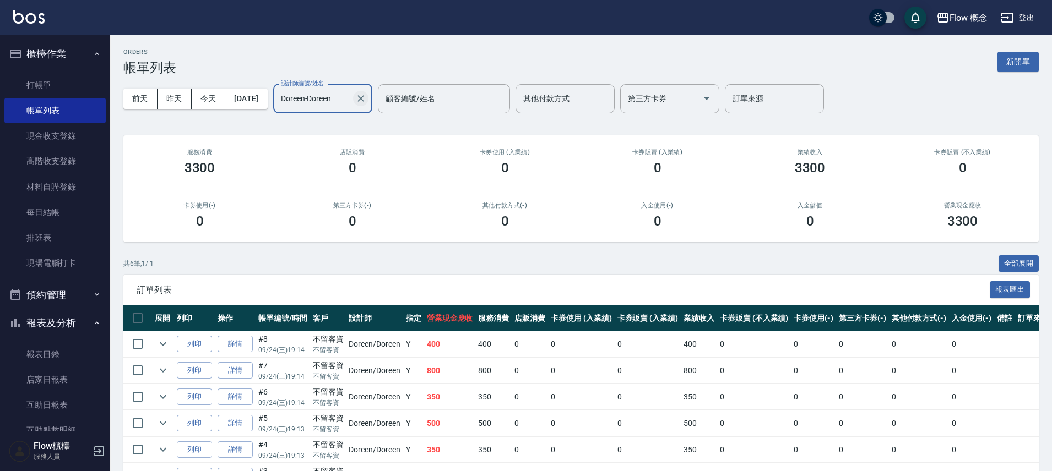
click at [364, 97] on icon "Clear" at bounding box center [360, 98] width 7 height 7
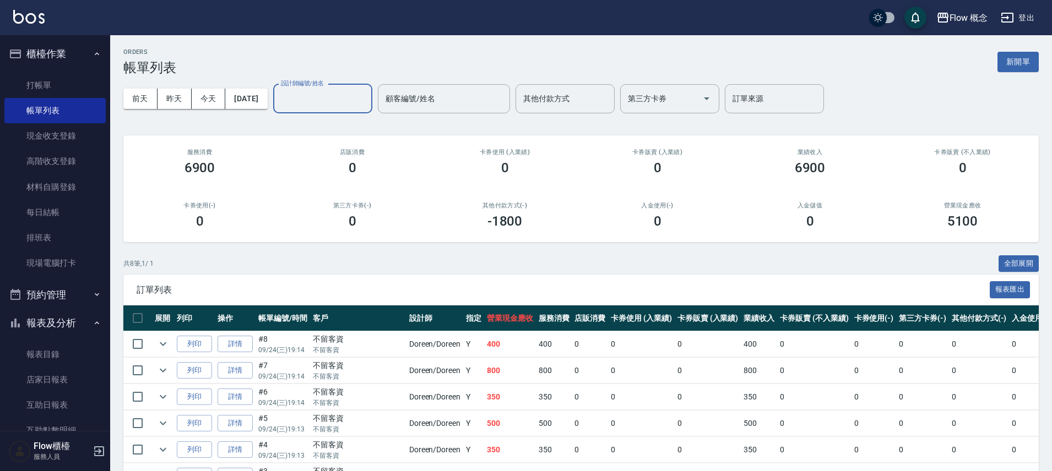
click at [324, 96] on input "設計師編號/姓名" at bounding box center [322, 98] width 89 height 19
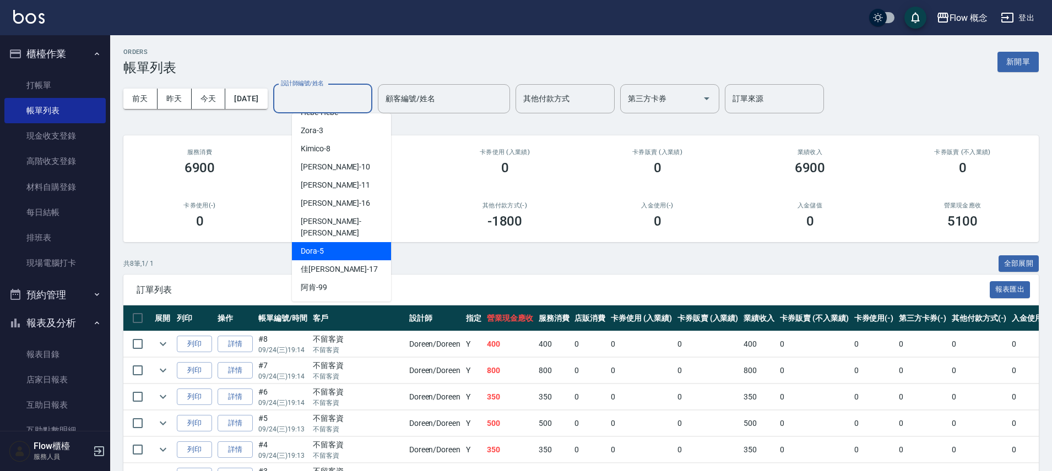
scroll to position [39, 0]
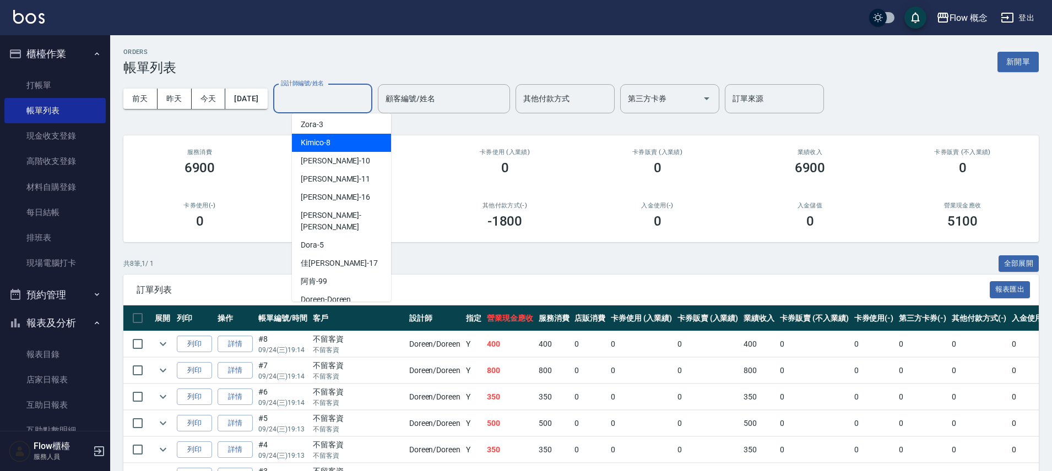
click at [310, 148] on span "Kimico -8" at bounding box center [316, 143] width 30 height 12
type input "Kimico-8"
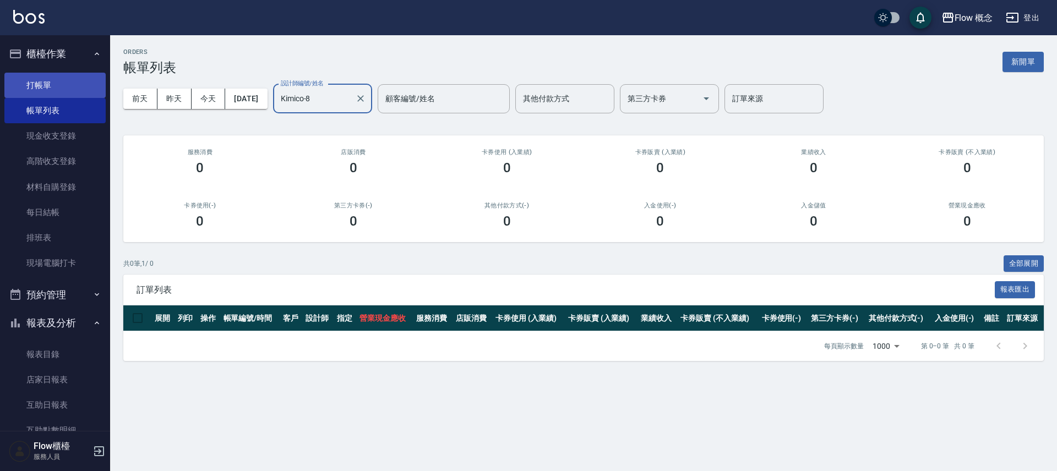
click at [50, 78] on link "打帳單" at bounding box center [54, 85] width 101 height 25
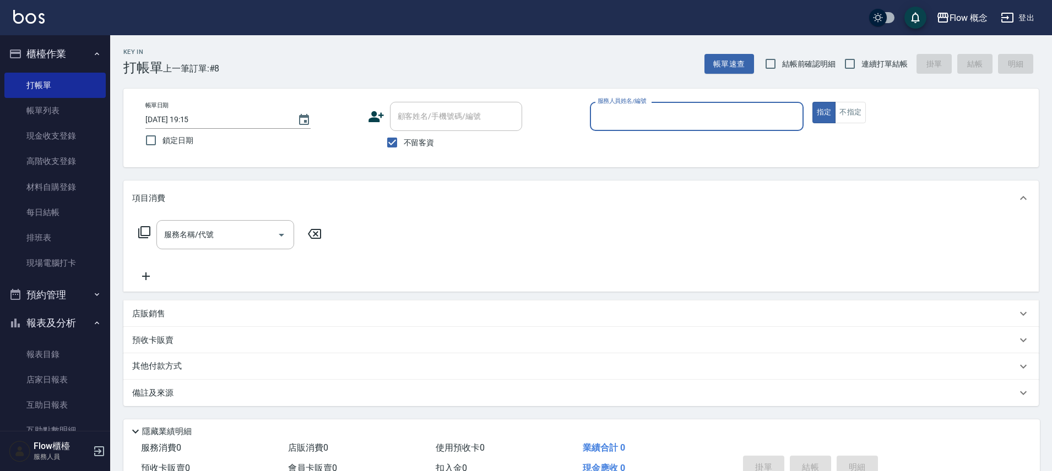
click at [598, 121] on input "服務人員姓名/編號" at bounding box center [697, 116] width 204 height 19
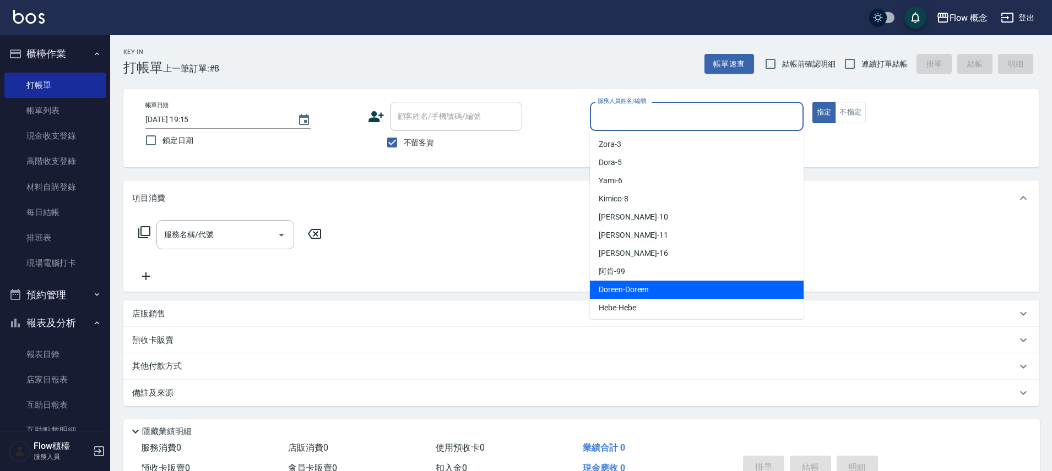
click at [660, 296] on div "Doreen -Doreen" at bounding box center [697, 290] width 214 height 18
type input "Doreen-Doreen"
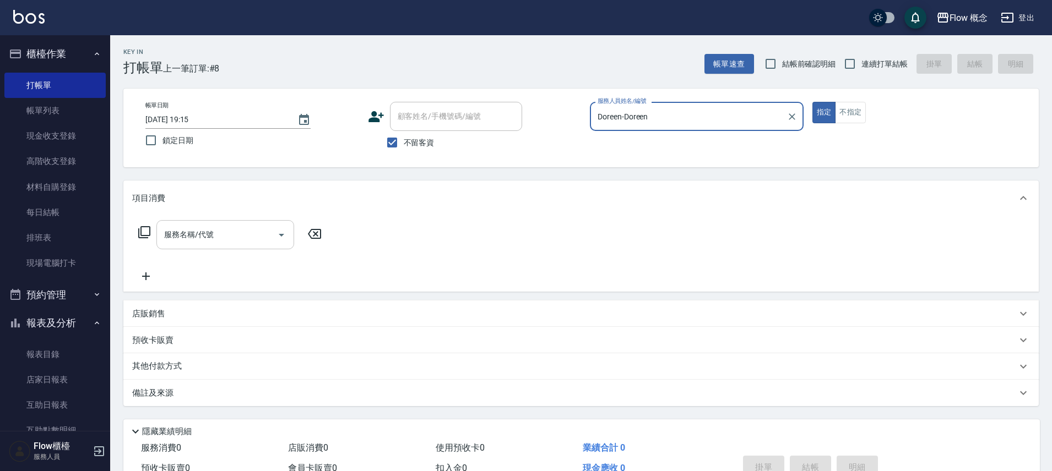
click at [175, 237] on input "服務名稱/代號" at bounding box center [216, 234] width 111 height 19
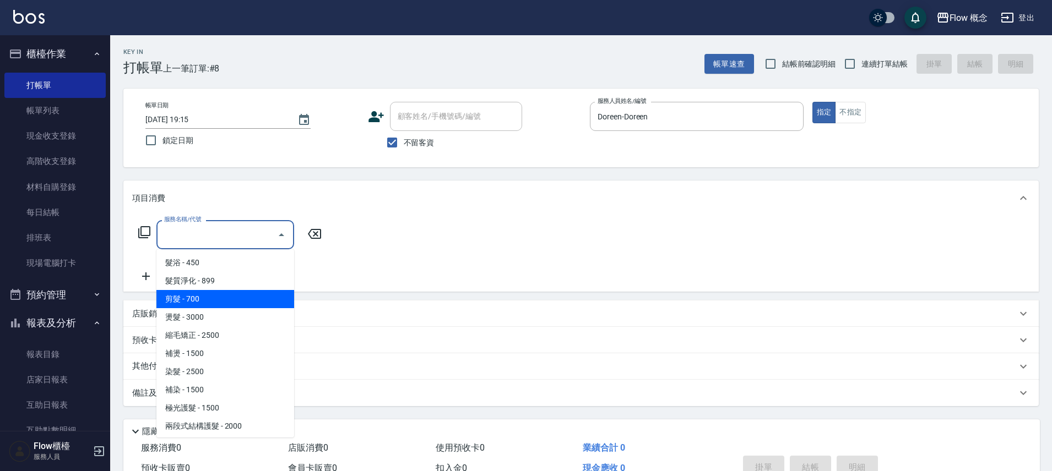
click at [206, 297] on span "剪髮 - 700" at bounding box center [225, 299] width 138 height 18
click at [206, 297] on div "項目消費 服務名稱/代號 服務名稱/代號 店販銷售 服務人員姓名/編號 服務人員姓名/編號 商品代號/名稱 商品代號/名稱 預收卡販賣 卡券名稱/代號 卡券名…" at bounding box center [580, 294] width 915 height 226
type input "剪髮(201)"
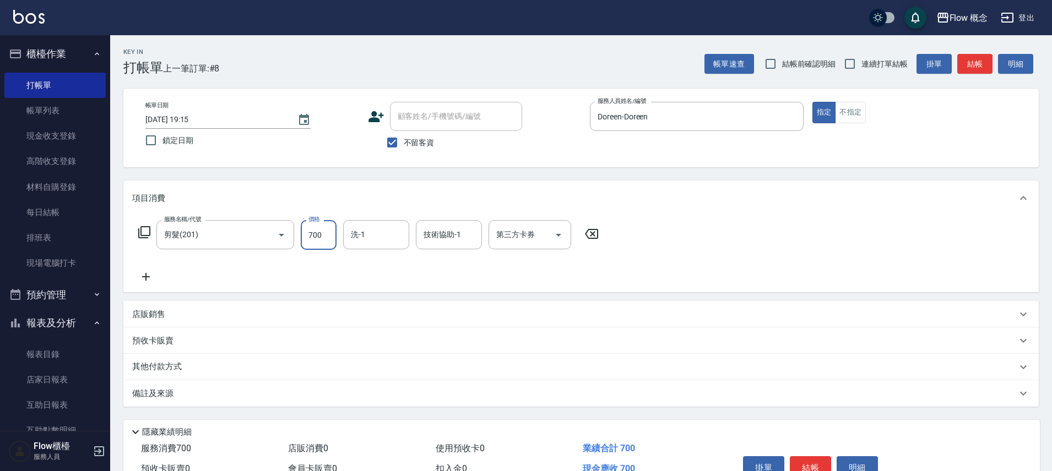
click at [306, 235] on input "700" at bounding box center [319, 235] width 36 height 30
type input "600"
click at [313, 390] on div "備註及來源" at bounding box center [574, 394] width 885 height 12
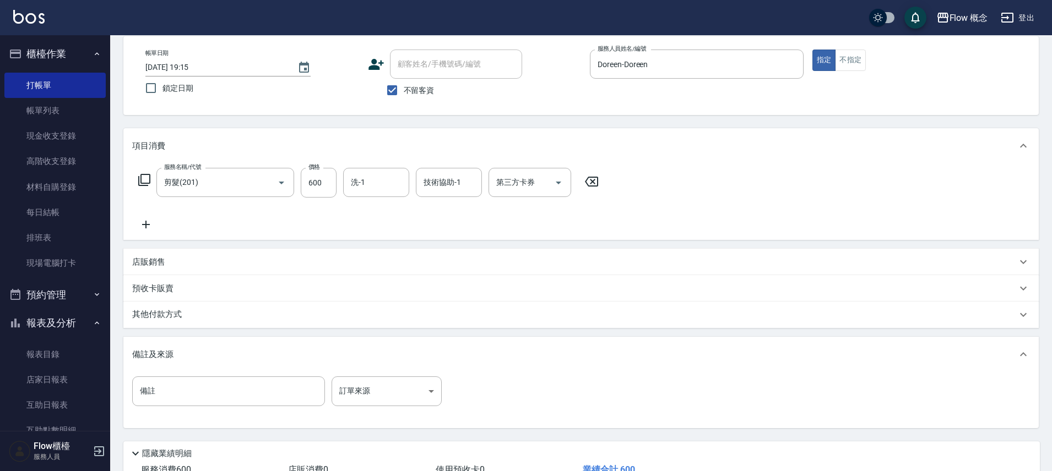
scroll to position [134, 0]
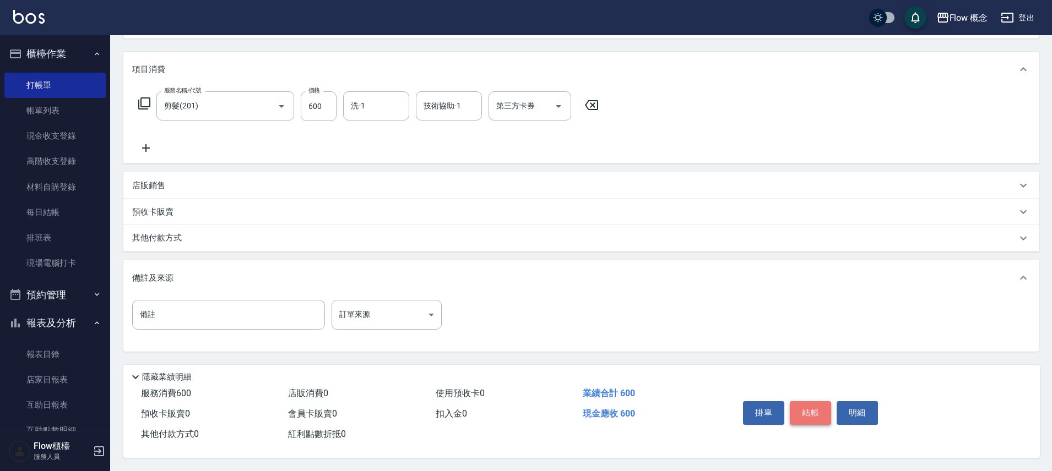
click at [826, 402] on button "結帳" at bounding box center [810, 413] width 41 height 23
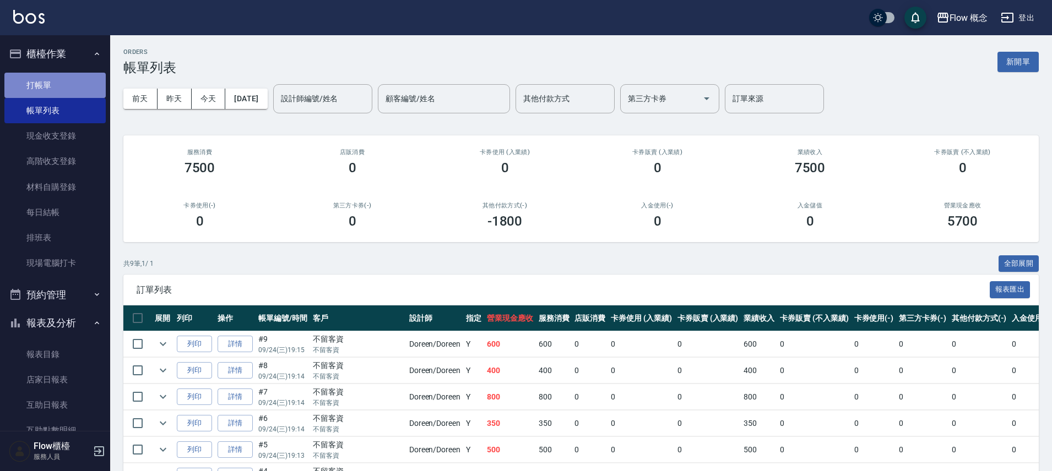
click at [61, 83] on link "打帳單" at bounding box center [54, 85] width 101 height 25
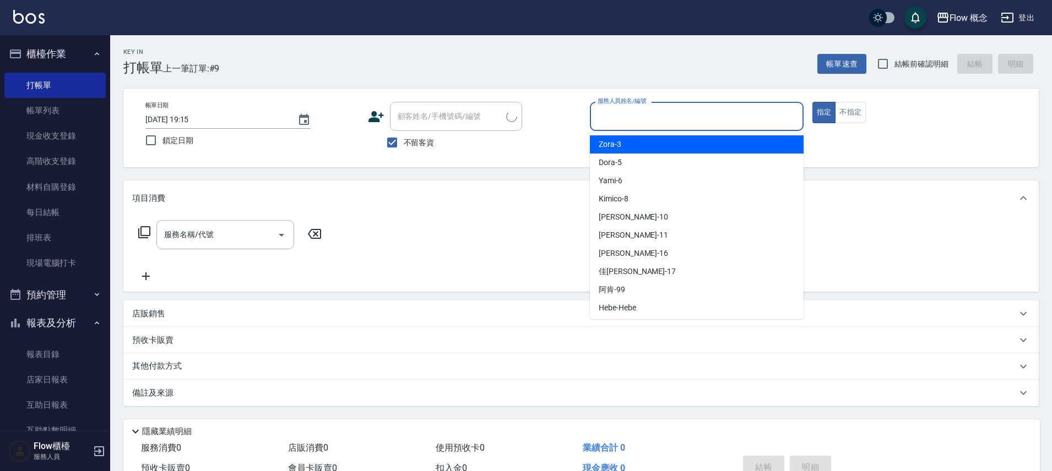
click at [621, 121] on input "服務人員姓名/編號" at bounding box center [697, 116] width 204 height 19
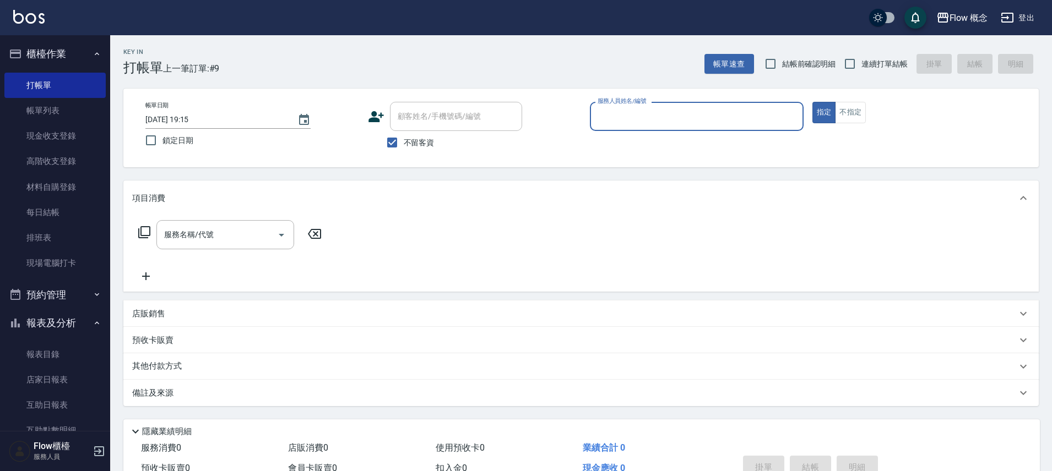
click at [631, 119] on input "服務人員姓名/編號" at bounding box center [697, 116] width 204 height 19
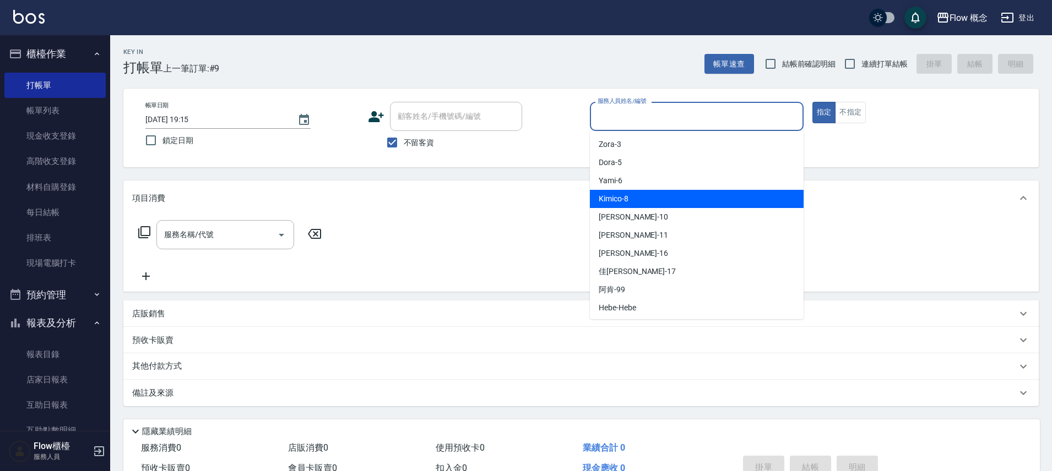
click at [627, 195] on span "Kimico -8" at bounding box center [614, 199] width 30 height 12
type input "Kimico-8"
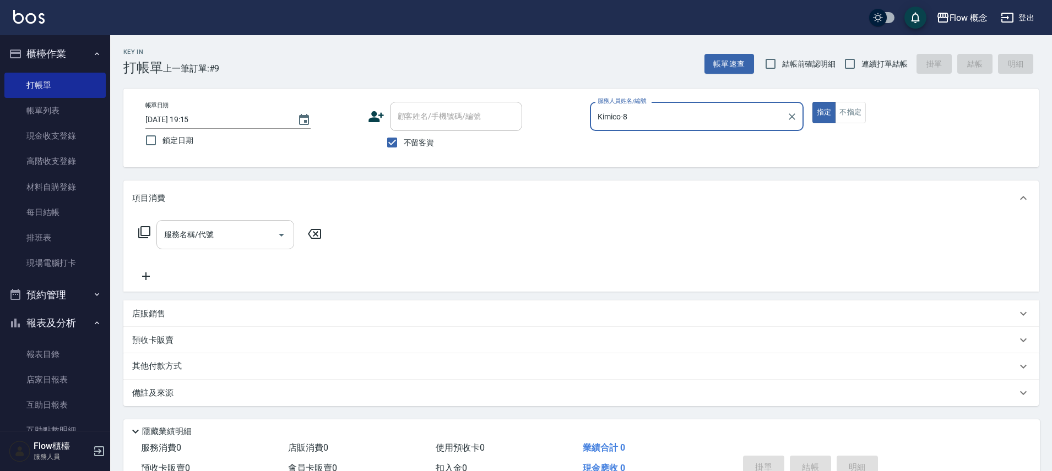
click at [211, 224] on div "服務名稱/代號" at bounding box center [225, 234] width 138 height 29
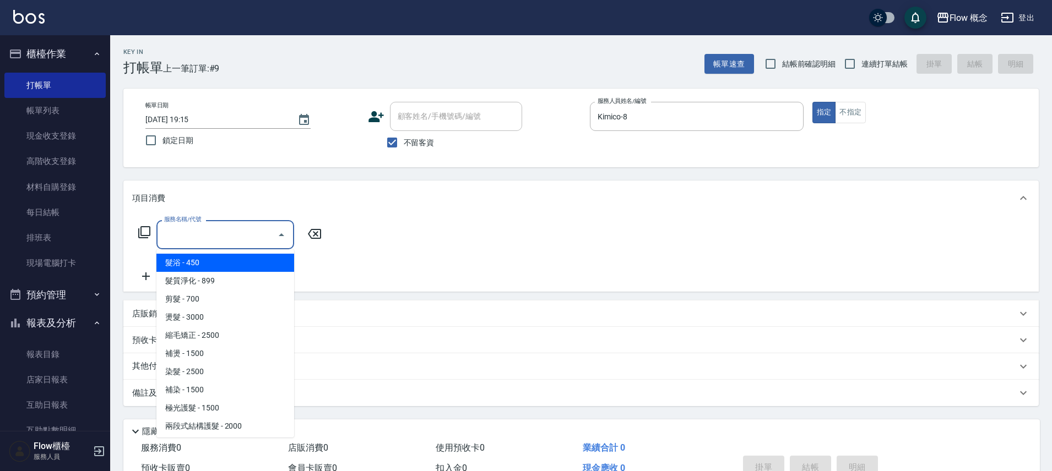
click at [214, 261] on span "髮浴 - 450" at bounding box center [225, 263] width 138 height 18
type input "髮浴 (101)"
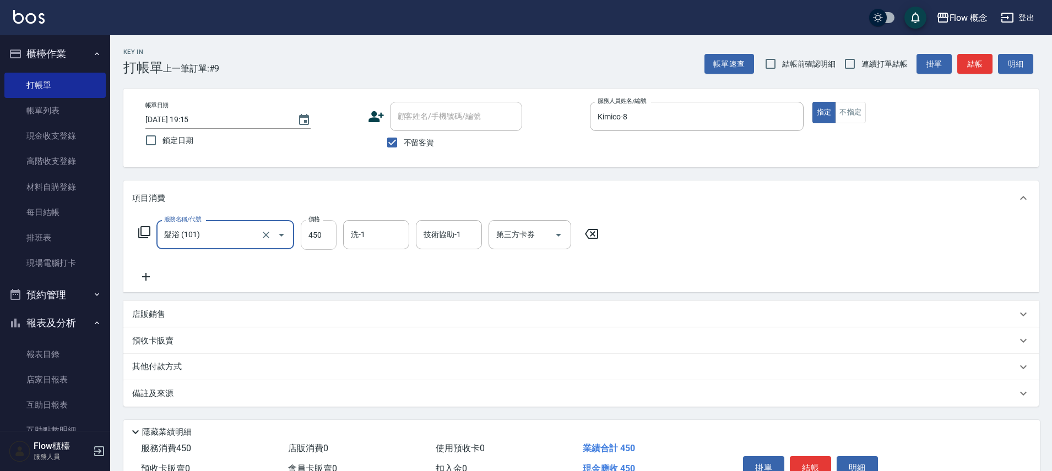
click at [307, 234] on input "450" at bounding box center [319, 235] width 36 height 30
click at [326, 234] on input "450" at bounding box center [319, 235] width 36 height 30
click at [326, 232] on input "450" at bounding box center [319, 235] width 36 height 30
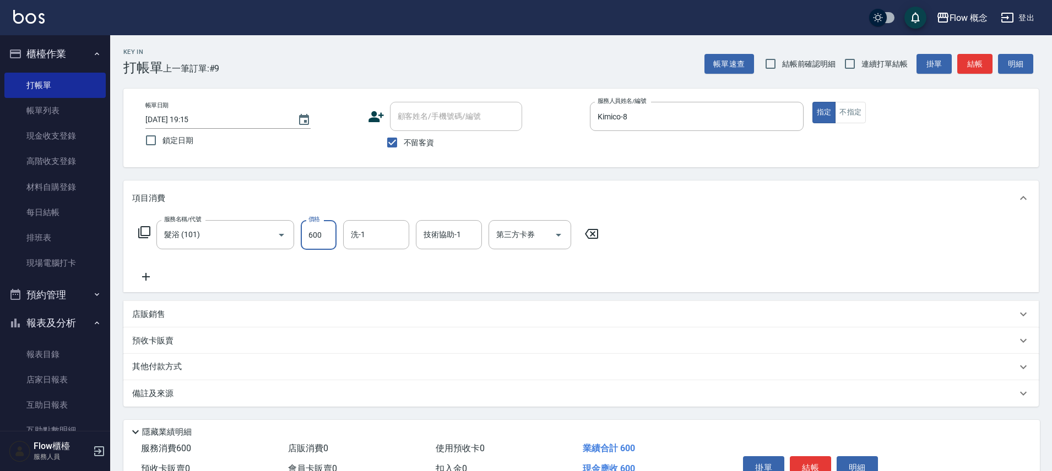
type input "600"
click at [709, 264] on div "服務名稱/代號 髮浴 (101) 服務名稱/代號 價格 600 價格 洗-1 洗-1 技術協助-1 技術協助-1 第三方卡券 第三方卡券" at bounding box center [580, 254] width 915 height 77
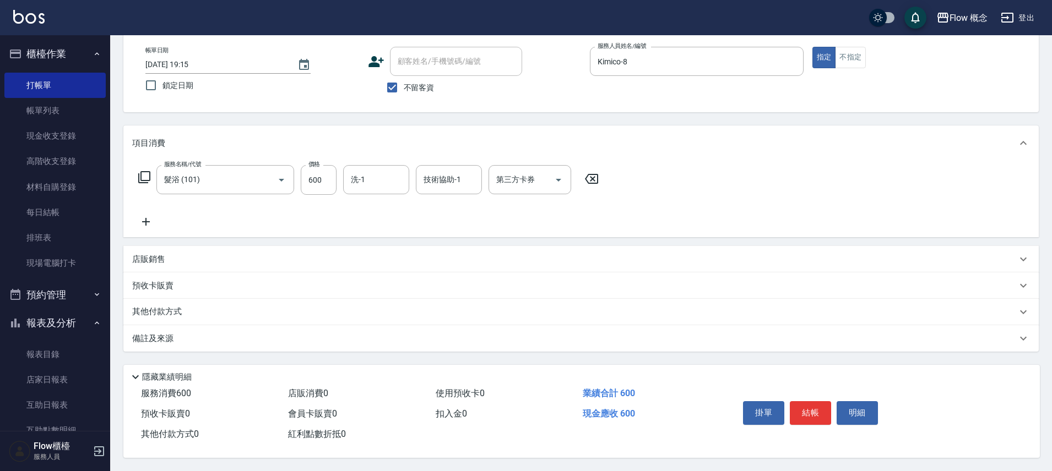
scroll to position [60, 0]
click at [809, 402] on button "結帳" at bounding box center [810, 413] width 41 height 23
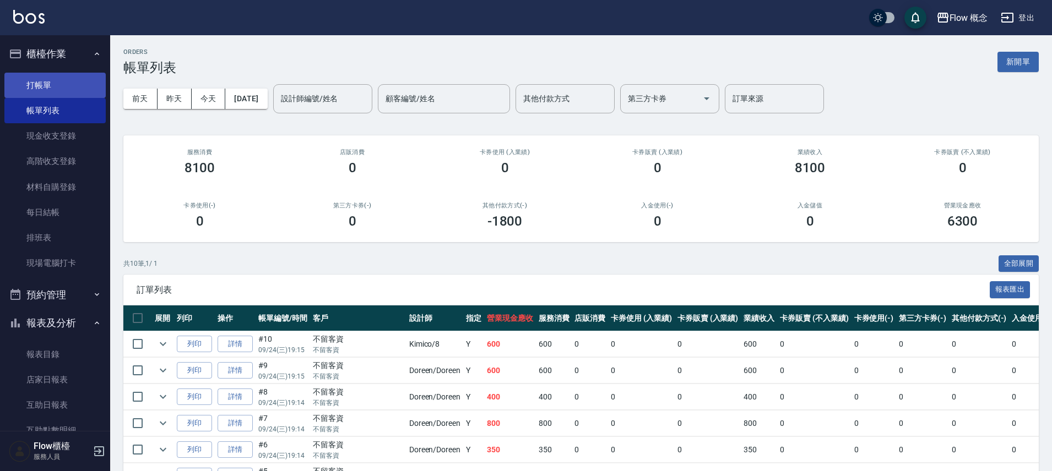
click at [47, 79] on link "打帳單" at bounding box center [54, 85] width 101 height 25
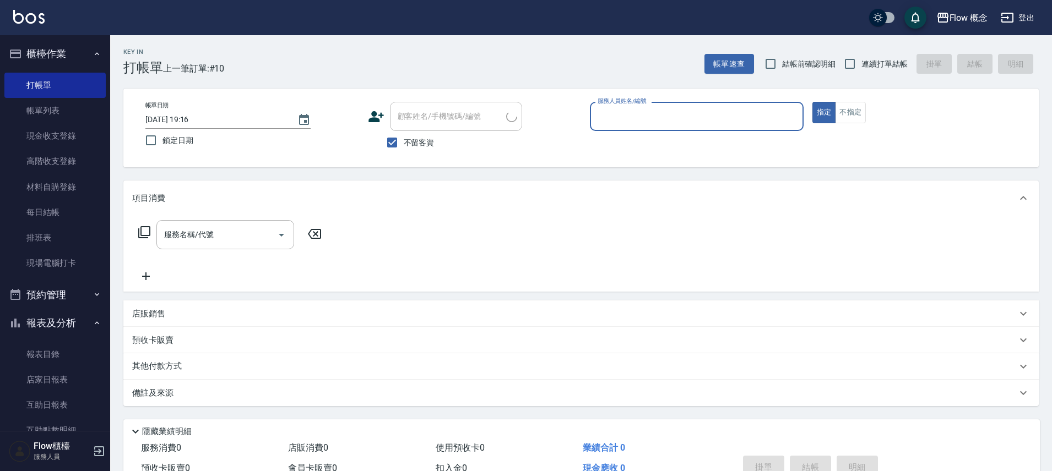
click at [660, 121] on input "服務人員姓名/編號" at bounding box center [697, 116] width 204 height 19
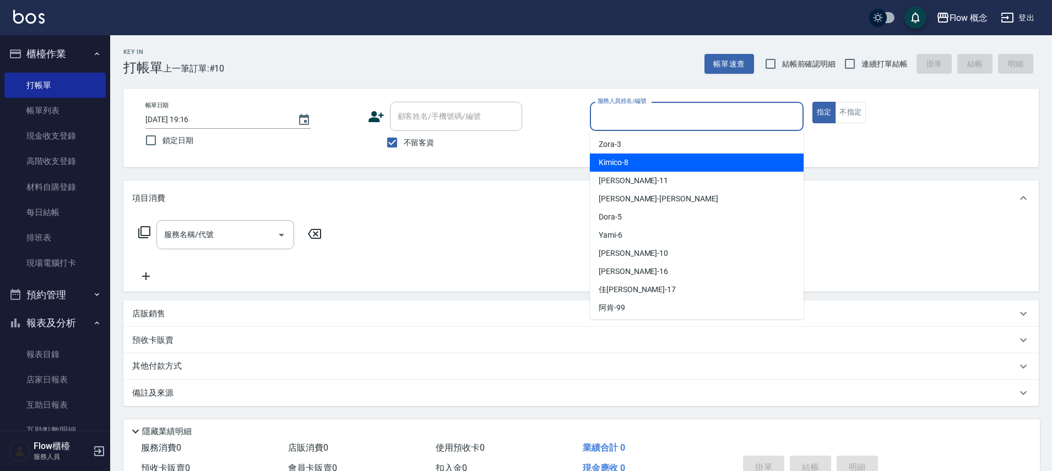
click at [648, 165] on div "Kimico -8" at bounding box center [697, 163] width 214 height 18
click at [648, 165] on div "帳單日期 [DATE] 19:16 鎖定日期 顧客姓名/手機號碼/編號 顧客姓名/手機號碼/編號 不留客資 服務人員姓名/編號 服務人員姓名/編號 指定 不指定" at bounding box center [580, 128] width 915 height 79
type input "Kimico-8"
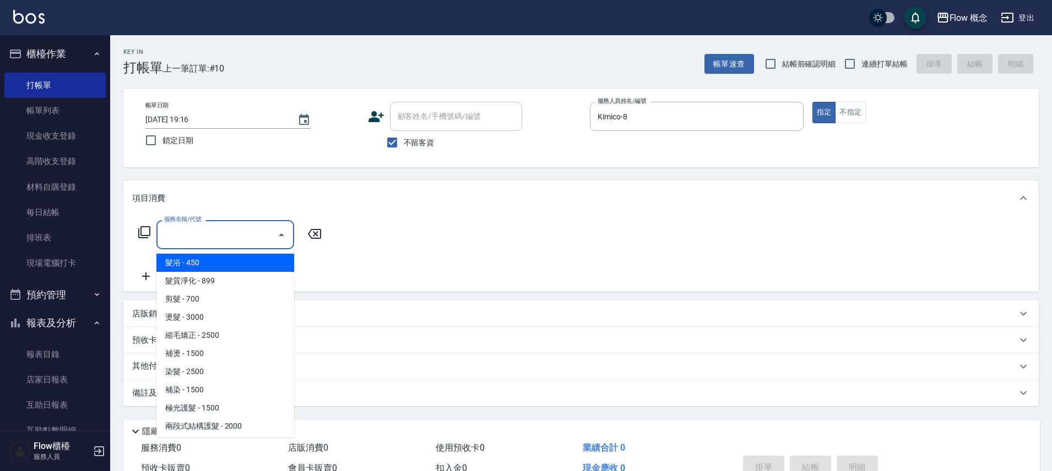
click at [227, 227] on input "服務名稱/代號" at bounding box center [216, 234] width 111 height 19
click at [221, 236] on input "服務名稱/代號" at bounding box center [216, 234] width 111 height 19
click at [210, 265] on span "髮浴 - 450" at bounding box center [225, 263] width 138 height 18
type input "髮浴 (101)"
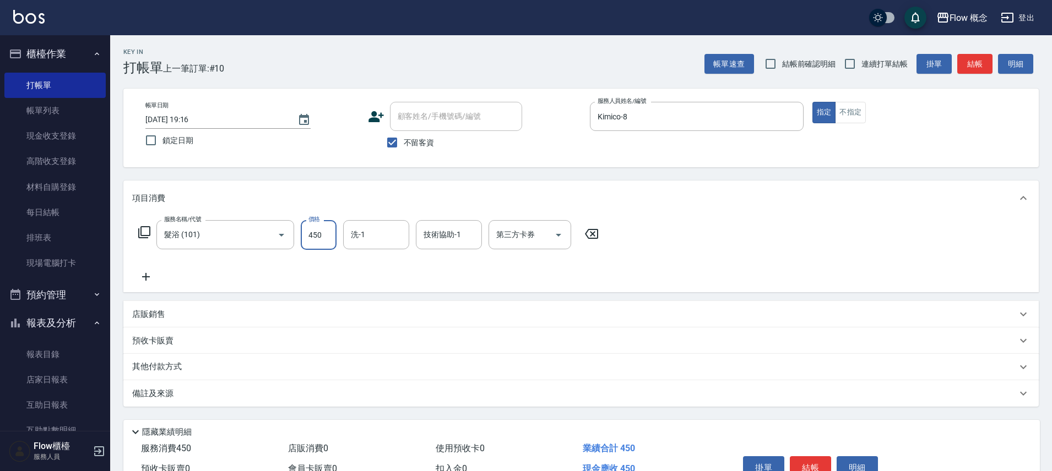
click at [322, 242] on input "450" at bounding box center [319, 235] width 36 height 30
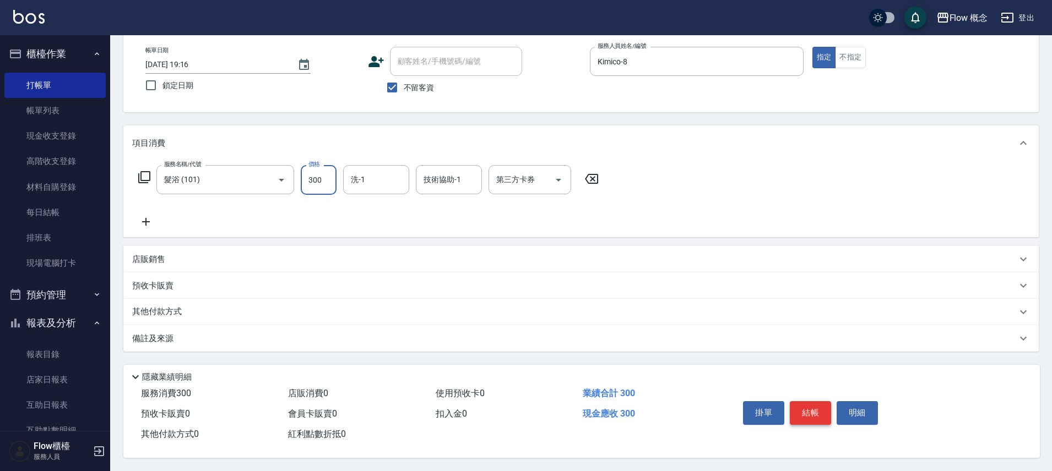
type input "300"
click at [821, 406] on button "結帳" at bounding box center [810, 413] width 41 height 23
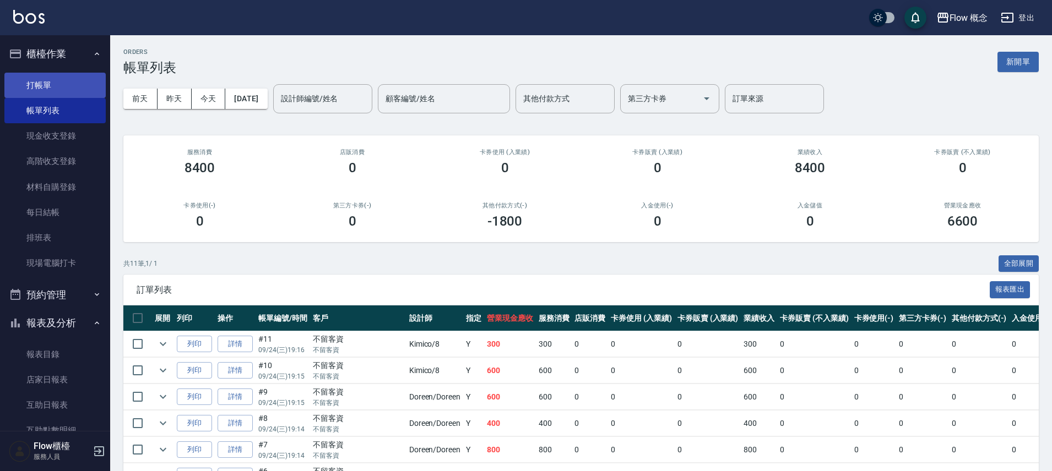
click at [8, 83] on link "打帳單" at bounding box center [54, 85] width 101 height 25
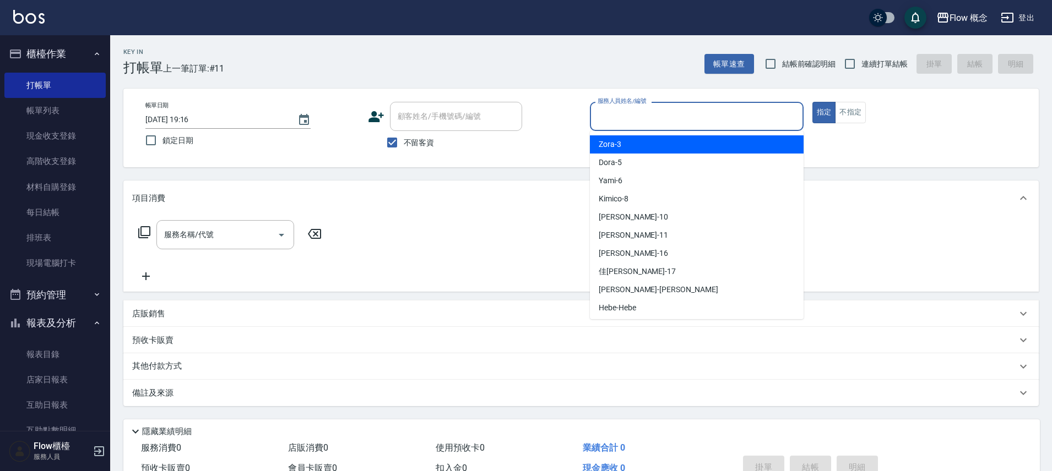
click at [664, 115] on input "服務人員姓名/編號" at bounding box center [697, 116] width 204 height 19
click at [644, 143] on div "Zora -3" at bounding box center [697, 144] width 214 height 18
type input "Zora-3"
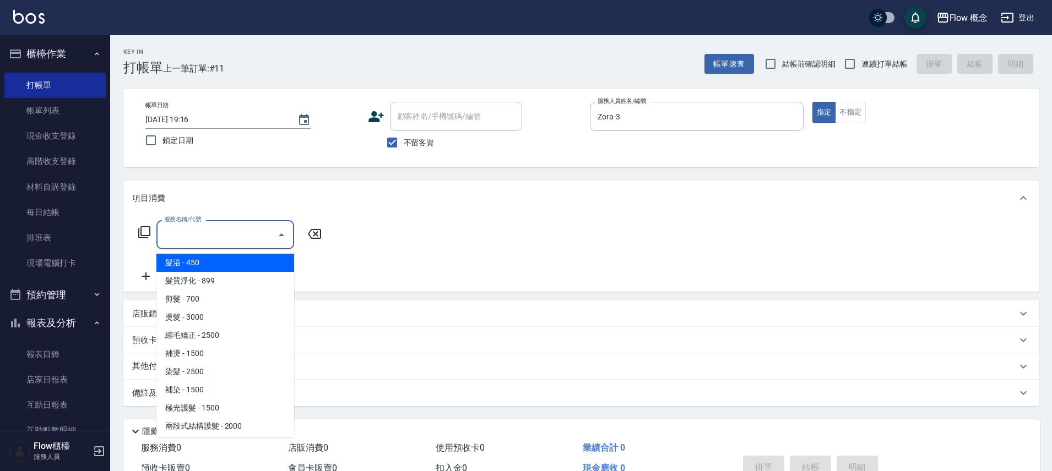
click at [236, 232] on input "服務名稱/代號" at bounding box center [216, 234] width 111 height 19
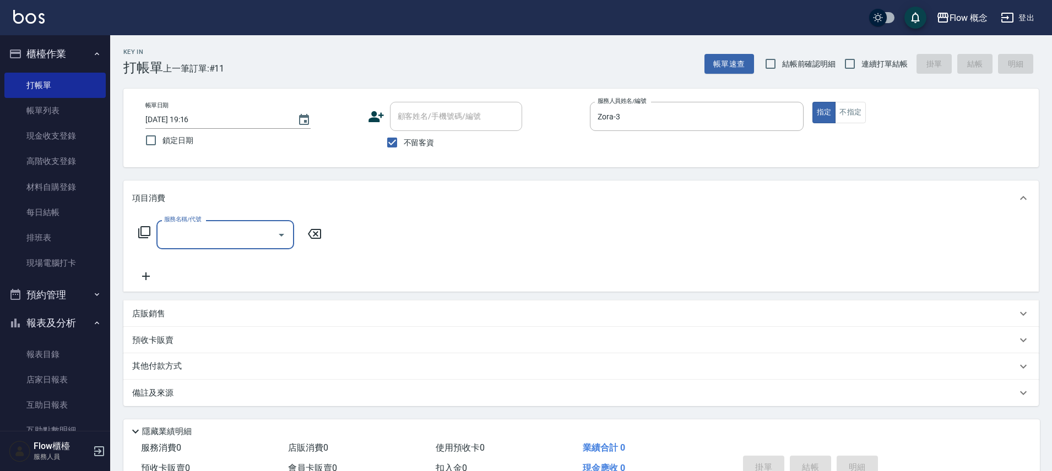
click at [231, 236] on input "服務名稱/代號" at bounding box center [216, 234] width 111 height 19
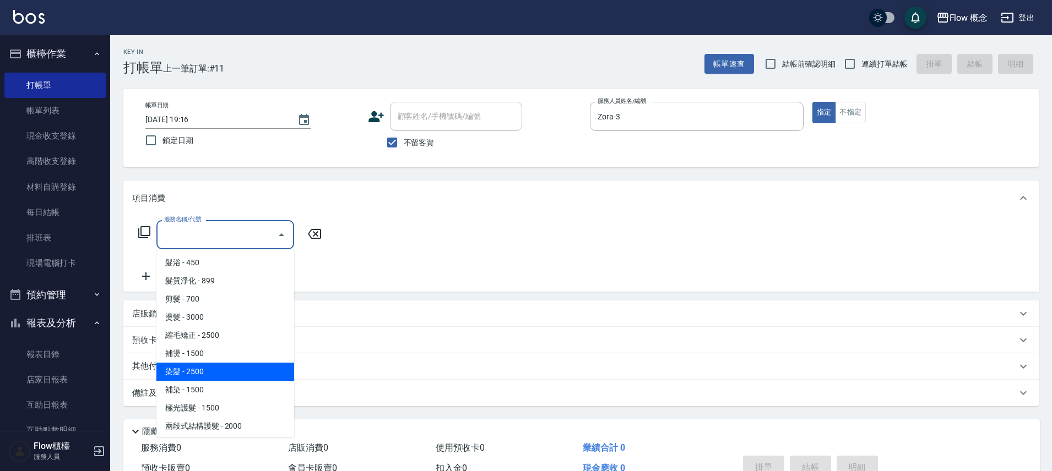
click at [196, 377] on span "染髮 - 2500" at bounding box center [225, 372] width 138 height 18
type input "染髮(401)"
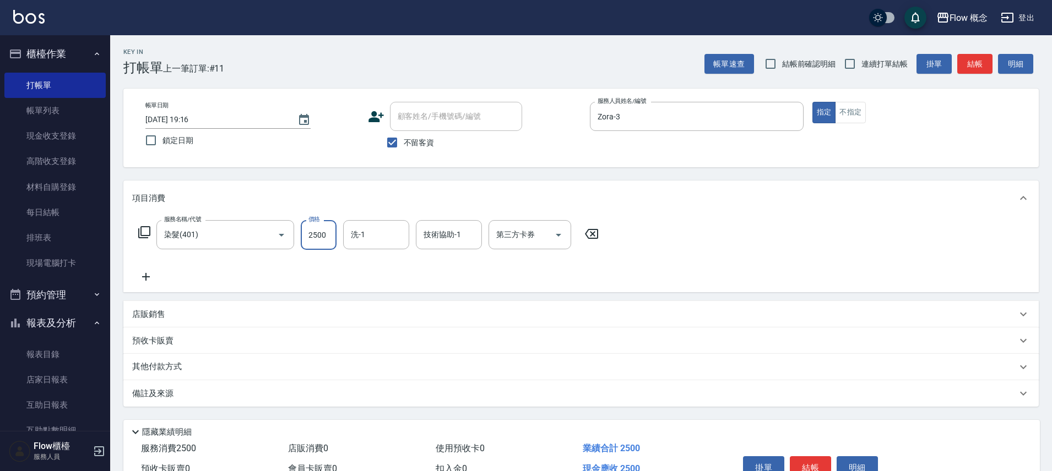
click at [328, 236] on input "2500" at bounding box center [319, 235] width 36 height 30
type input "1650"
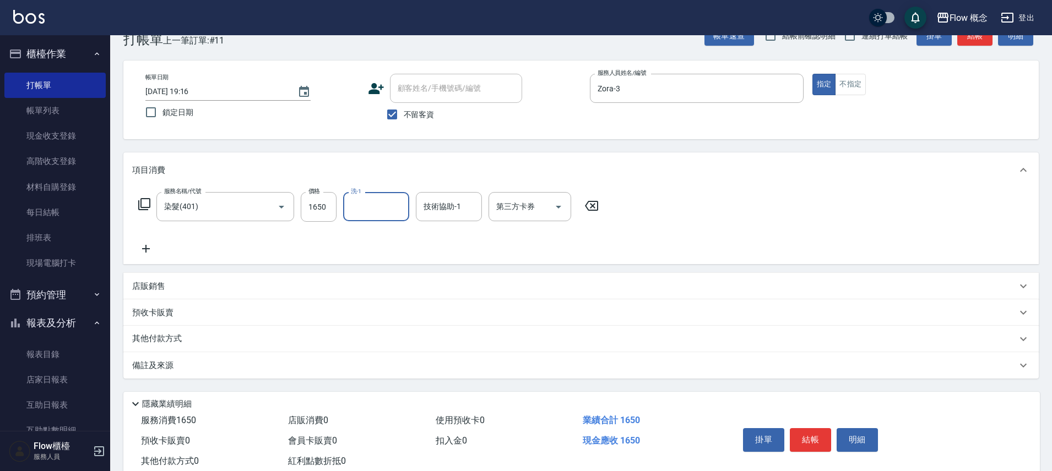
scroll to position [60, 0]
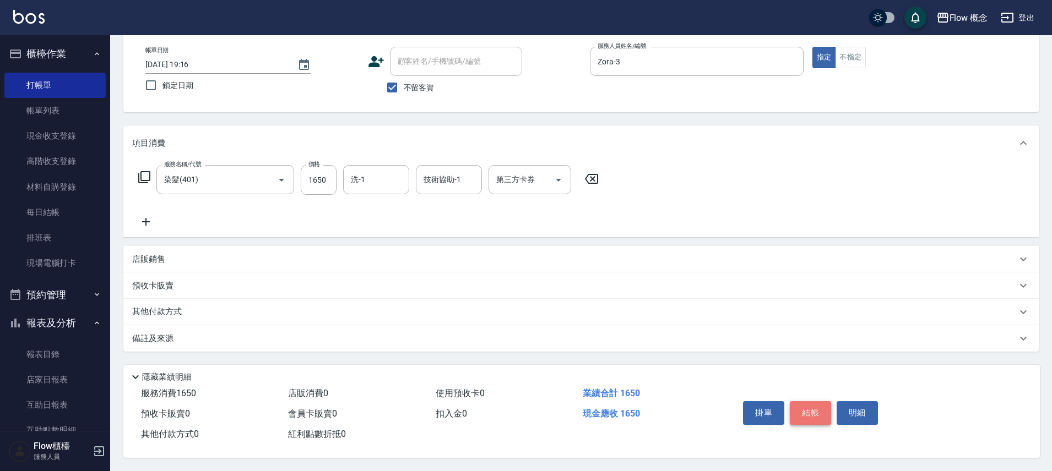
click at [806, 410] on button "結帳" at bounding box center [810, 413] width 41 height 23
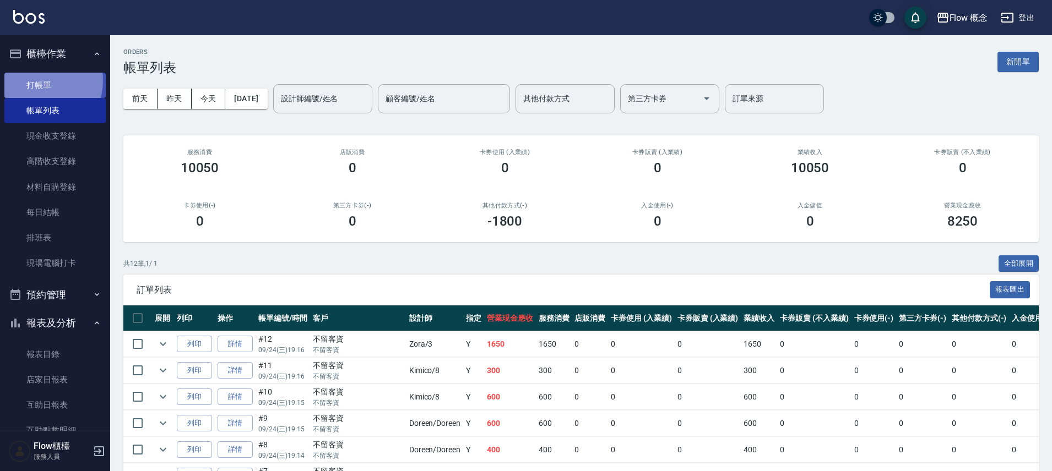
click at [37, 80] on link "打帳單" at bounding box center [54, 85] width 101 height 25
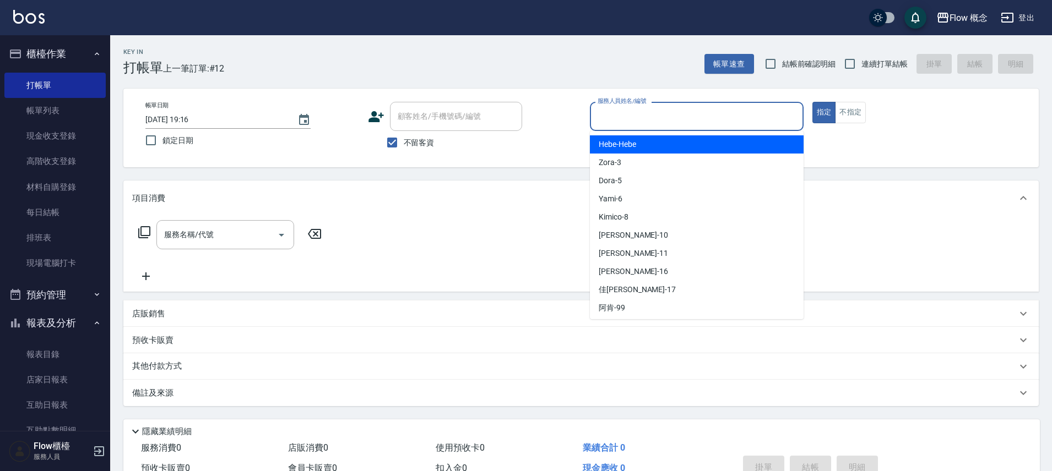
click at [651, 116] on input "服務人員姓名/編號" at bounding box center [697, 116] width 204 height 19
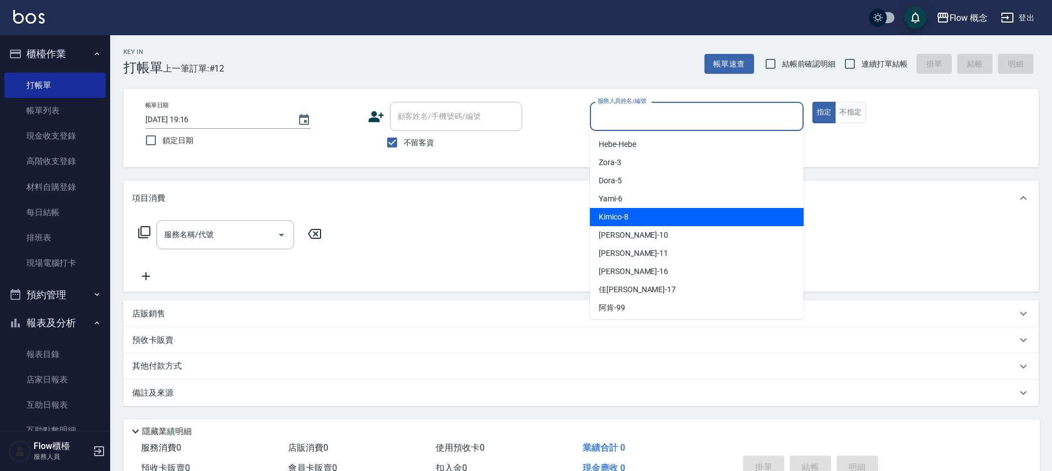
click at [647, 221] on div "Kimico -8" at bounding box center [697, 217] width 214 height 18
click at [647, 221] on div "服務名稱/代號 服務名稱/代號" at bounding box center [580, 254] width 915 height 76
type input "Kimico-8"
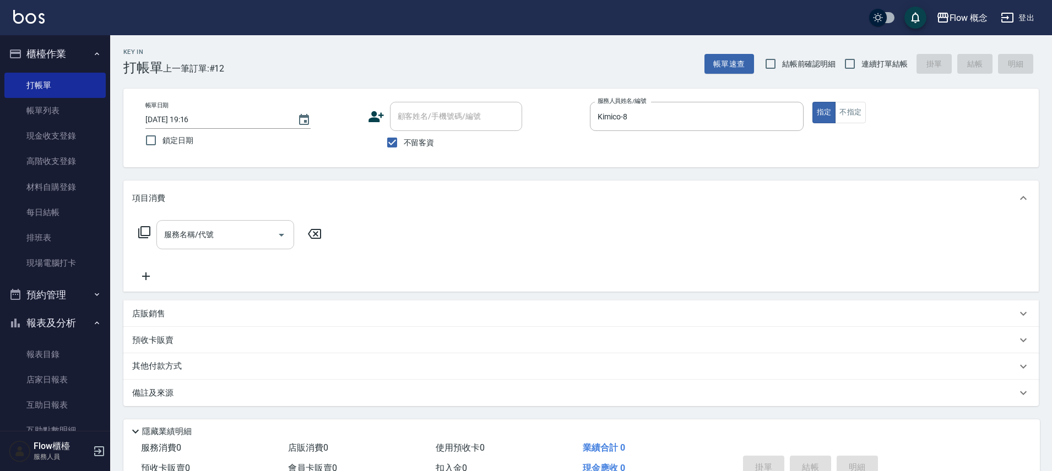
click at [213, 232] on input "服務名稱/代號" at bounding box center [216, 234] width 111 height 19
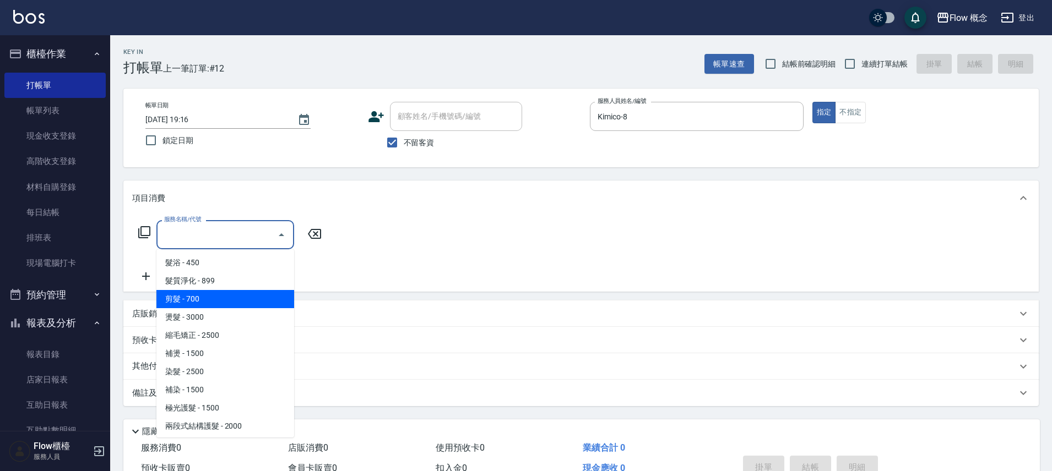
click at [212, 302] on span "剪髮 - 700" at bounding box center [225, 299] width 138 height 18
type input "剪髮(201)"
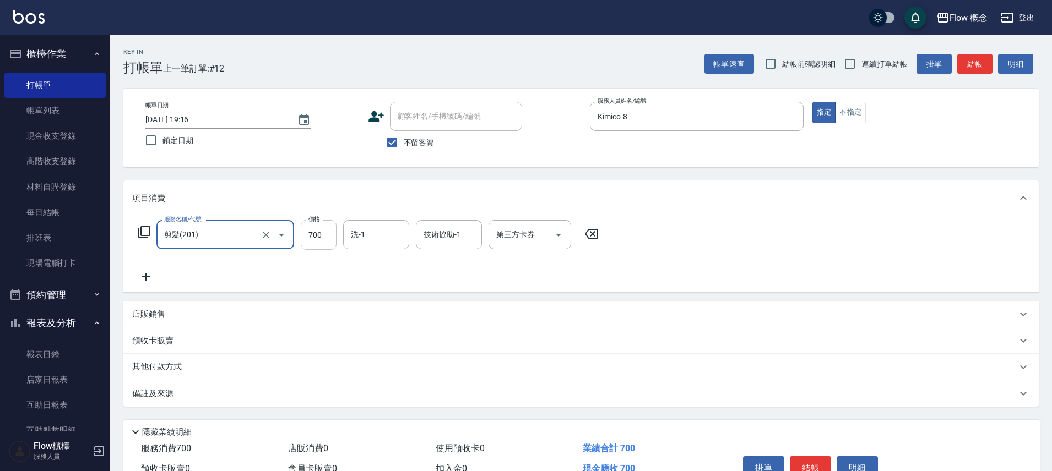
click at [329, 240] on input "700" at bounding box center [319, 235] width 36 height 30
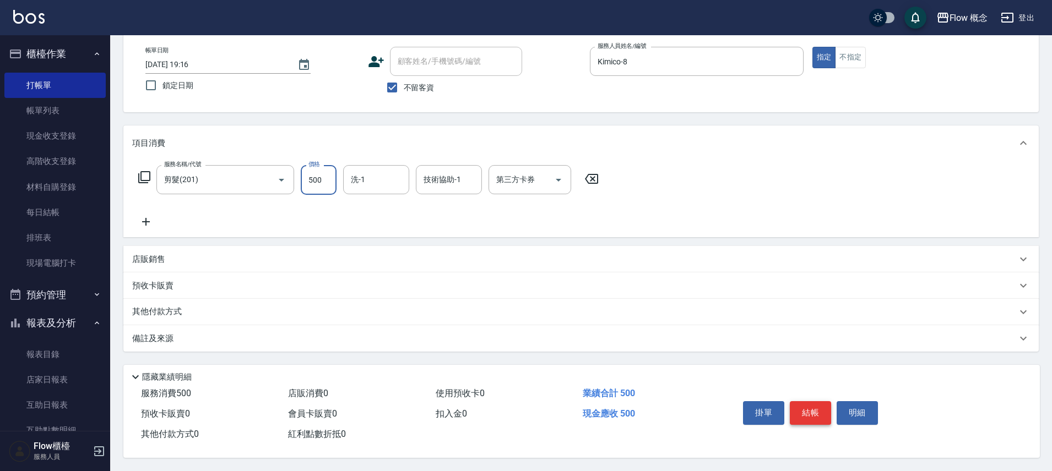
type input "500"
click at [802, 411] on button "結帳" at bounding box center [810, 413] width 41 height 23
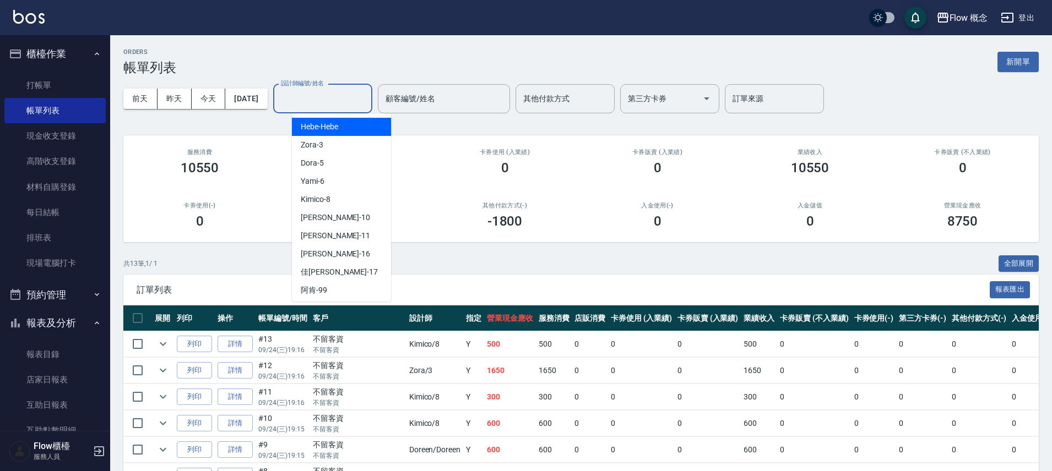
click at [323, 97] on input "設計師編號/姓名" at bounding box center [322, 98] width 89 height 19
click at [328, 148] on div "Zora -3" at bounding box center [341, 145] width 99 height 18
type input "Zora-3"
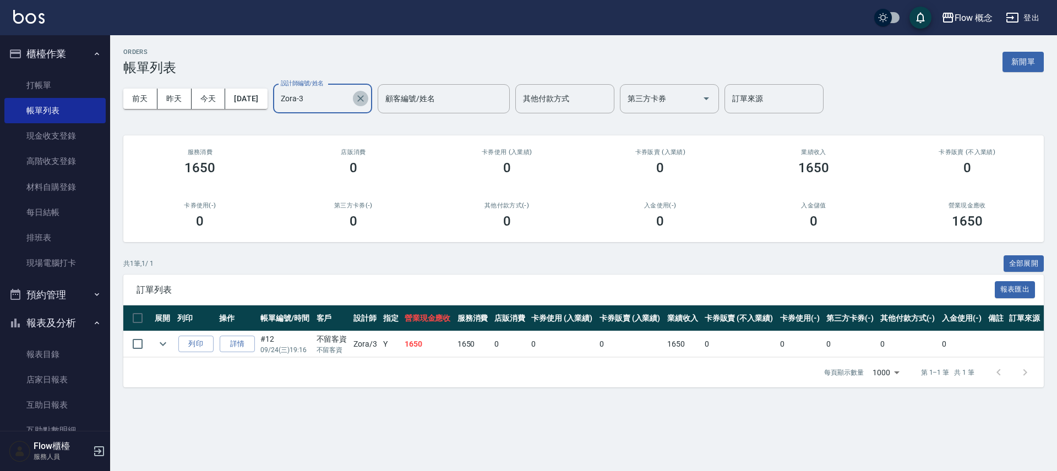
drag, startPoint x: 384, startPoint y: 97, endPoint x: 367, endPoint y: 99, distance: 17.2
click at [366, 97] on icon "Clear" at bounding box center [360, 98] width 11 height 11
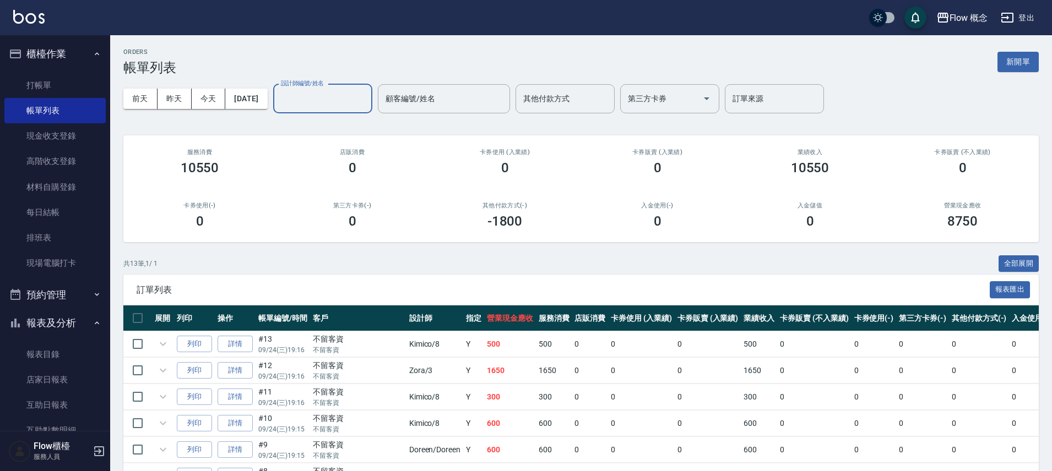
click at [341, 99] on input "設計師編號/姓名" at bounding box center [322, 98] width 89 height 19
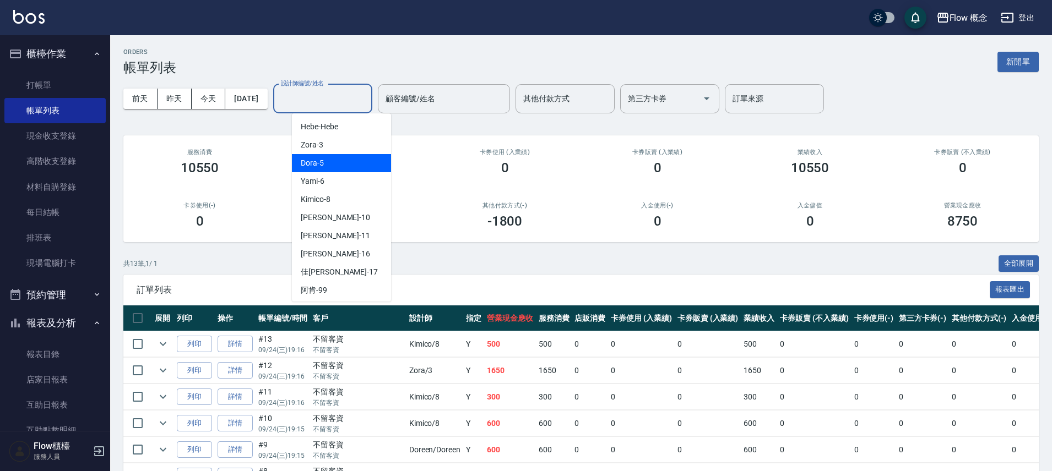
click at [313, 170] on div "Dora -5" at bounding box center [341, 163] width 99 height 18
type input "Dora-5"
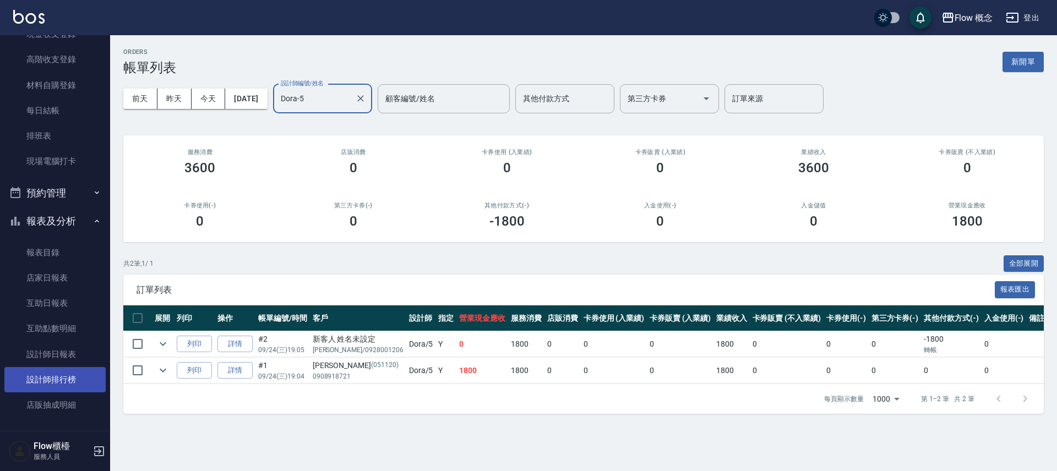
scroll to position [103, 0]
click at [366, 101] on icon "Clear" at bounding box center [360, 98] width 11 height 11
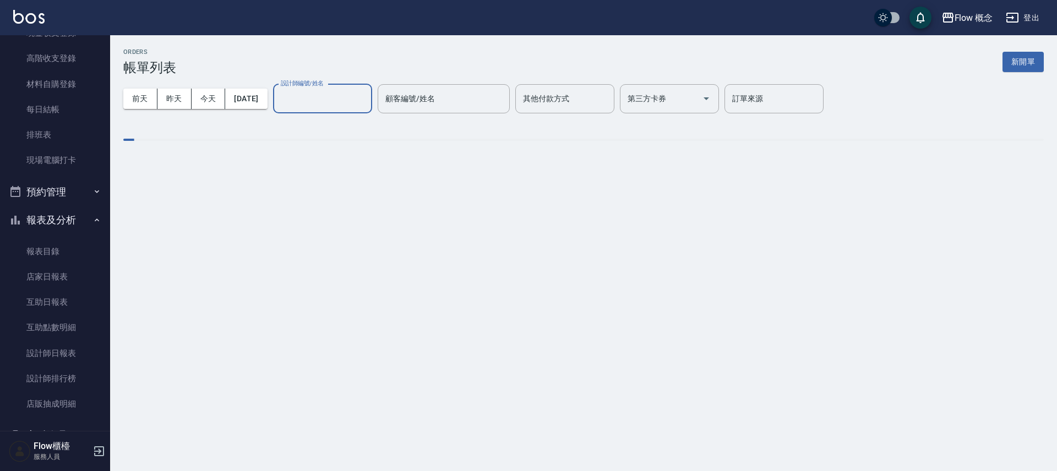
click at [344, 102] on input "設計師編號/姓名" at bounding box center [322, 98] width 89 height 19
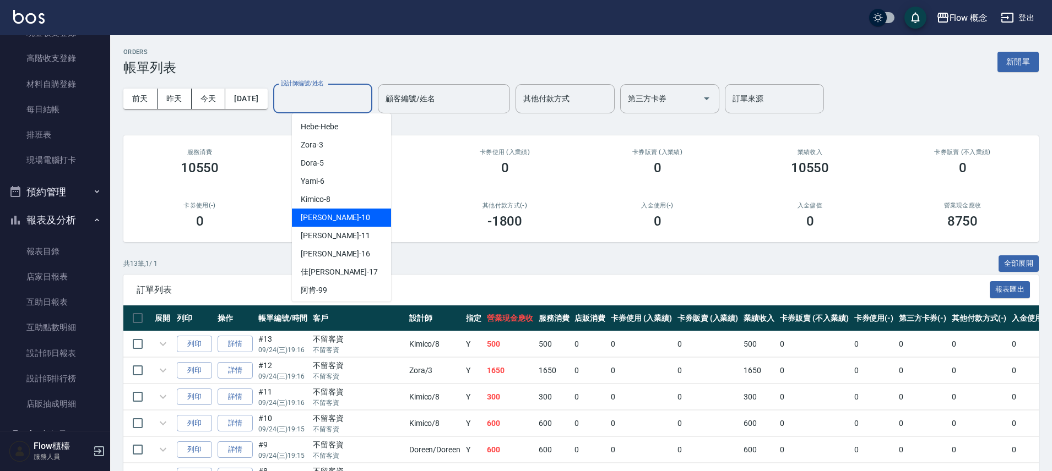
click at [328, 220] on div "[PERSON_NAME] -10" at bounding box center [341, 218] width 99 height 18
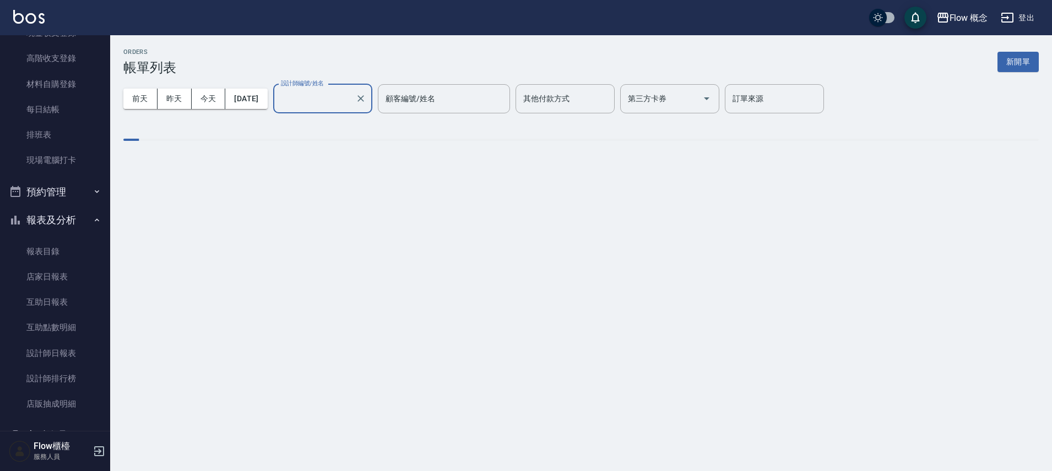
type input "[PERSON_NAME]-10"
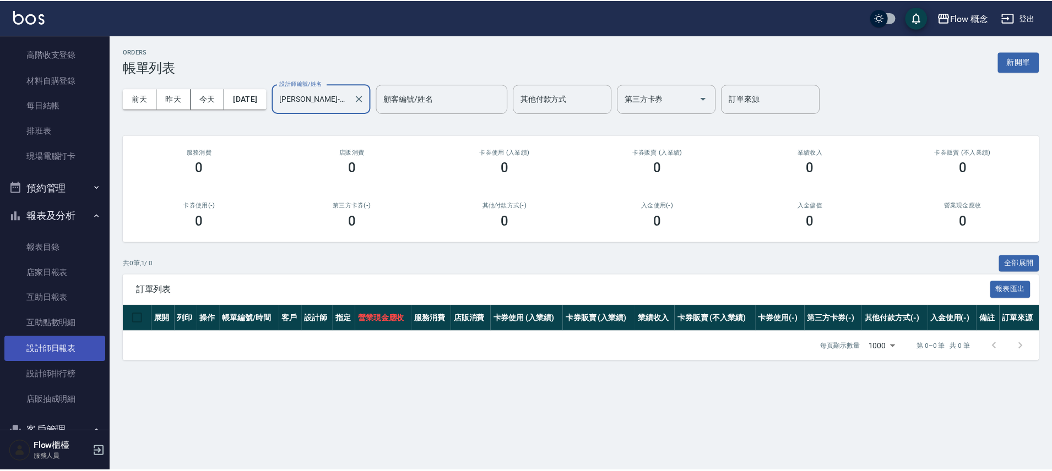
scroll to position [108, 0]
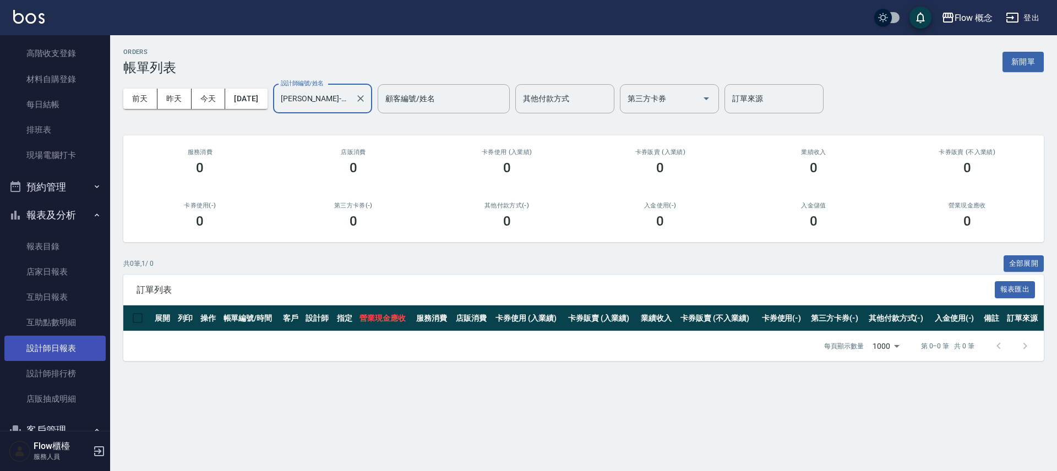
click at [63, 351] on link "設計師日報表" at bounding box center [54, 348] width 101 height 25
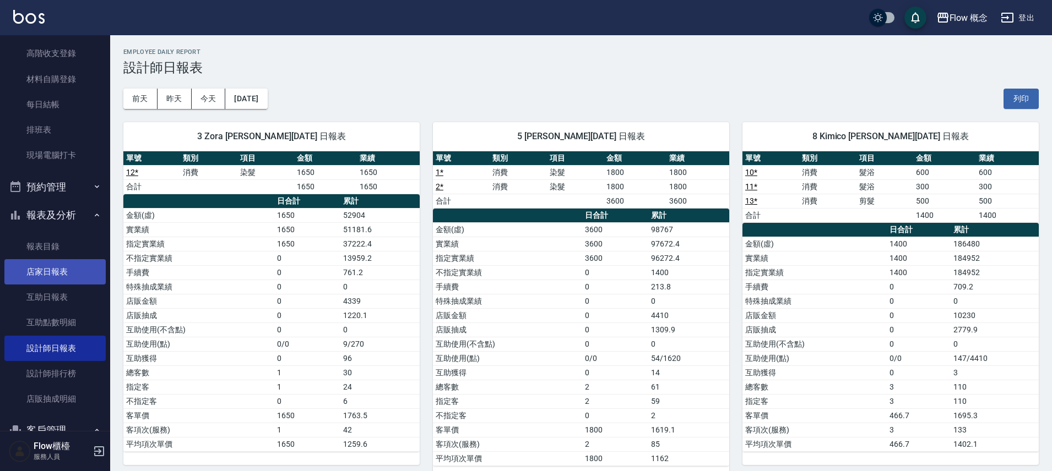
click at [67, 274] on link "店家日報表" at bounding box center [54, 271] width 101 height 25
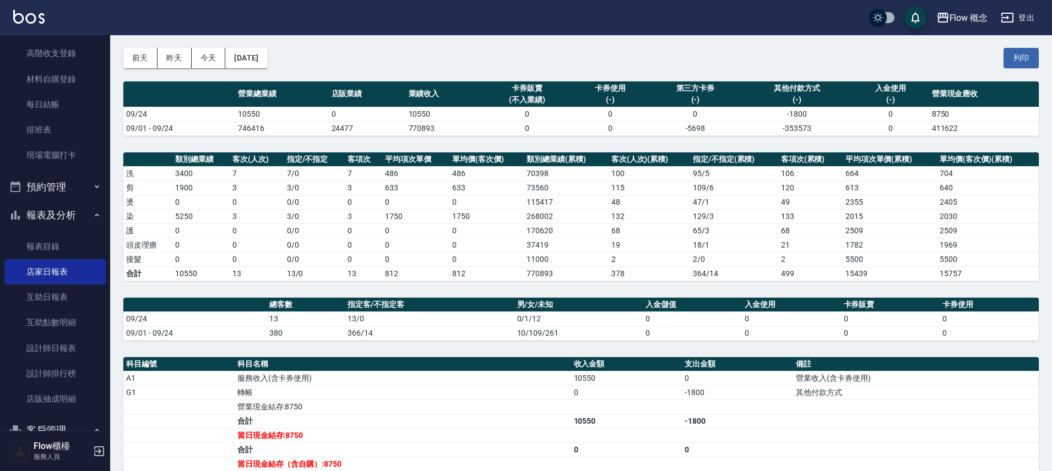
scroll to position [91, 0]
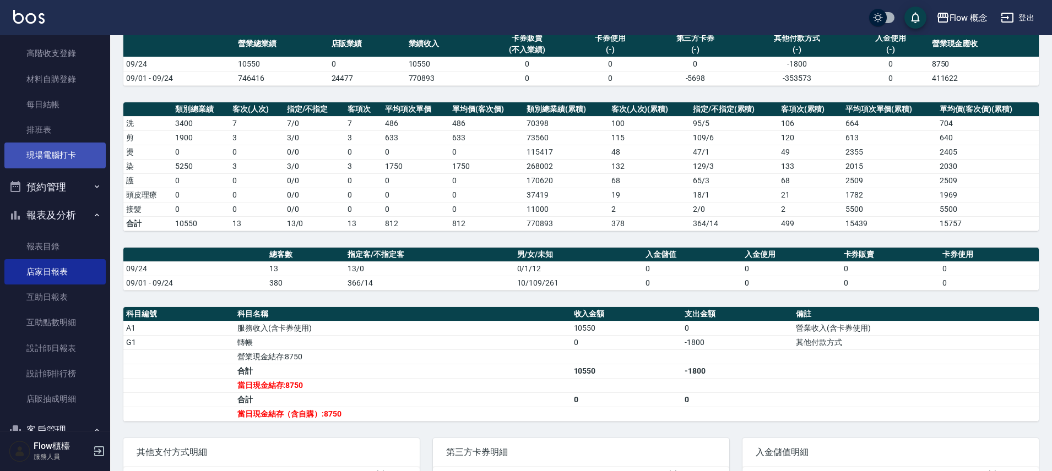
click at [70, 148] on link "現場電腦打卡" at bounding box center [54, 155] width 101 height 25
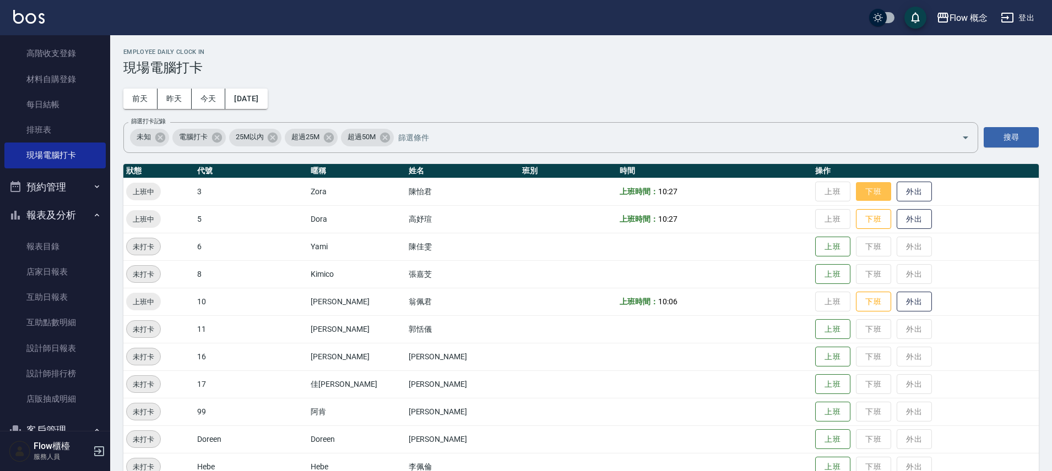
click at [856, 194] on button "下班" at bounding box center [873, 191] width 35 height 19
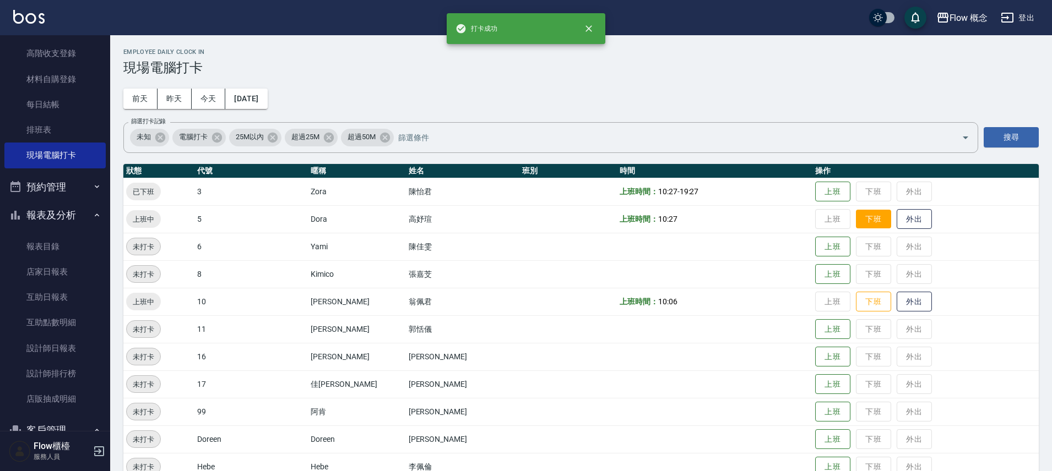
click at [856, 217] on button "下班" at bounding box center [873, 219] width 35 height 19
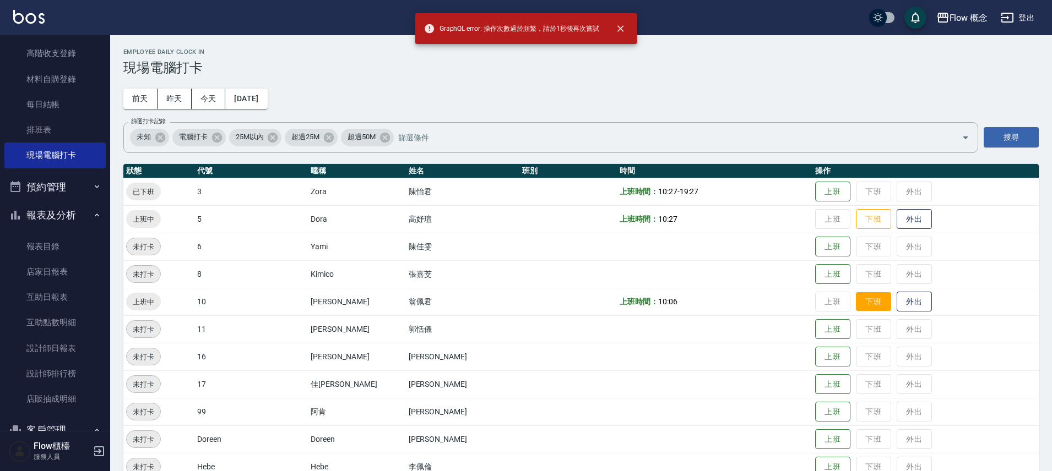
click at [856, 304] on button "下班" at bounding box center [873, 301] width 35 height 19
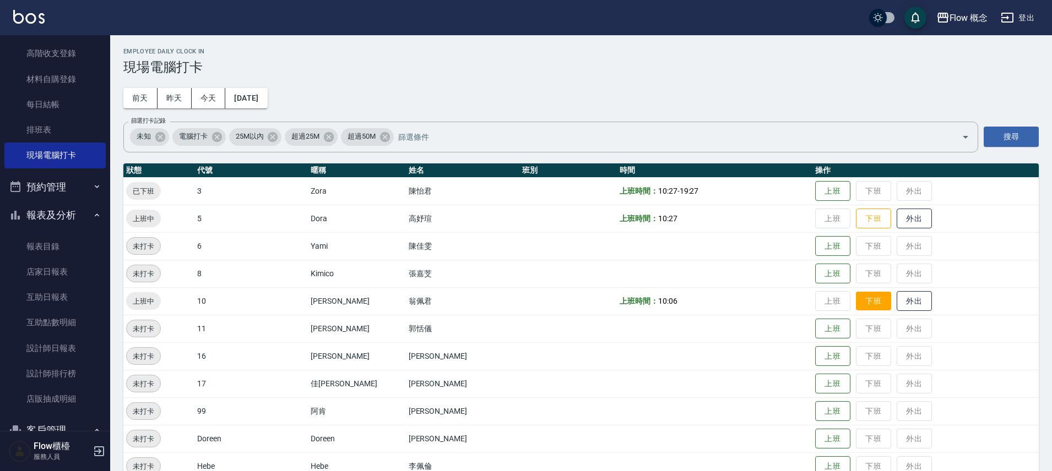
scroll to position [2, 0]
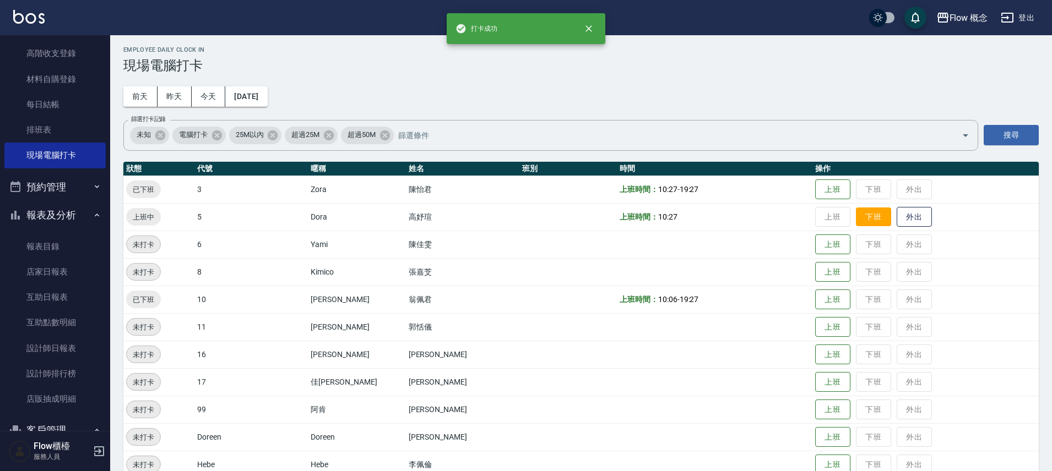
click at [856, 214] on button "下班" at bounding box center [873, 217] width 35 height 19
